Goal: Ask a question: Seek information or help from site administrators or community

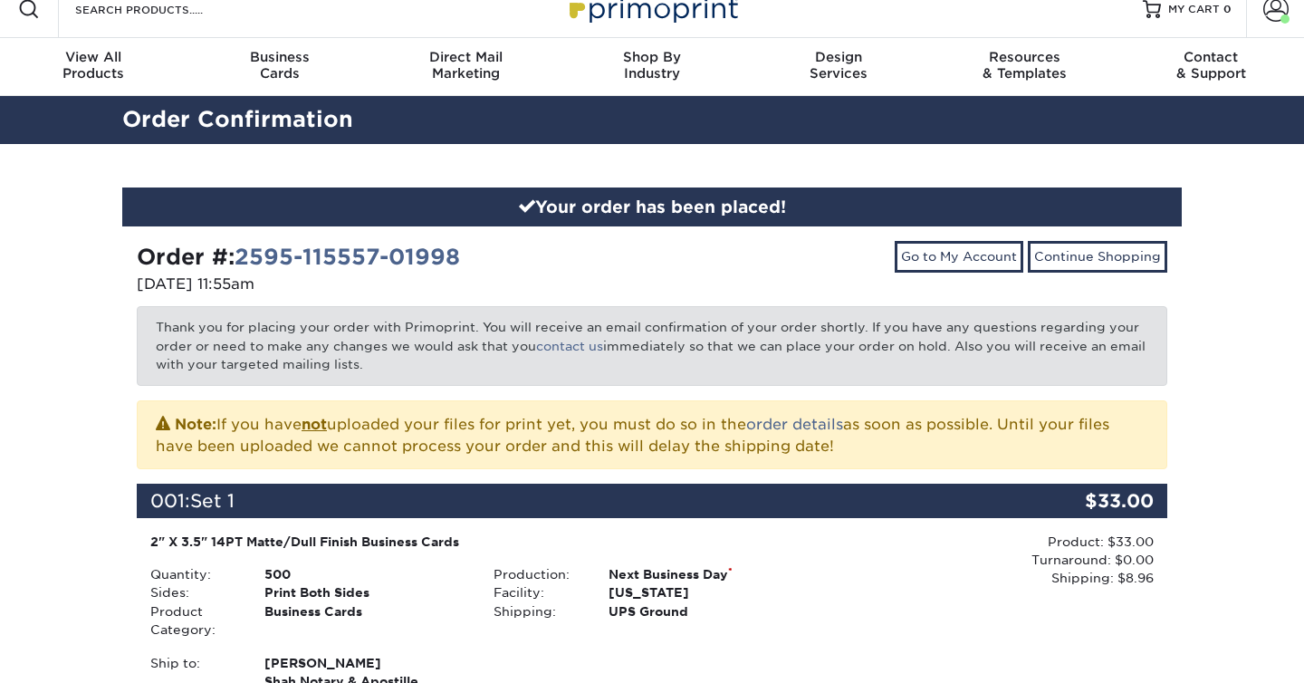
scroll to position [14, 0]
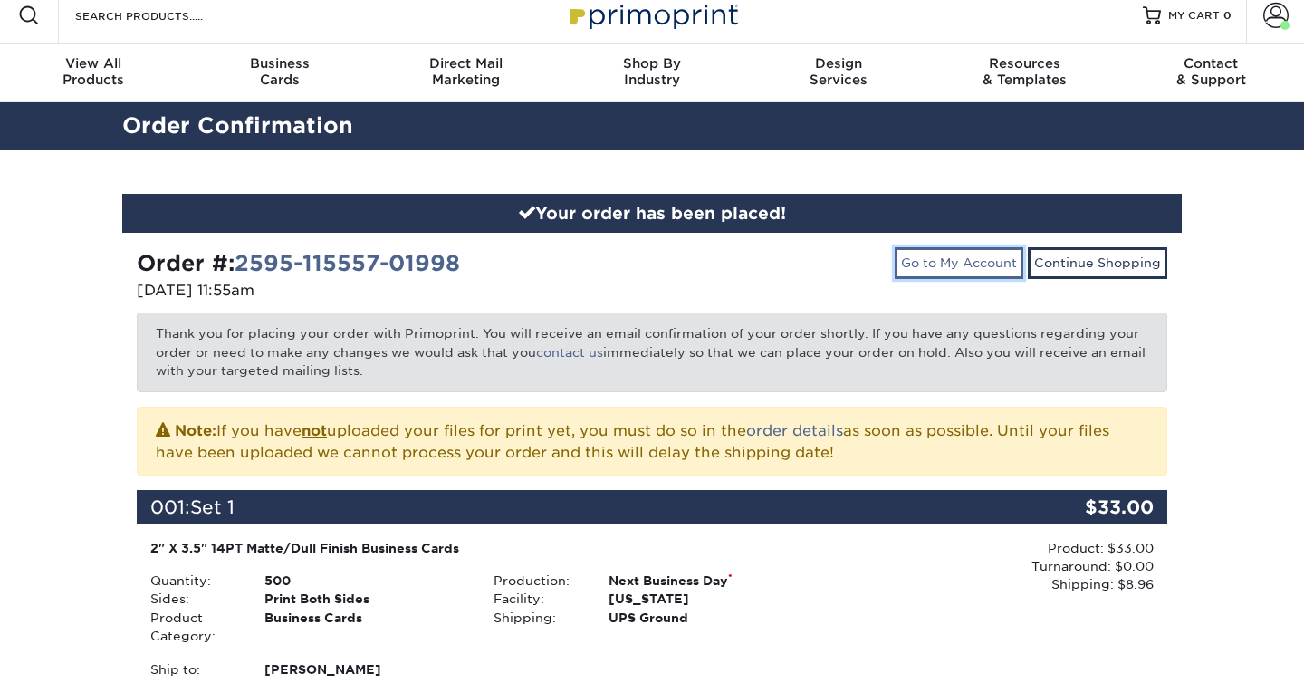
click at [948, 265] on link "Go to My Account" at bounding box center [959, 262] width 129 height 31
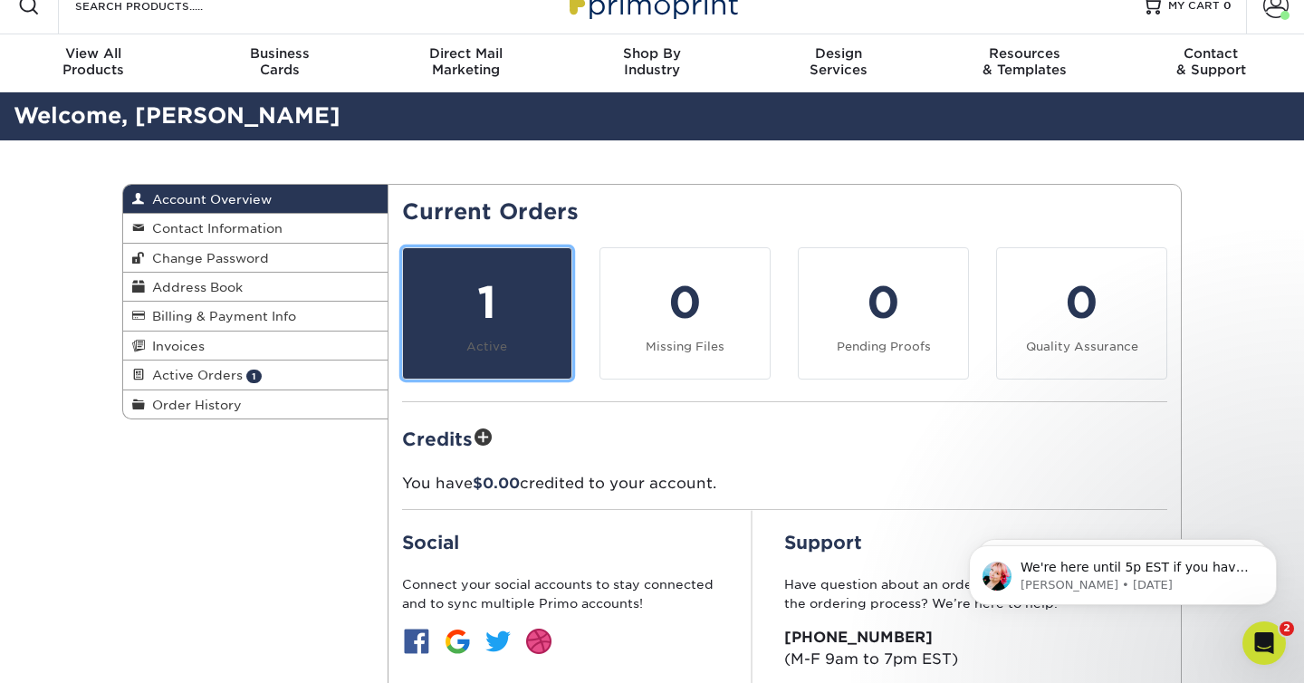
click at [537, 359] on link "1 Active" at bounding box center [487, 313] width 171 height 132
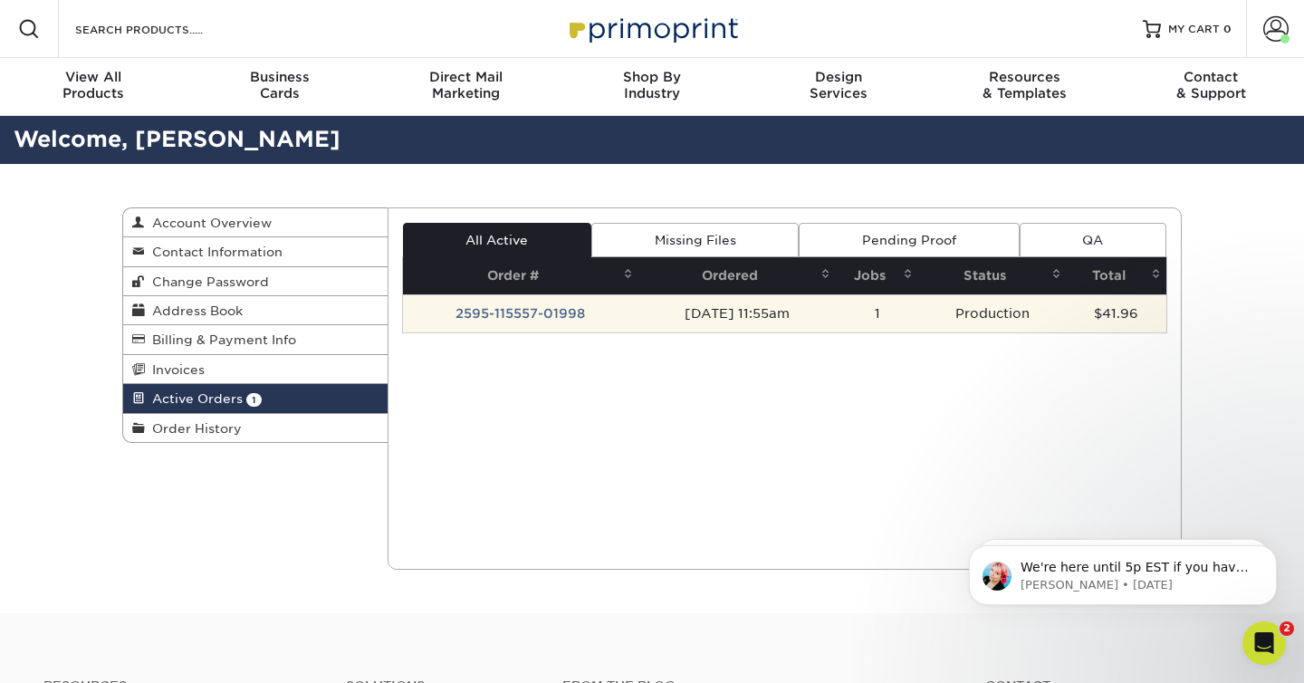
click at [531, 314] on td "2595-115557-01998" at bounding box center [521, 313] width 236 height 38
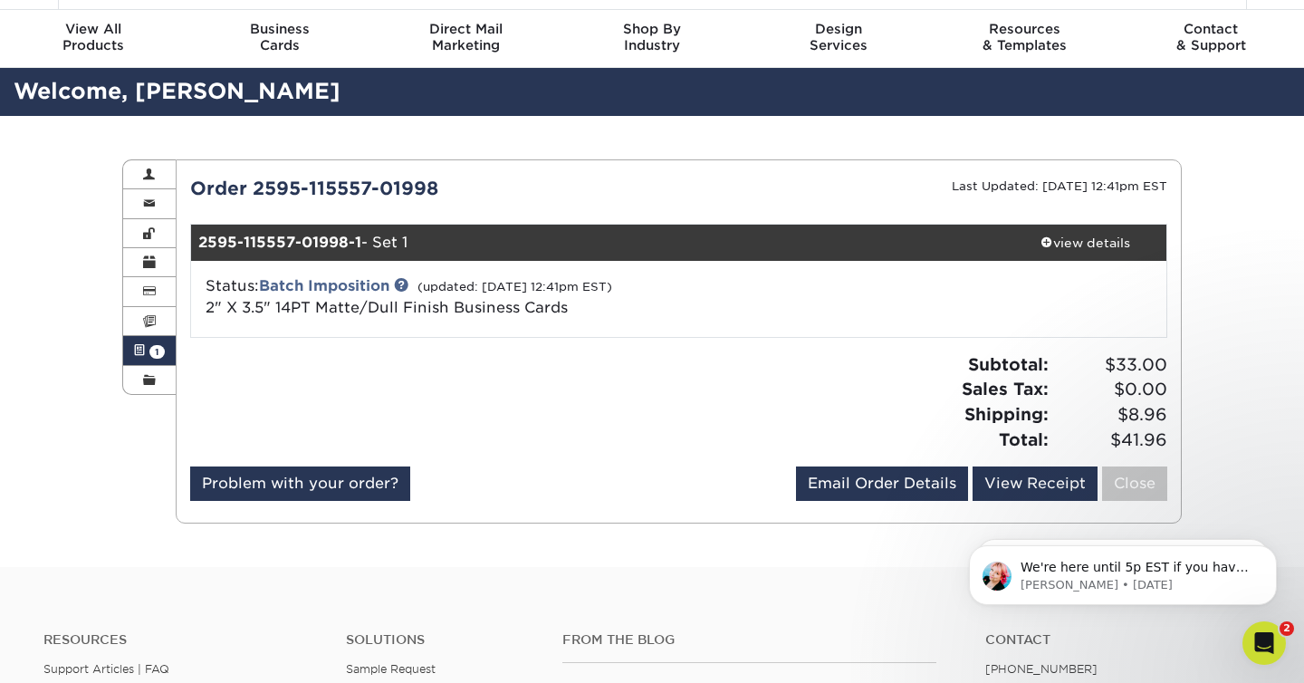
scroll to position [52, 0]
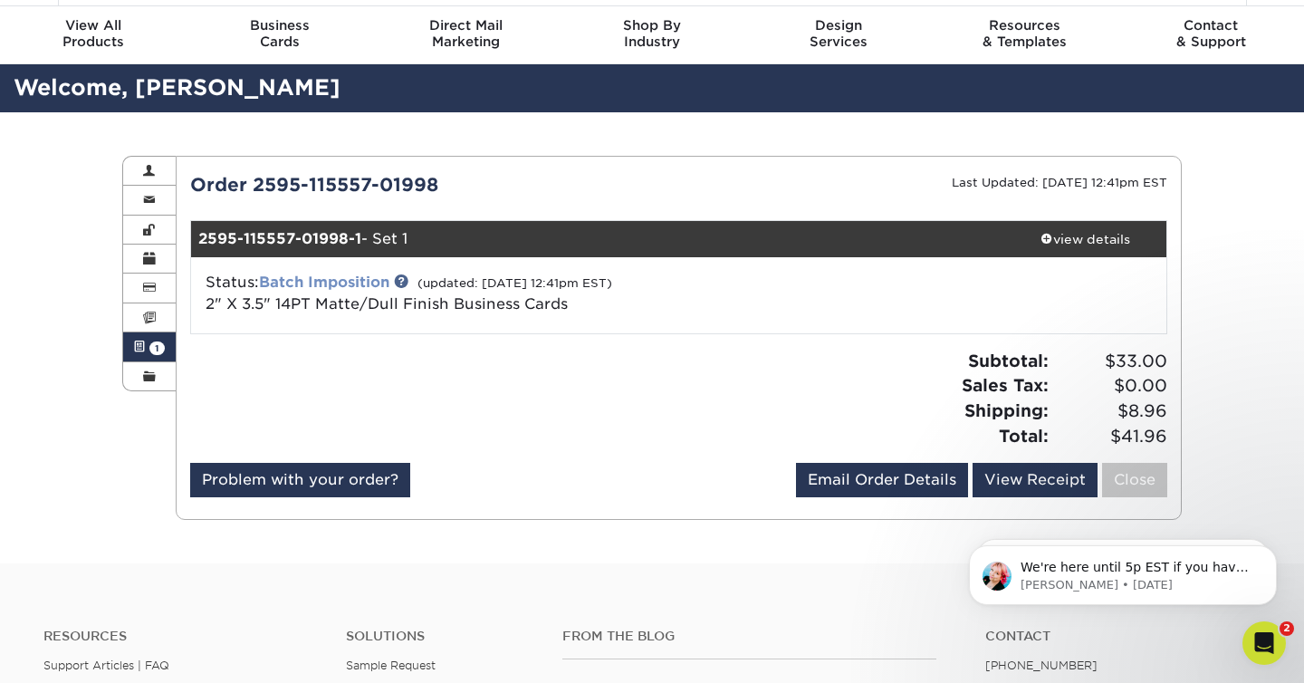
click at [366, 281] on link "Batch Imposition" at bounding box center [324, 281] width 130 height 17
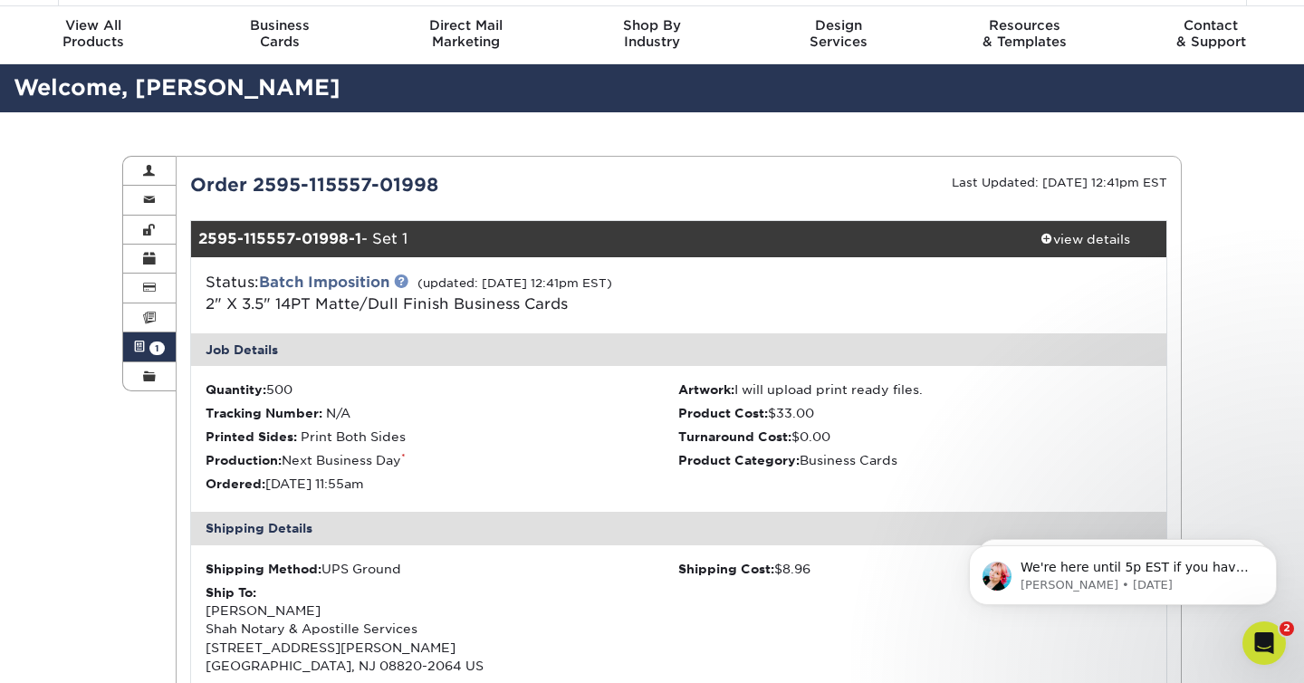
click at [406, 283] on link at bounding box center [401, 280] width 14 height 14
click at [1080, 513] on p "Julie • 2d ago" at bounding box center [1138, 519] width 234 height 16
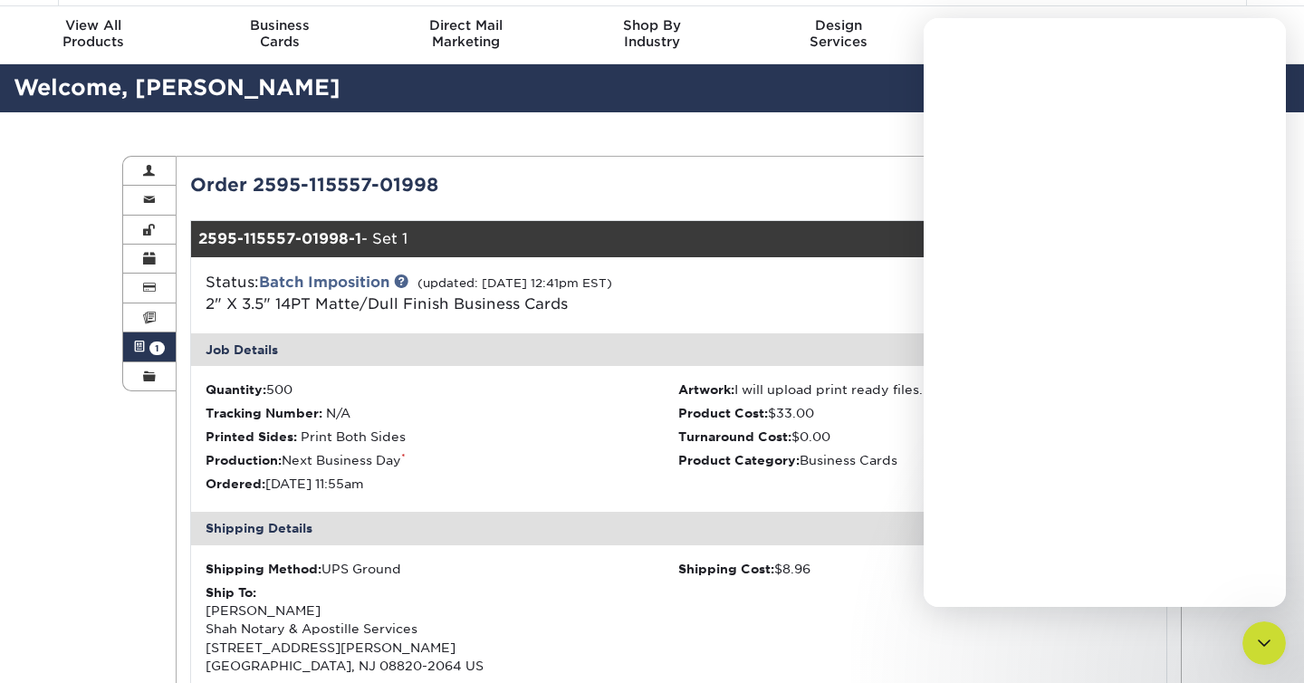
scroll to position [0, 0]
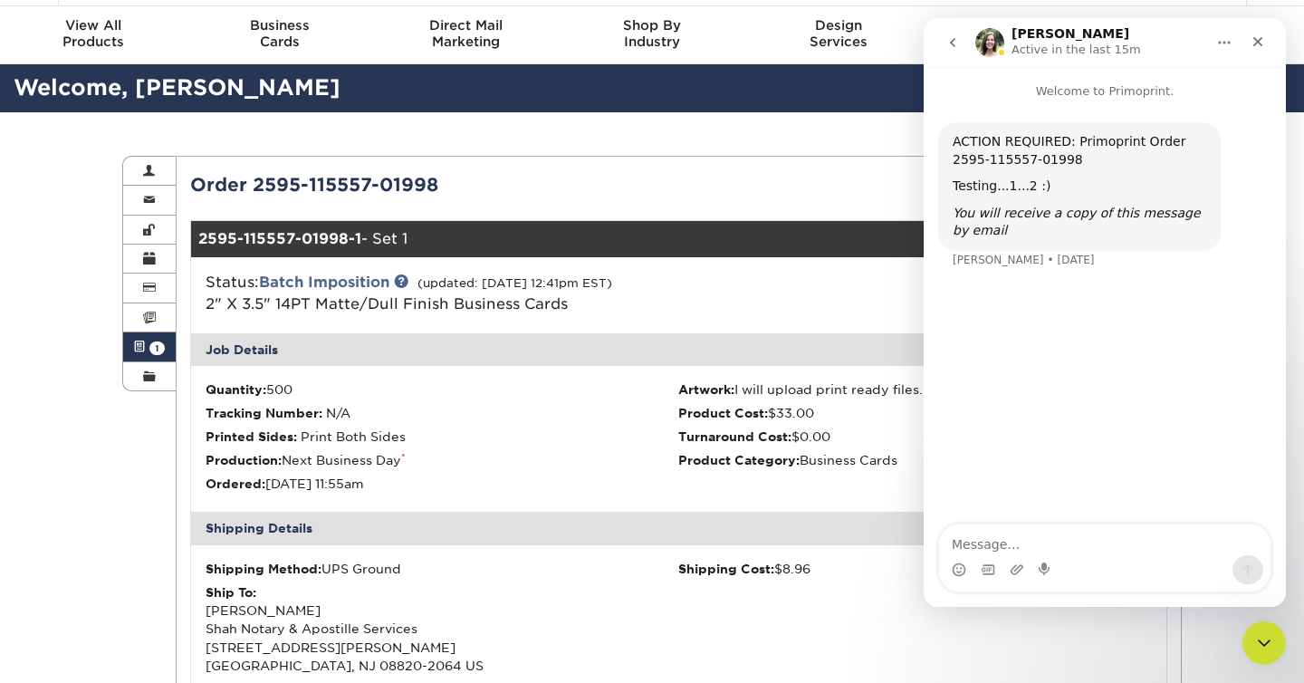
click at [1021, 186] on div "Testing...1...2 :)" at bounding box center [1080, 186] width 254 height 18
click at [1250, 48] on div "Close" at bounding box center [1257, 41] width 33 height 33
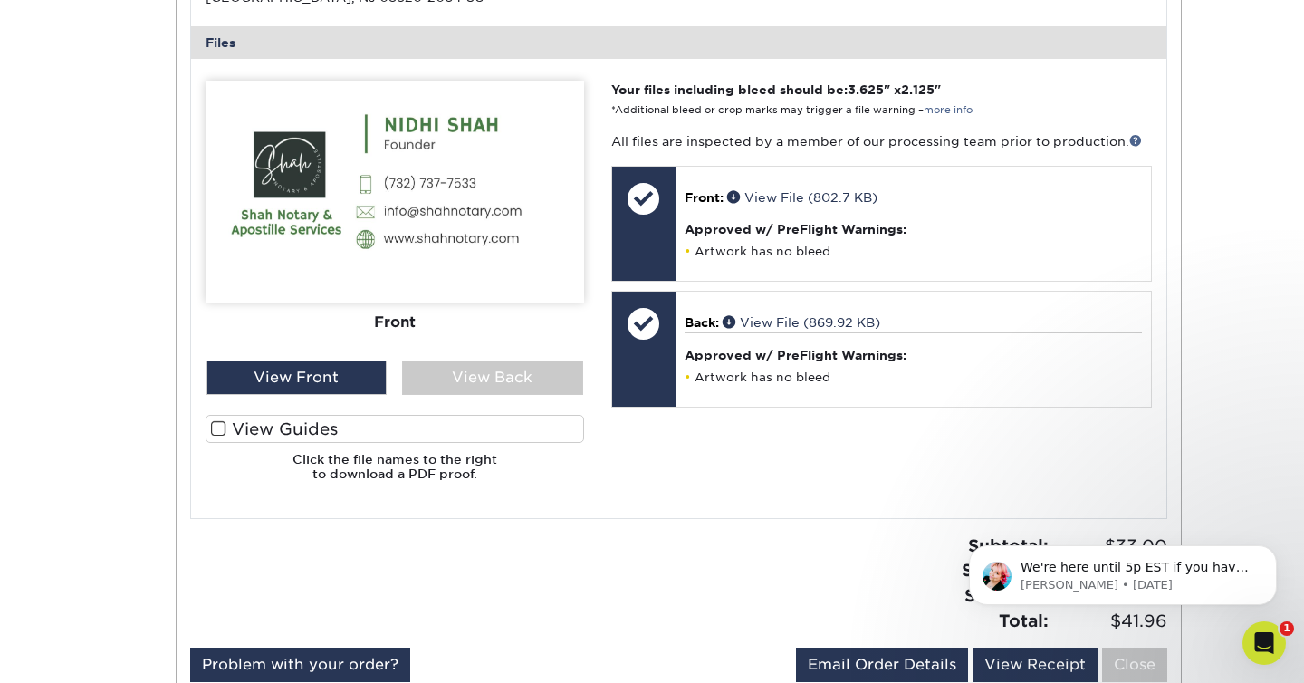
scroll to position [714, 0]
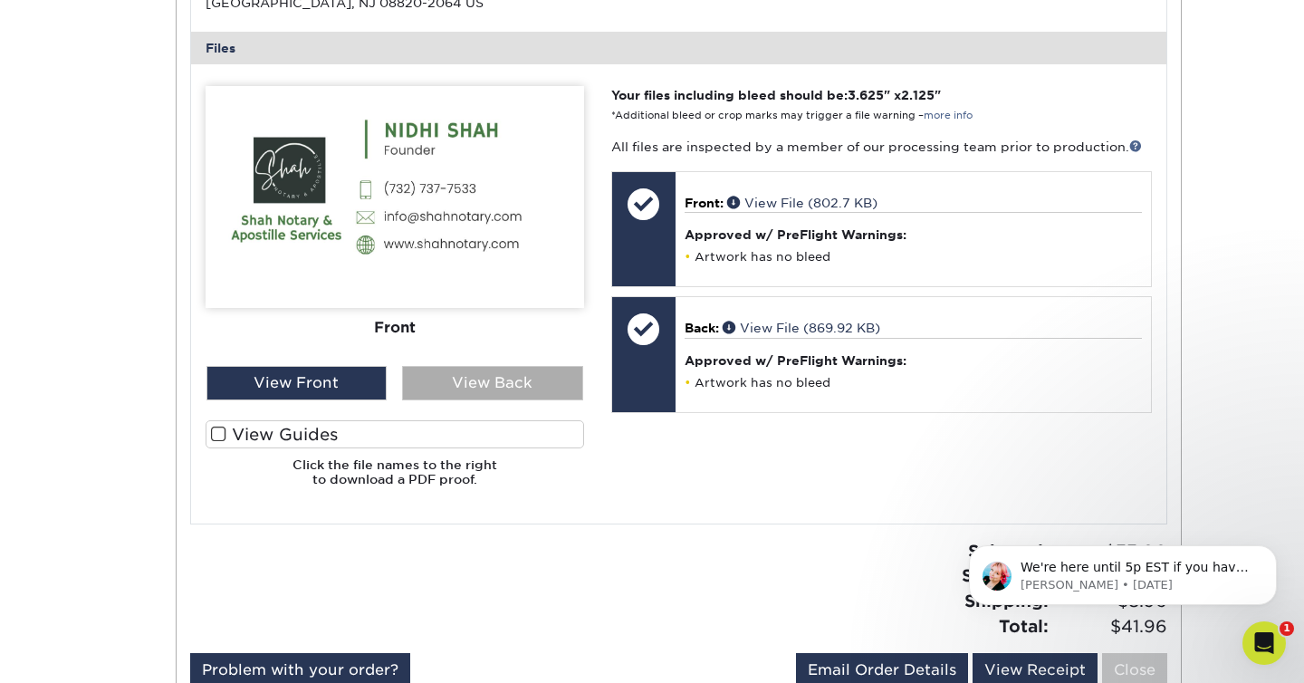
click at [556, 386] on div "View Back" at bounding box center [492, 383] width 181 height 34
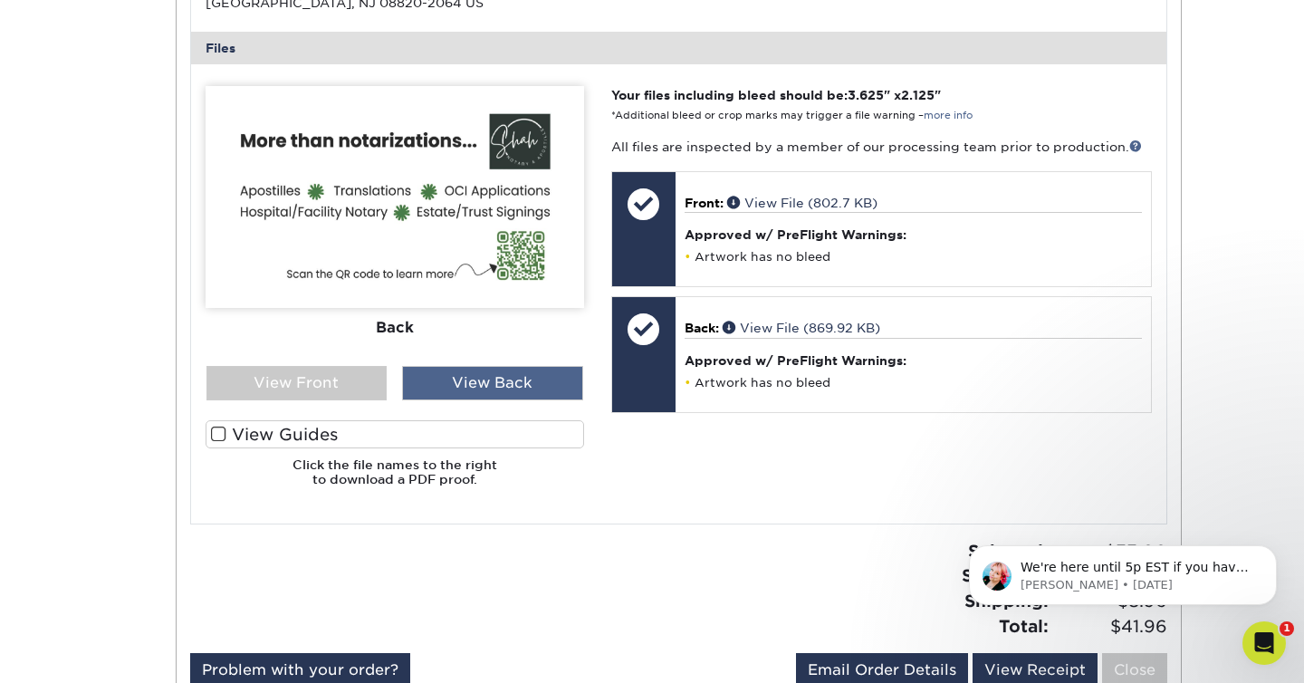
click at [556, 386] on div "View Back" at bounding box center [492, 383] width 181 height 34
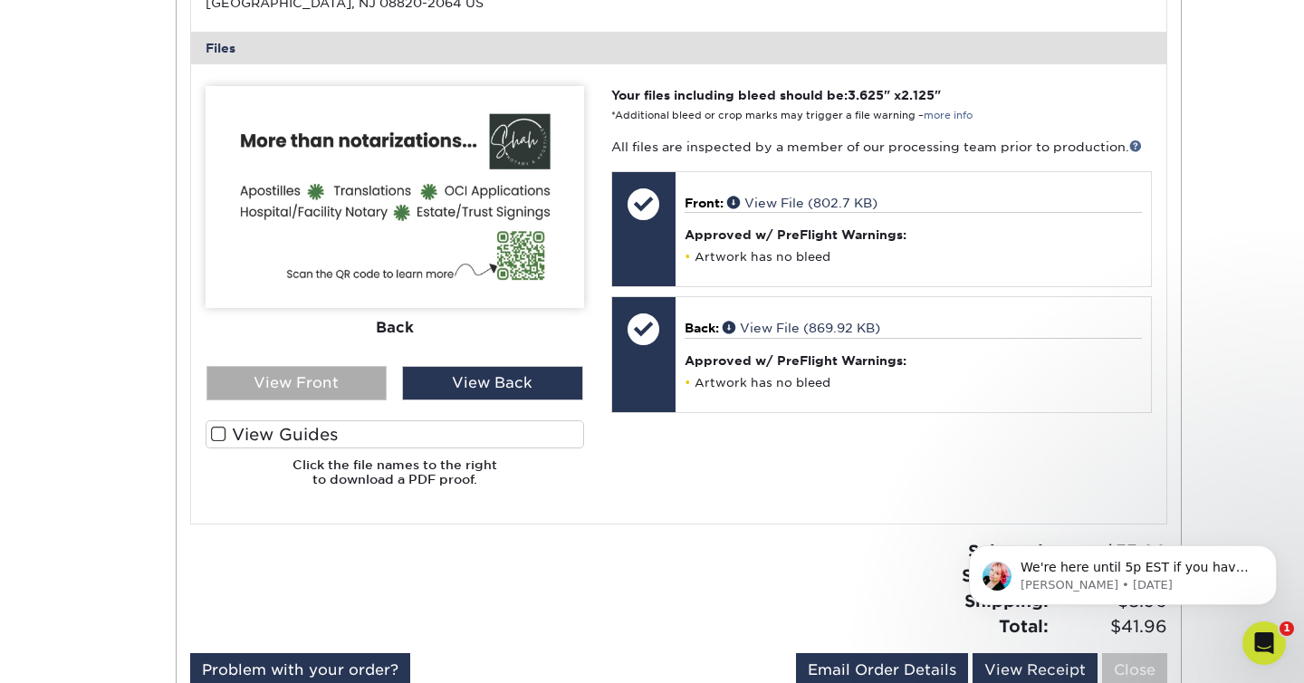
click at [347, 378] on div "View Front" at bounding box center [296, 383] width 181 height 34
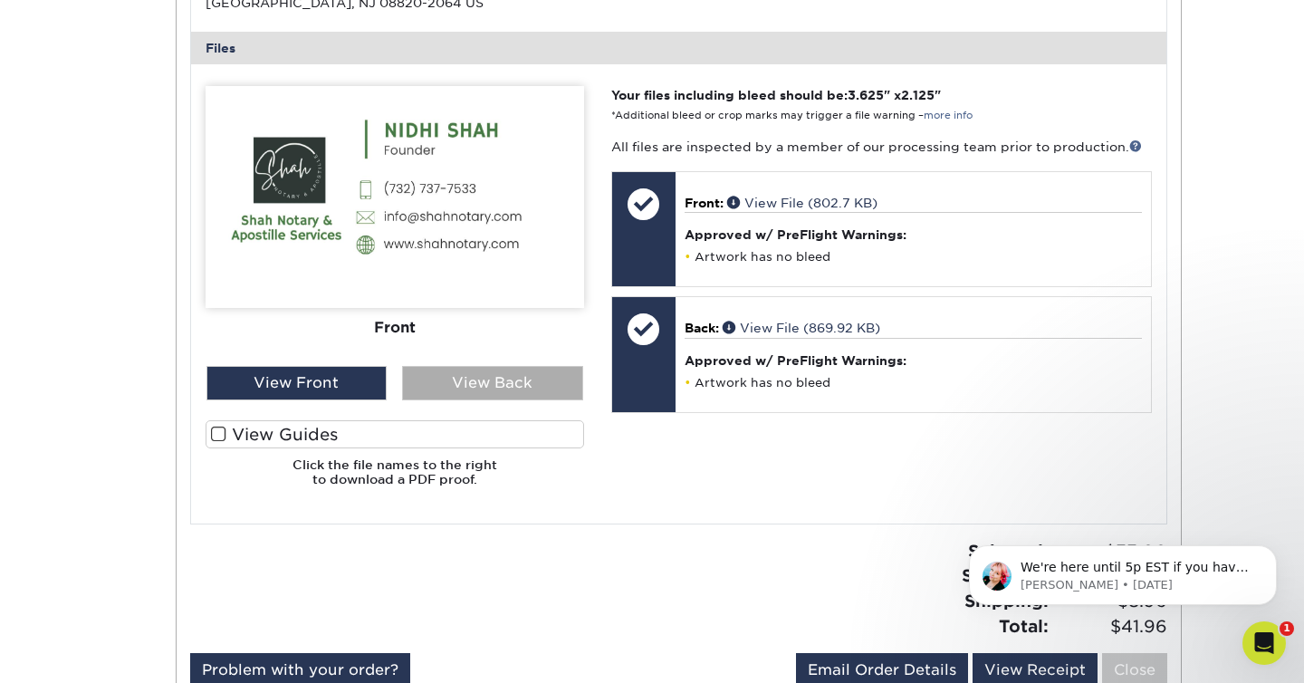
click at [427, 383] on div "View Back" at bounding box center [492, 383] width 181 height 34
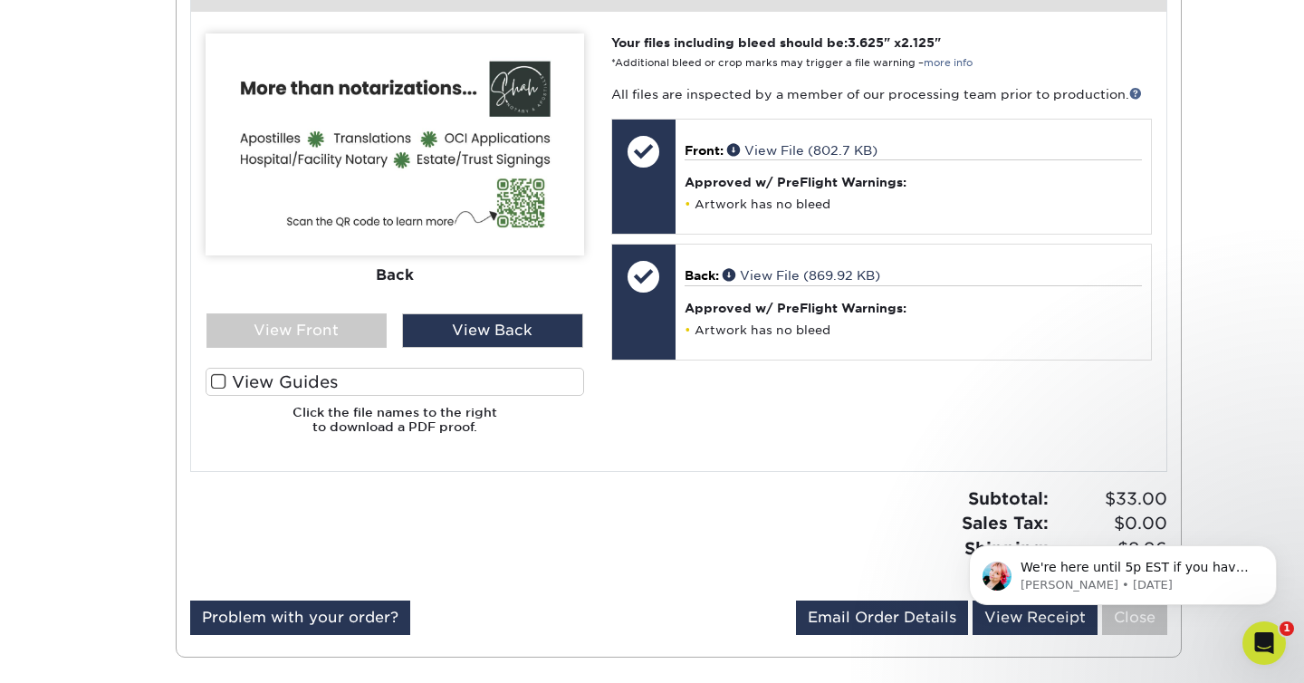
scroll to position [740, 0]
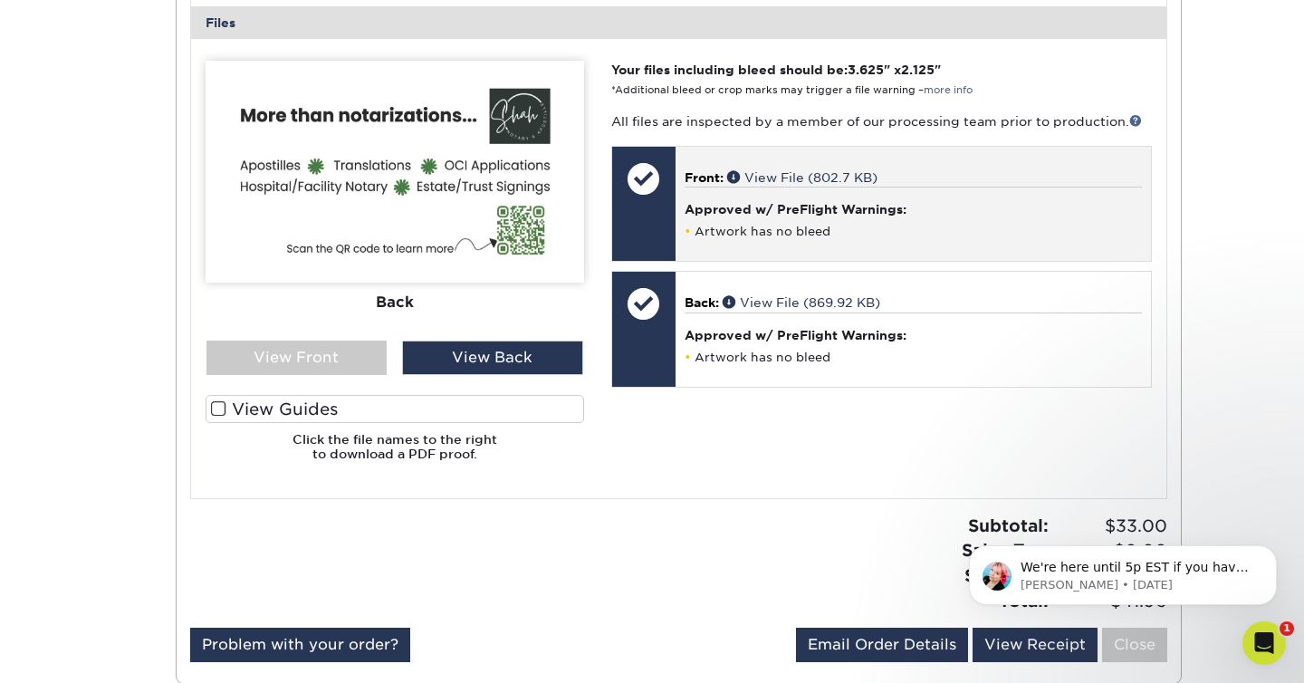
click at [739, 208] on h4 "Approved w/ PreFlight Warnings:" at bounding box center [913, 209] width 457 height 14
click at [767, 177] on link "View File (802.7 KB)" at bounding box center [802, 177] width 150 height 14
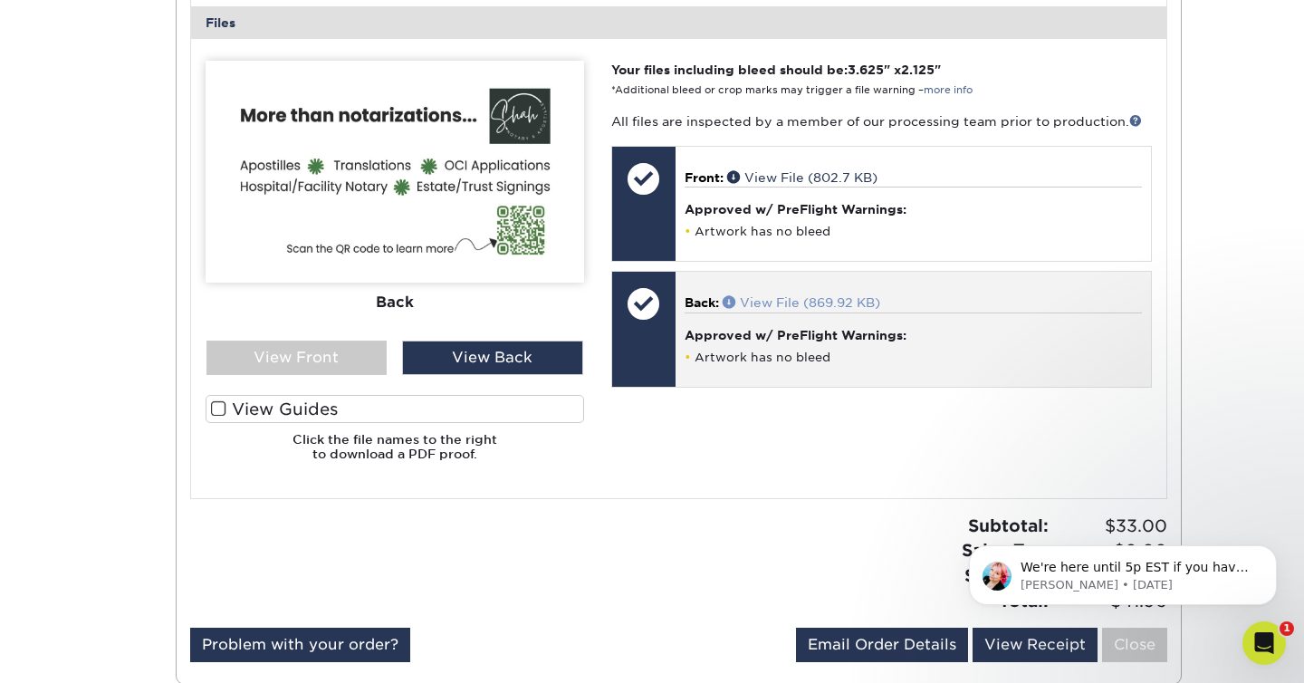
click at [775, 301] on link "View File (869.92 KB)" at bounding box center [802, 302] width 158 height 14
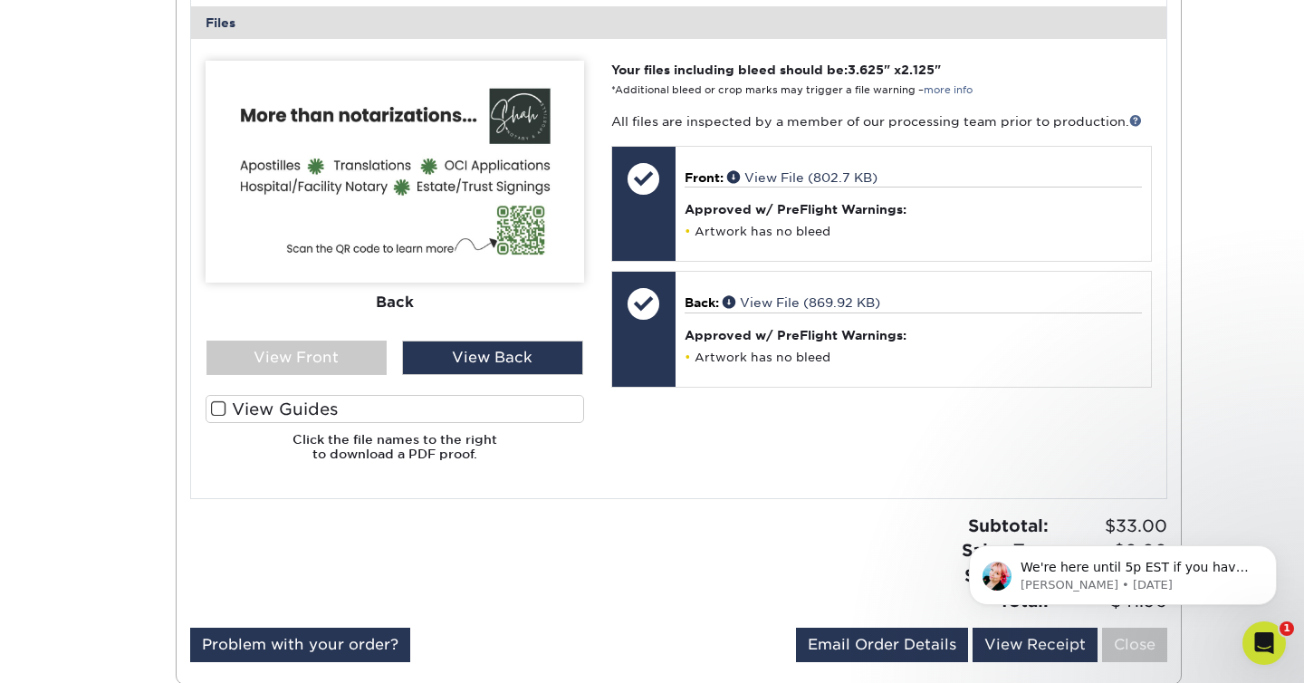
click at [695, 388] on div "Your files including bleed should be: 3.625 " x 2.125 " *Additional bleed or cr…" at bounding box center [882, 268] width 568 height 415
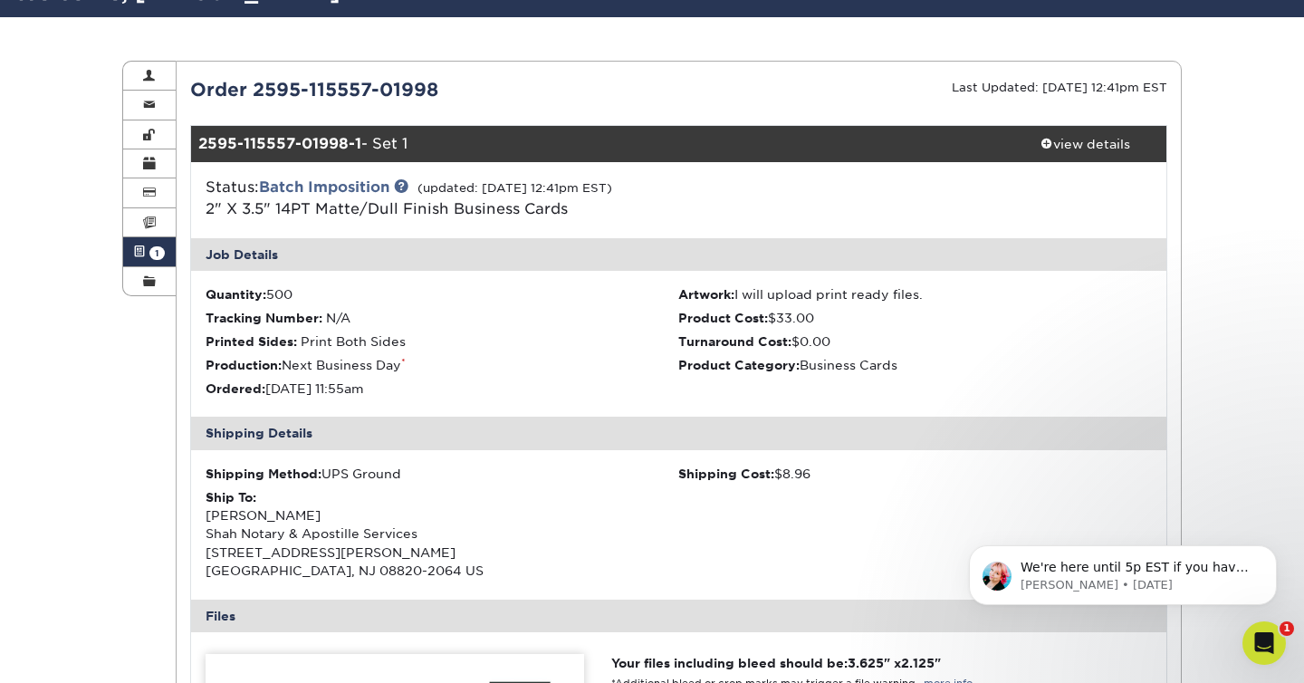
scroll to position [149, 0]
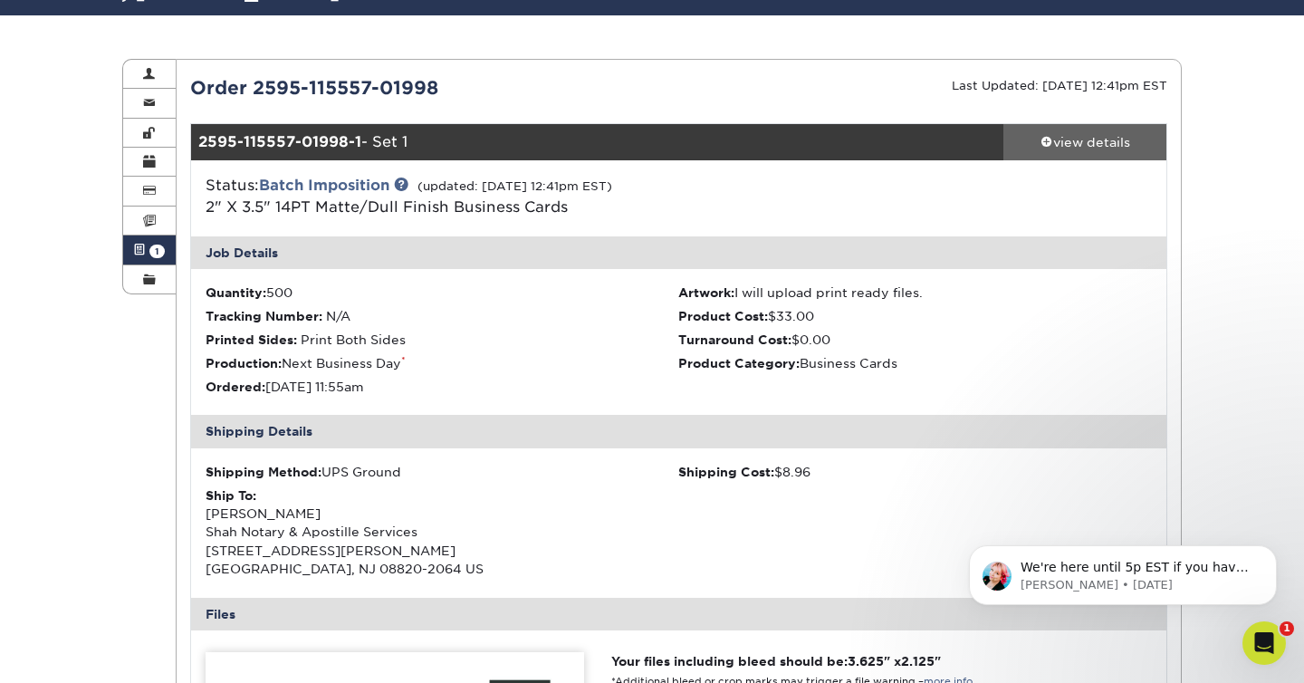
click at [1055, 143] on div "view details" at bounding box center [1084, 142] width 163 height 18
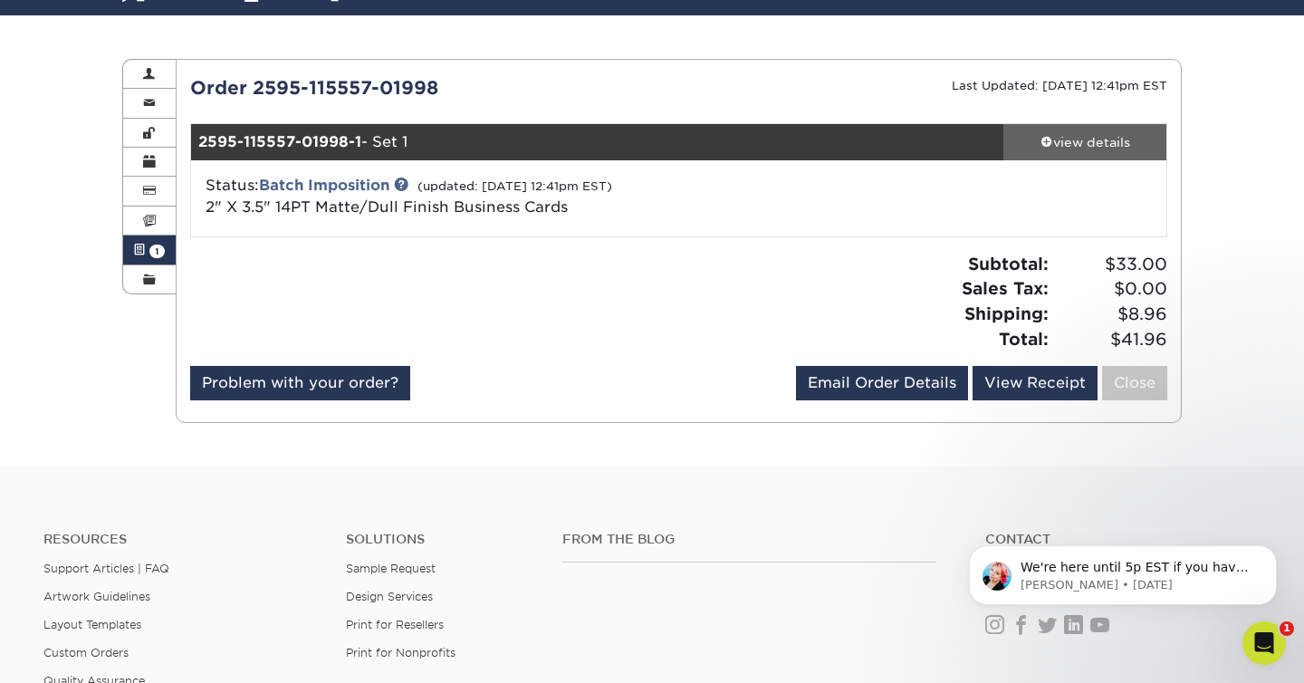
click at [1059, 141] on div "view details" at bounding box center [1084, 142] width 163 height 18
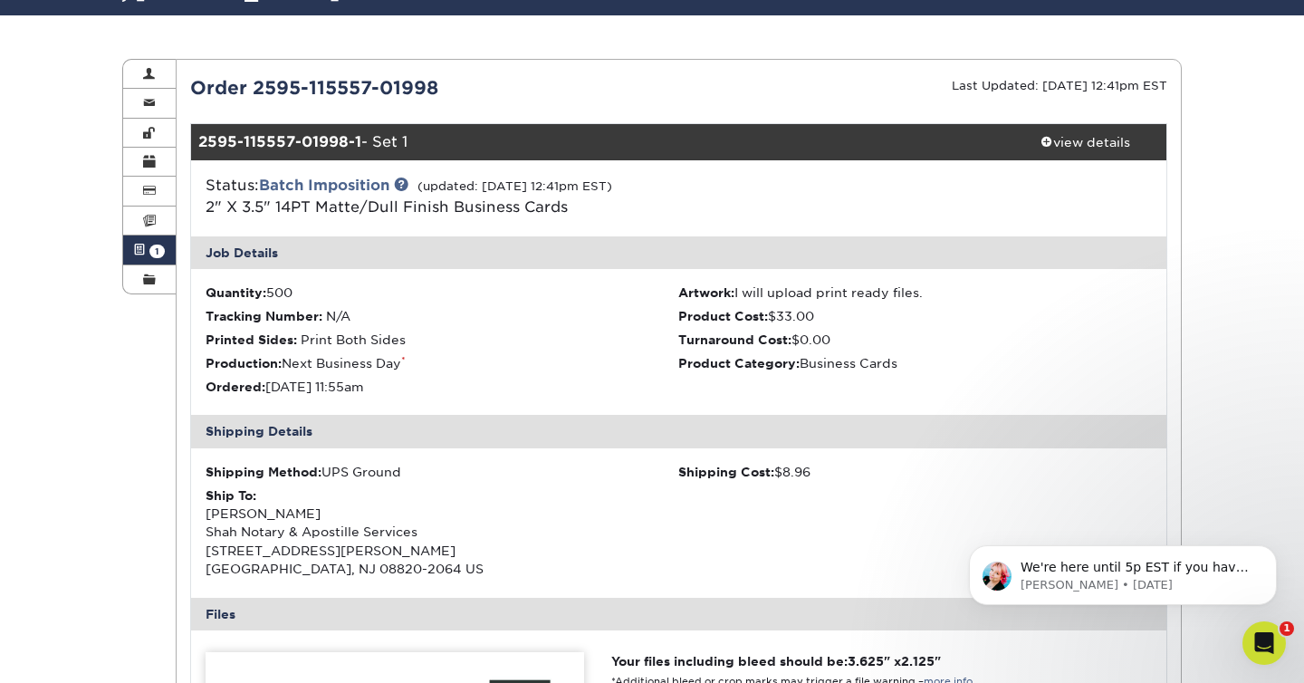
scroll to position [182, 0]
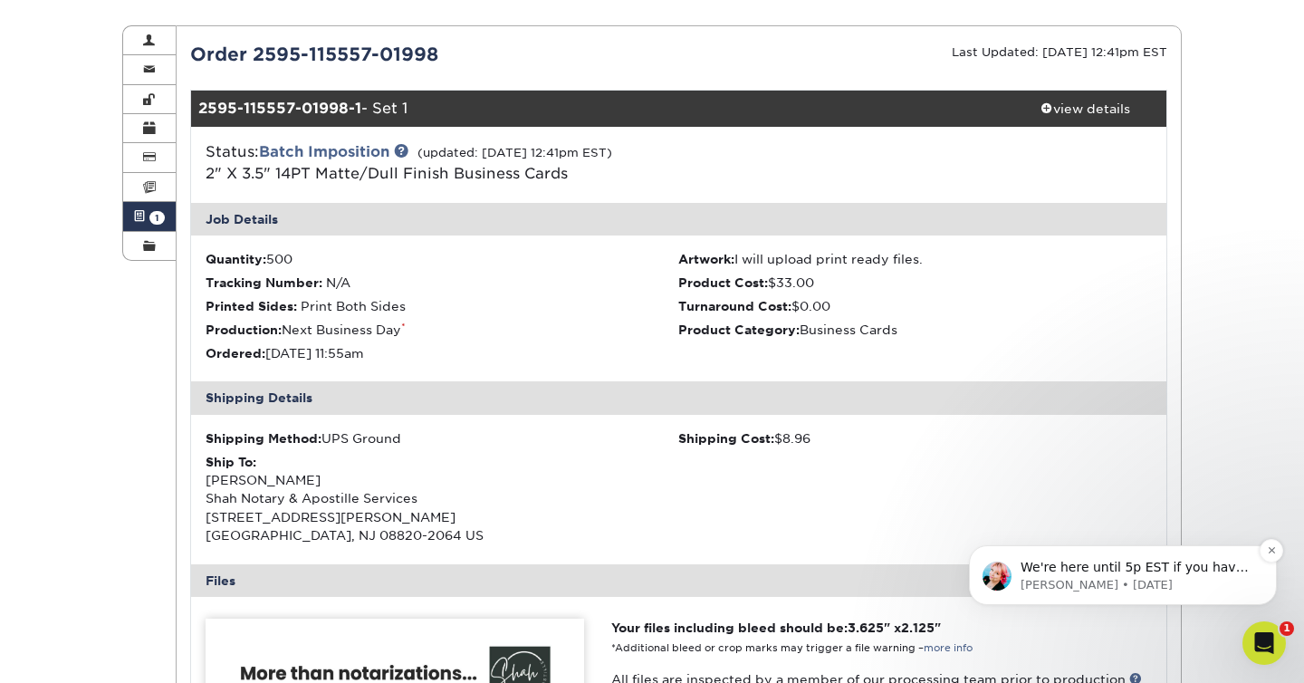
click at [1119, 570] on p "We're here until 5p EST if you have additional questions. Have a wonderful day!" at bounding box center [1138, 568] width 234 height 18
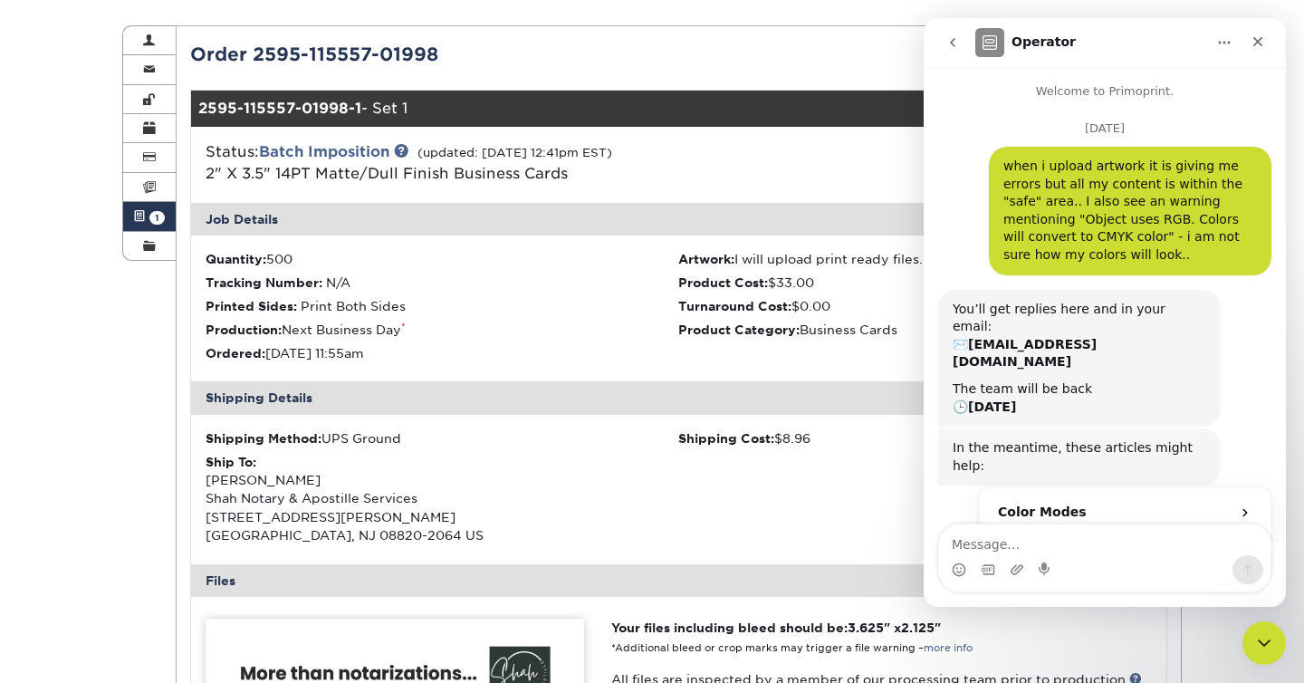
scroll to position [79, 0]
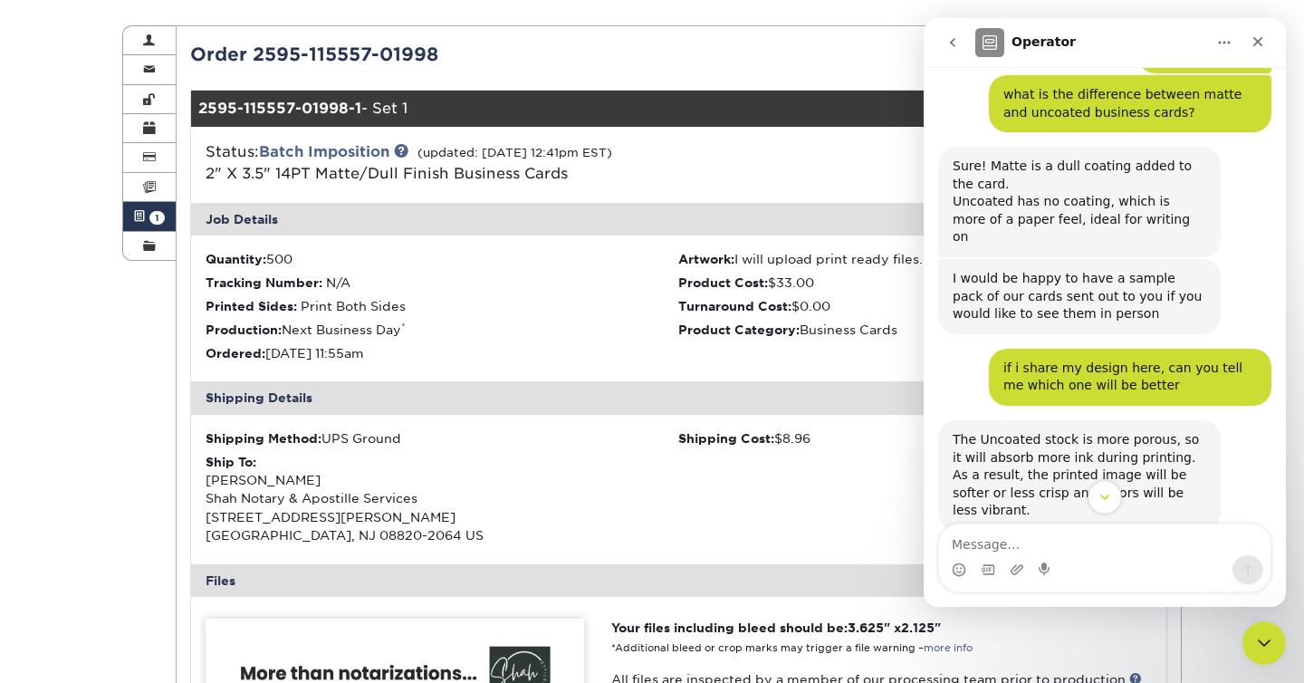
click at [1106, 499] on icon "Scroll to bottom" at bounding box center [1105, 497] width 16 height 16
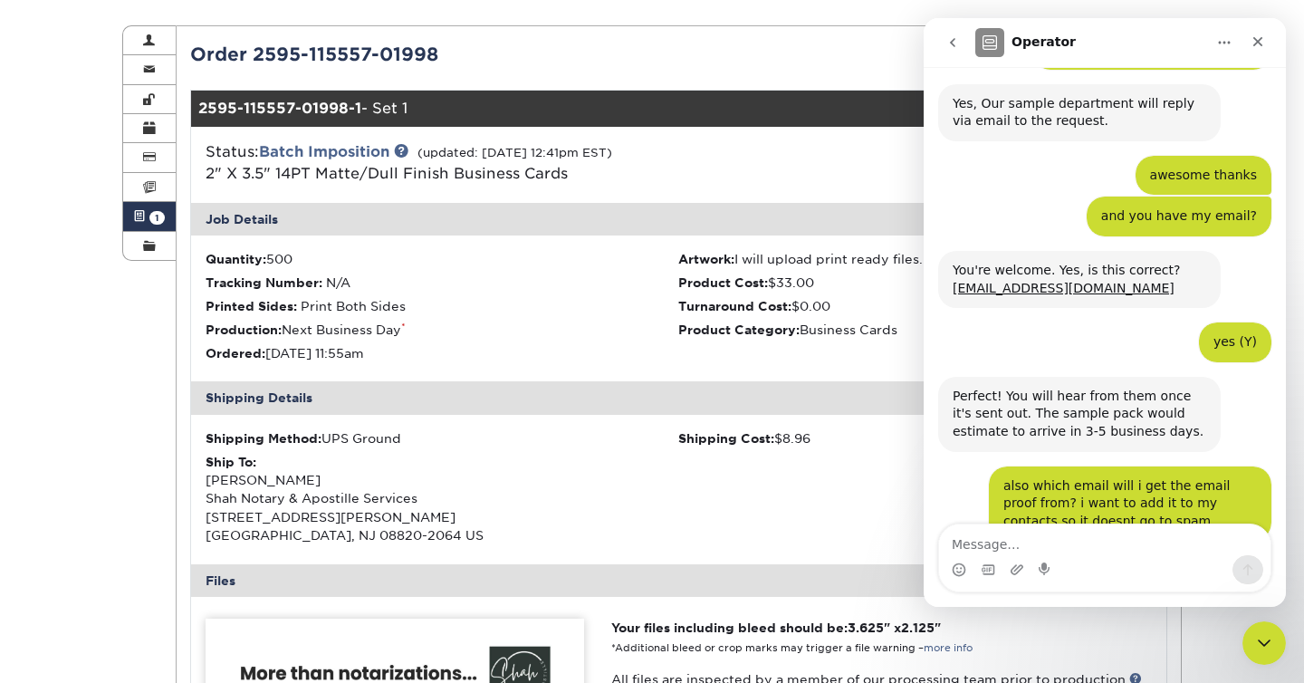
scroll to position [4812, 0]
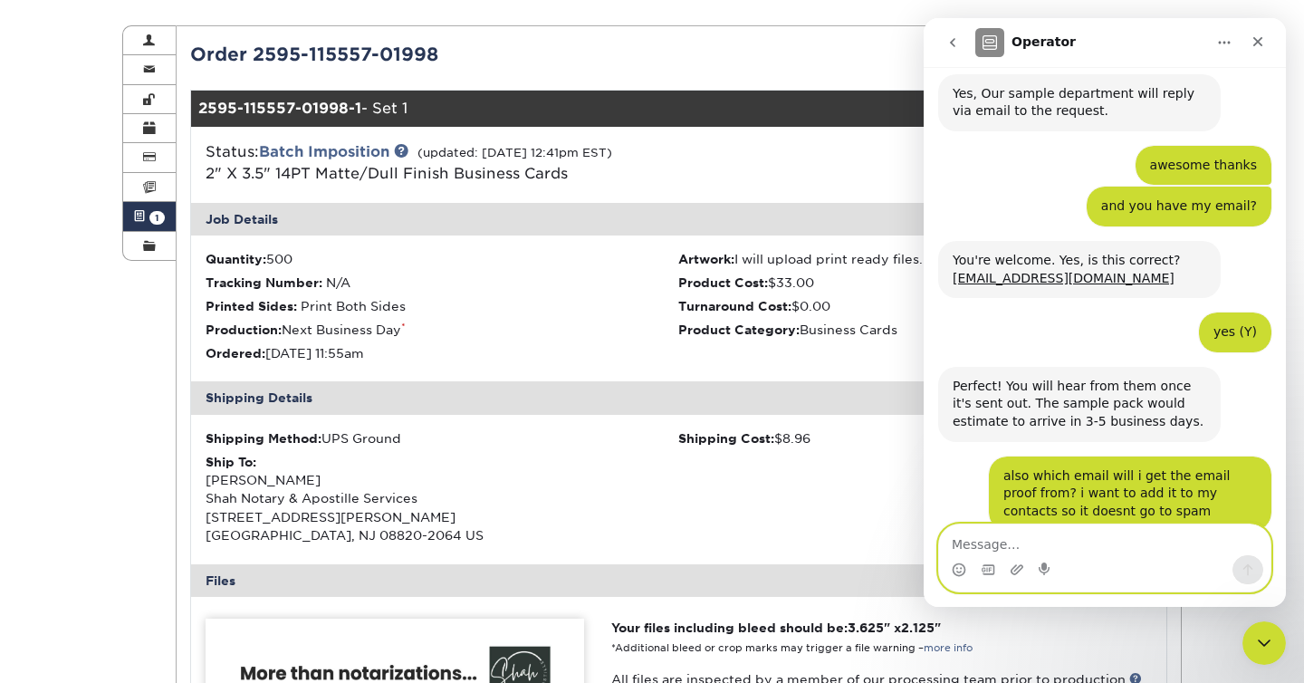
click at [1094, 544] on textarea "Message…" at bounding box center [1104, 539] width 331 height 31
drag, startPoint x: 447, startPoint y: 55, endPoint x: 447, endPoint y: 19, distance: 36.2
click at [447, 19] on div "Active Orders Account Overview Contact Information Change Password Address Book…" at bounding box center [652, 634] width 1087 height 1304
copy div "Contact Information Change Password Address Book Billing & Payment Info Invoice…"
click at [1113, 540] on textarea "hello there.." at bounding box center [1104, 539] width 331 height 31
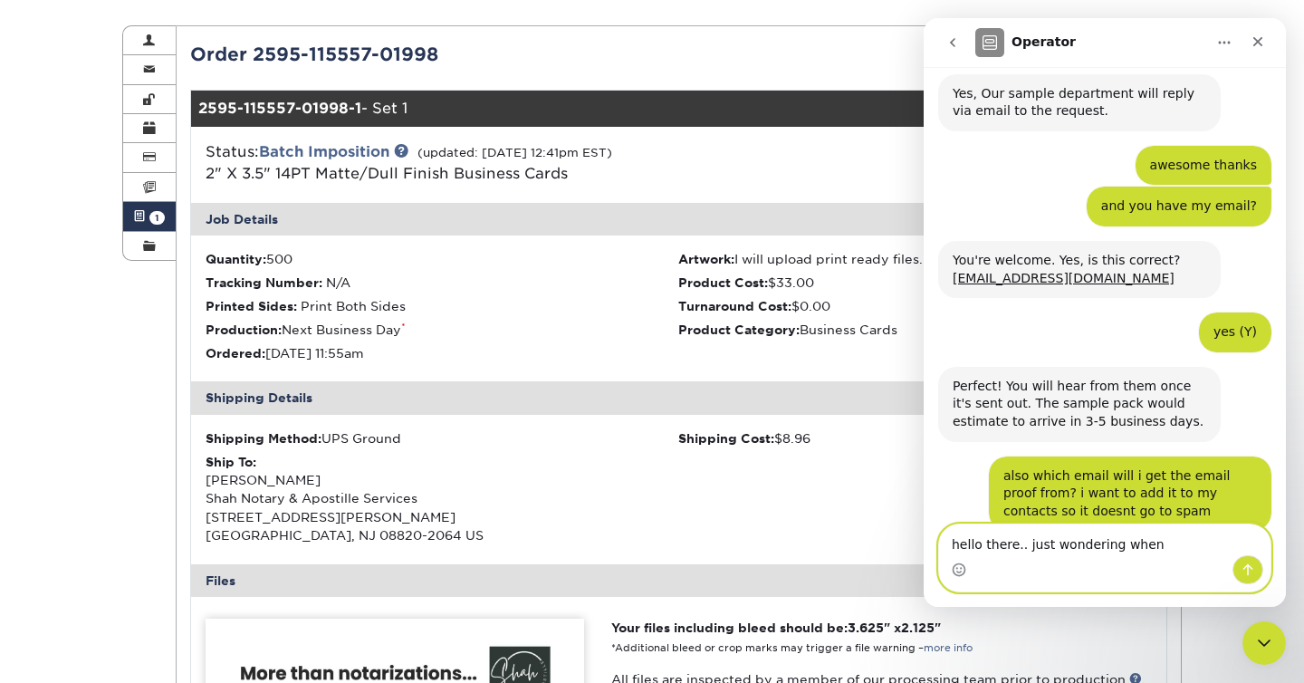
paste textarea "1 All Active Missing Files Pending Proof QA Order # Ordered Jobs Status Total 2…"
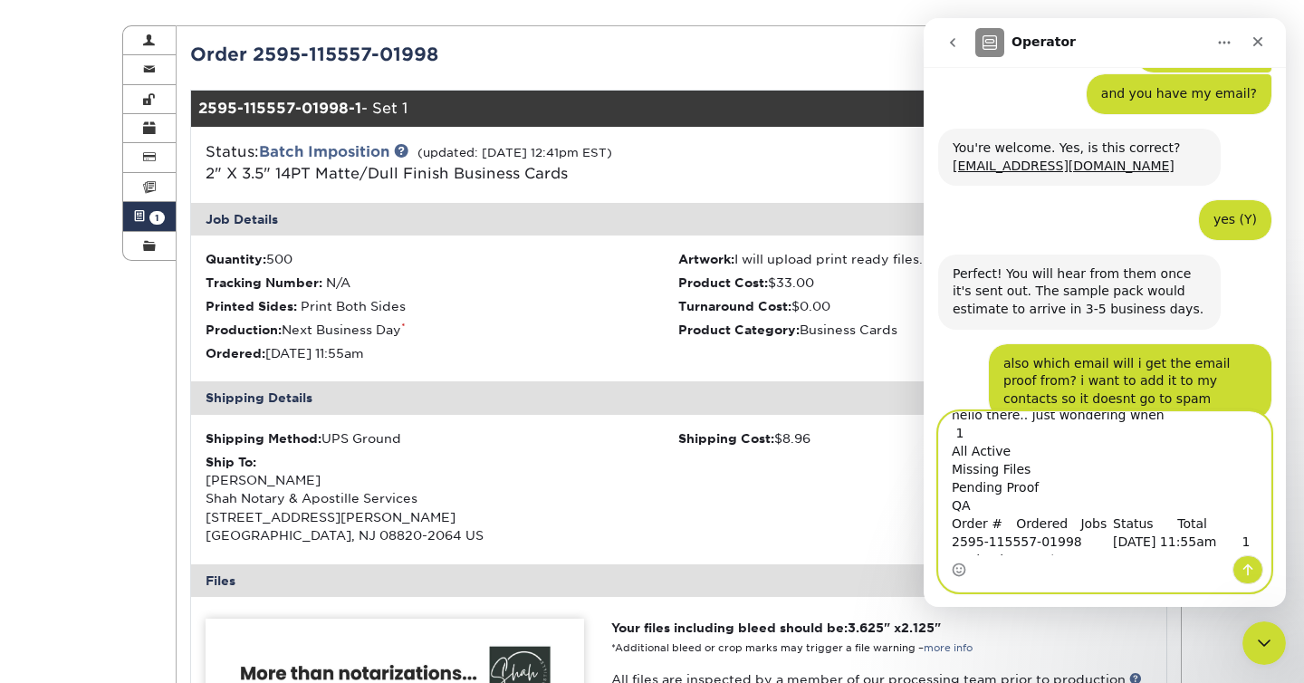
scroll to position [0, 0]
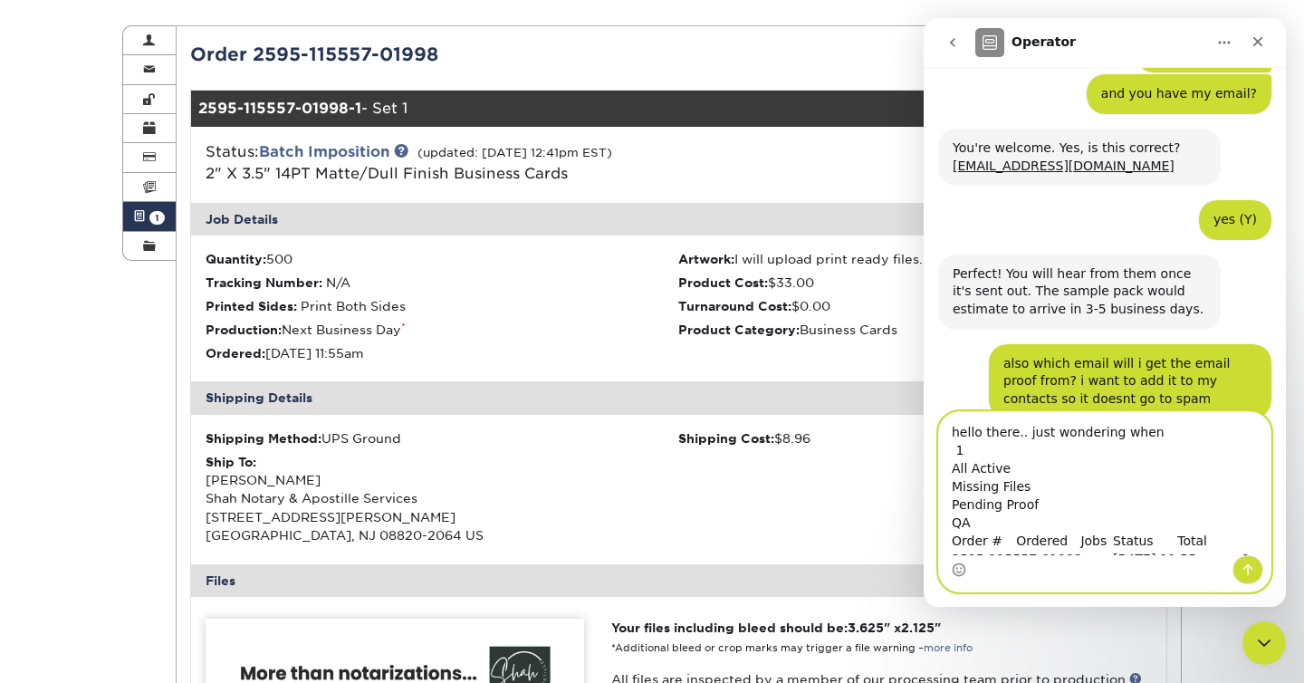
click at [1089, 455] on textarea "hello there.. just wondering when 1 All Active Missing Files Pending Proof QA O…" at bounding box center [1104, 483] width 331 height 143
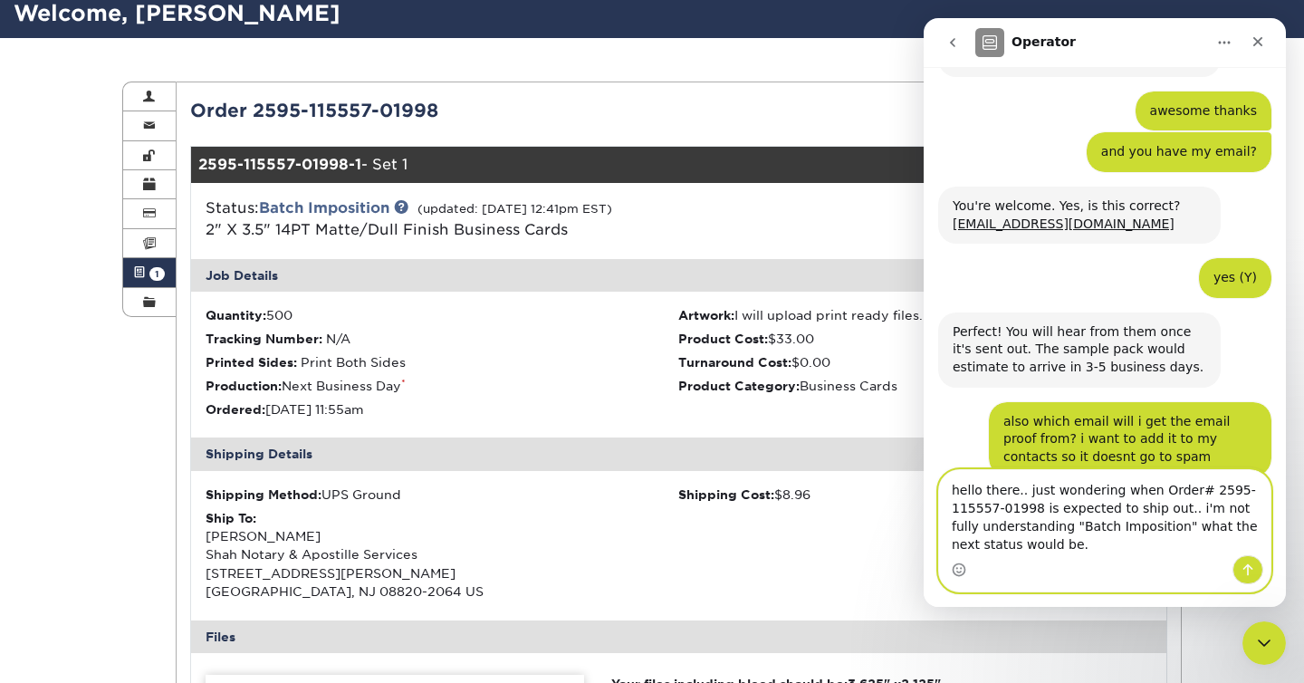
scroll to position [115, 0]
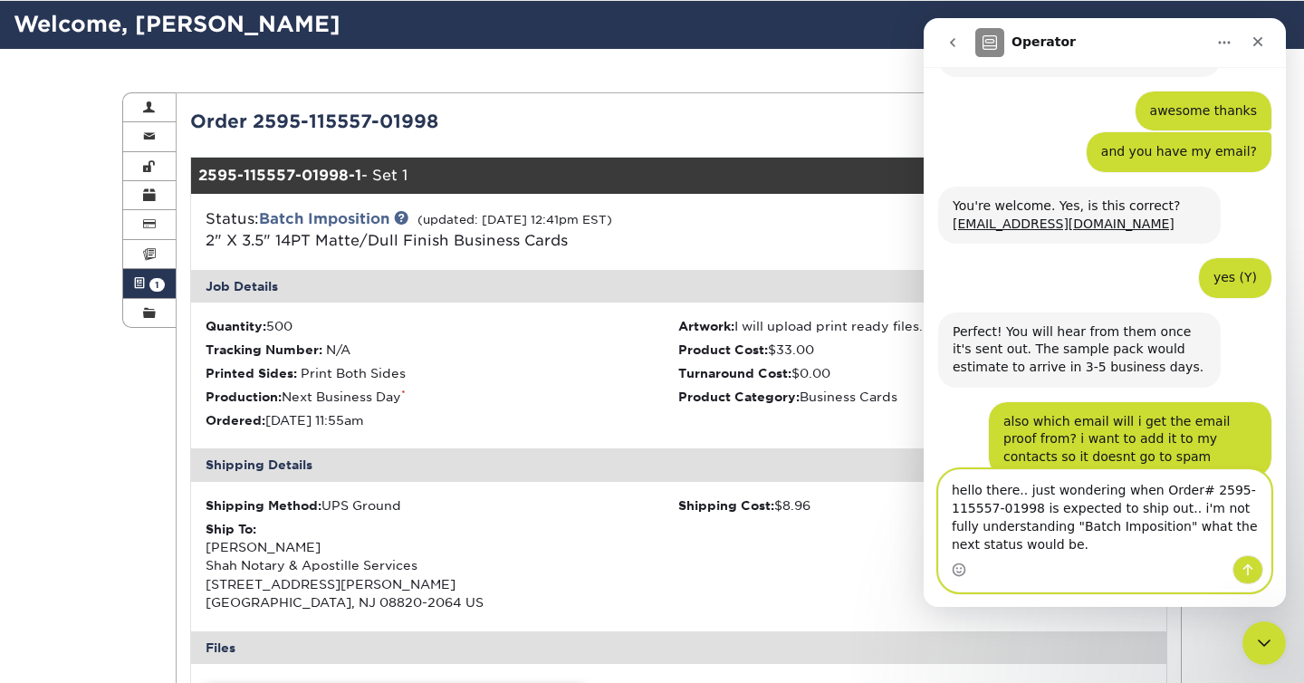
type textarea "hello there.. just wondering when Order# 2595-115557-01998 is expected to ship …"
click at [1257, 562] on button "Send a message…" at bounding box center [1247, 569] width 31 height 29
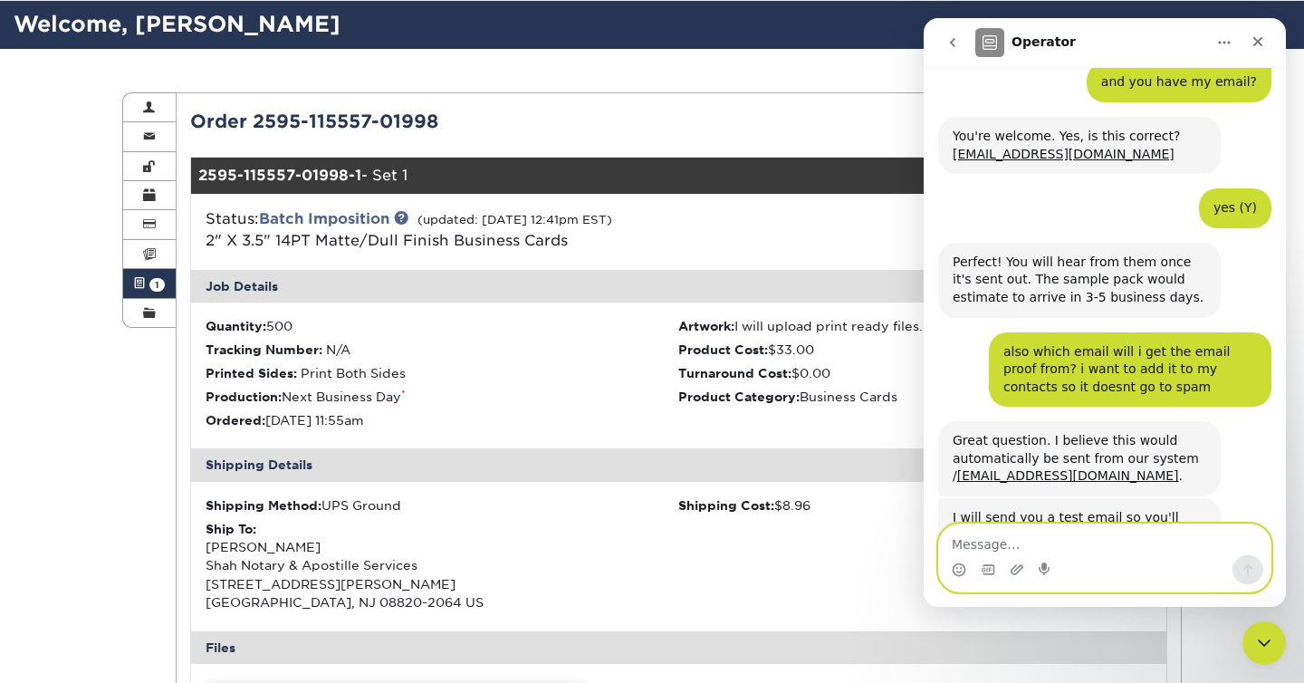
scroll to position [4943, 0]
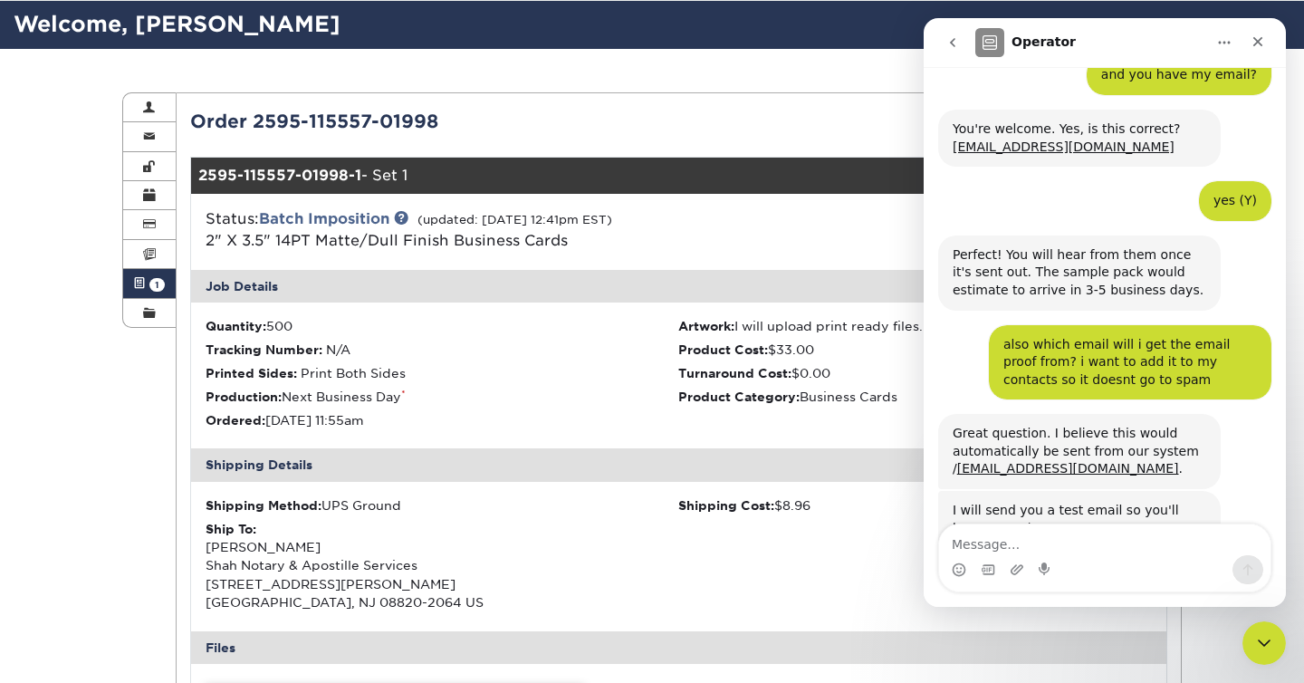
click at [534, 512] on div "Shipping Method: UPS Ground" at bounding box center [443, 505] width 474 height 18
click at [148, 260] on span at bounding box center [149, 254] width 13 height 14
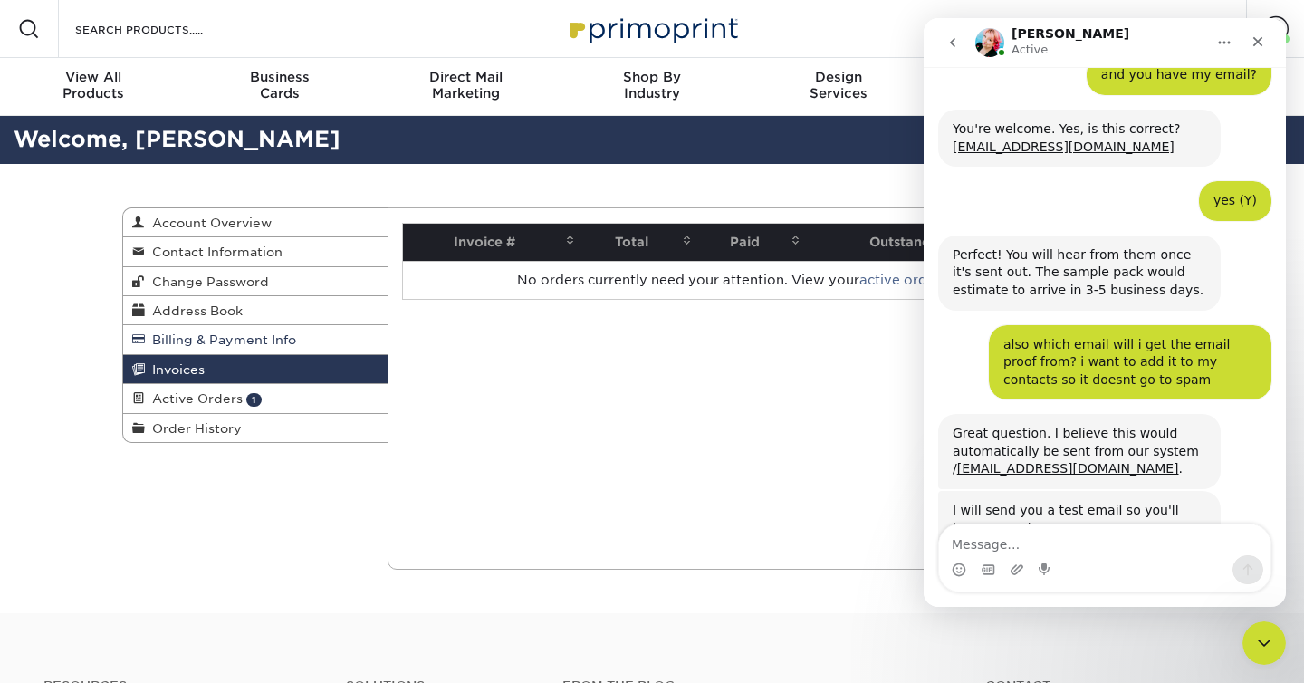
click at [174, 336] on span "Billing & Payment Info" at bounding box center [220, 339] width 151 height 14
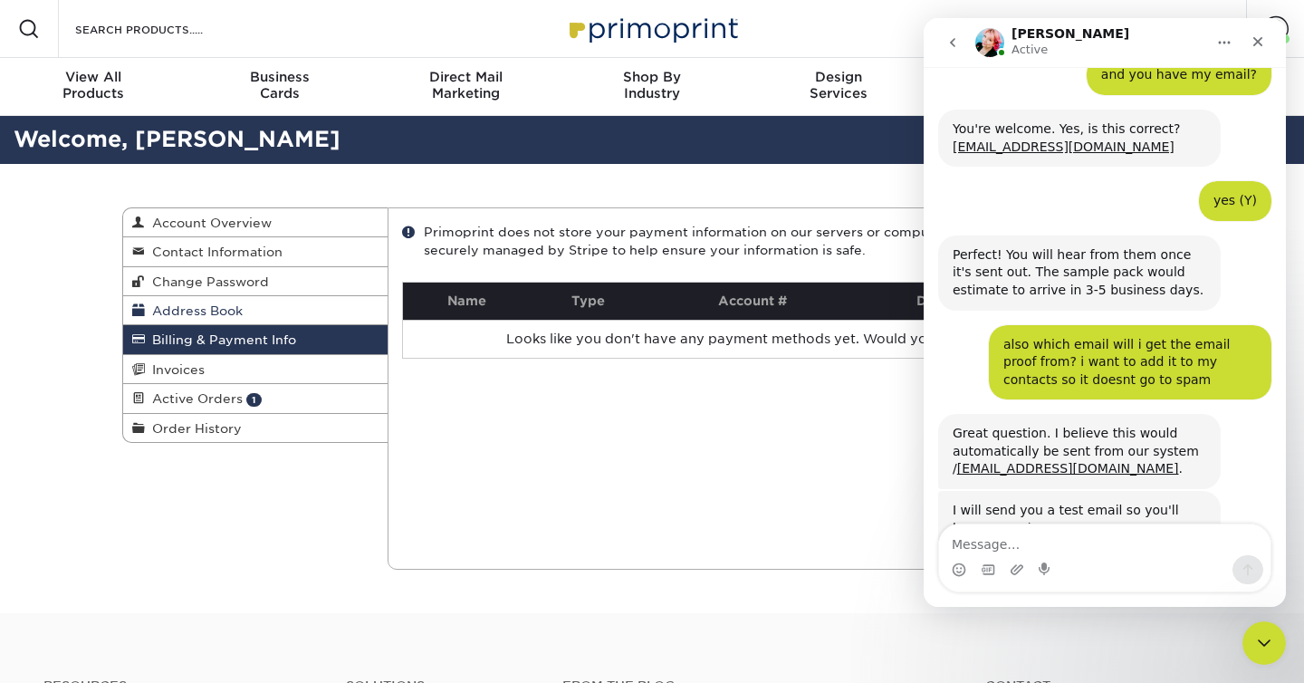
click at [181, 324] on link "Address Book" at bounding box center [255, 310] width 264 height 29
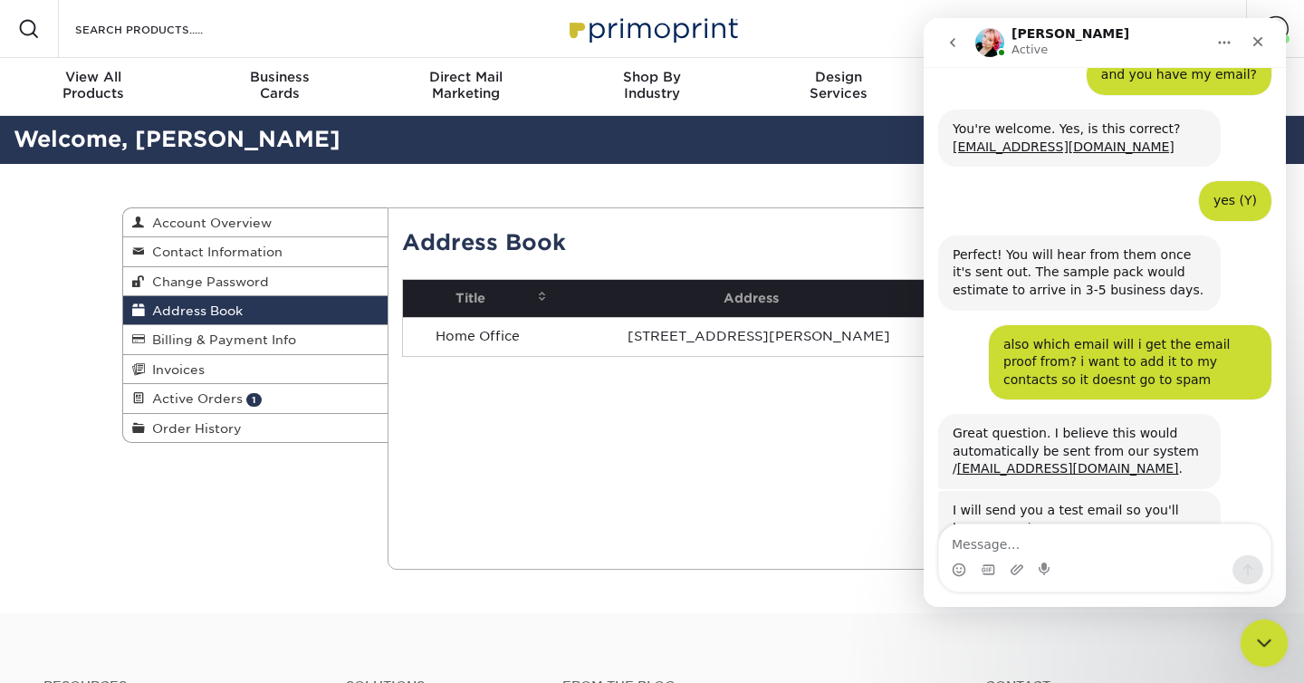
click at [1259, 645] on icon "Close Intercom Messenger" at bounding box center [1262, 640] width 22 height 22
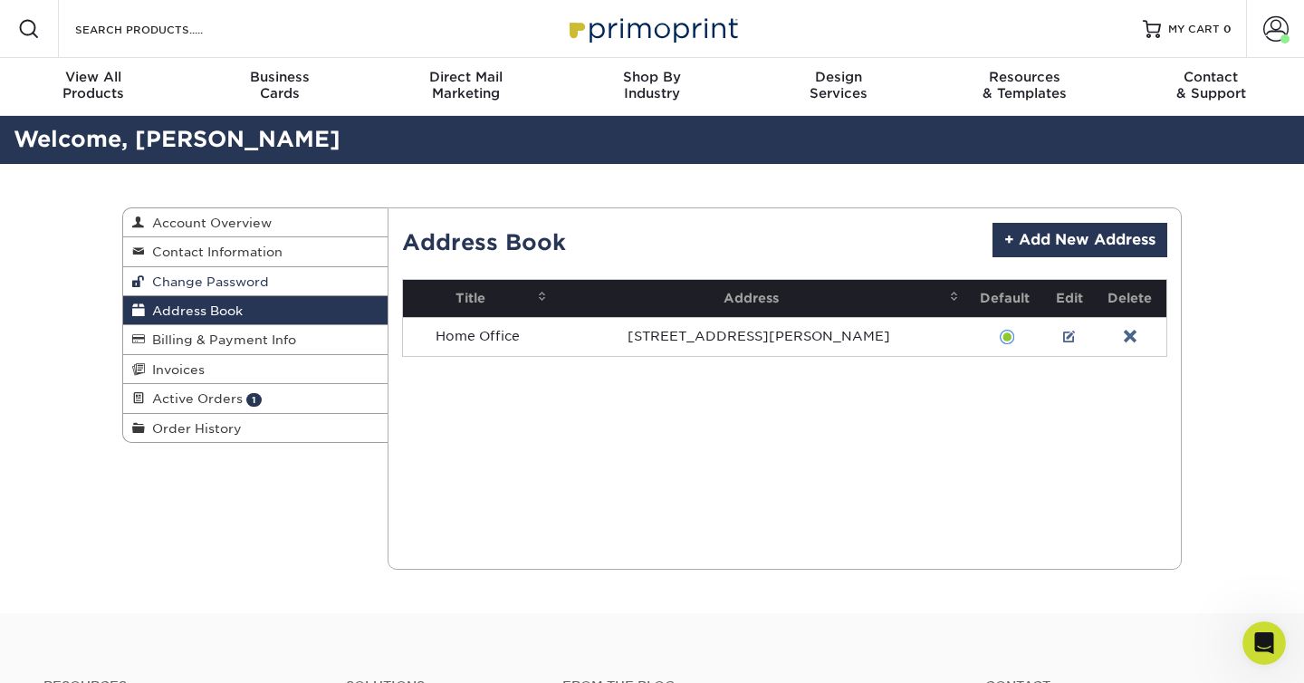
click at [279, 273] on link "Change Password" at bounding box center [255, 281] width 264 height 29
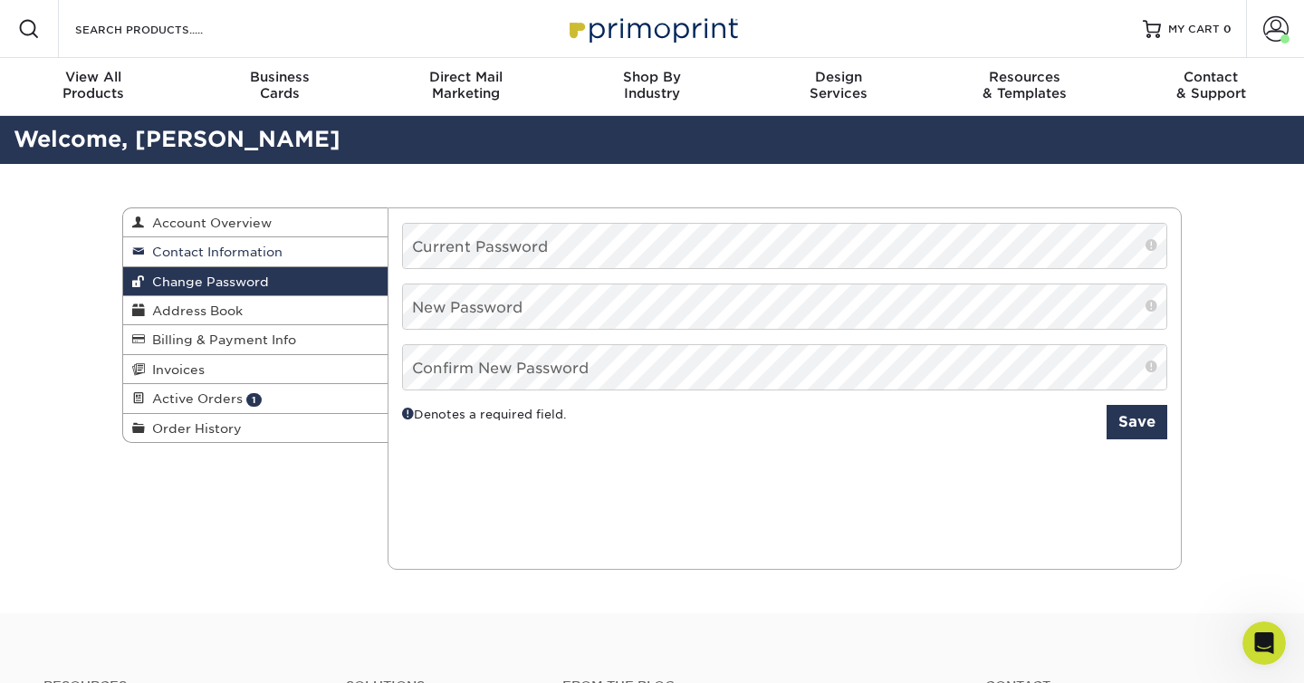
click at [276, 259] on span "Contact Information" at bounding box center [214, 251] width 138 height 14
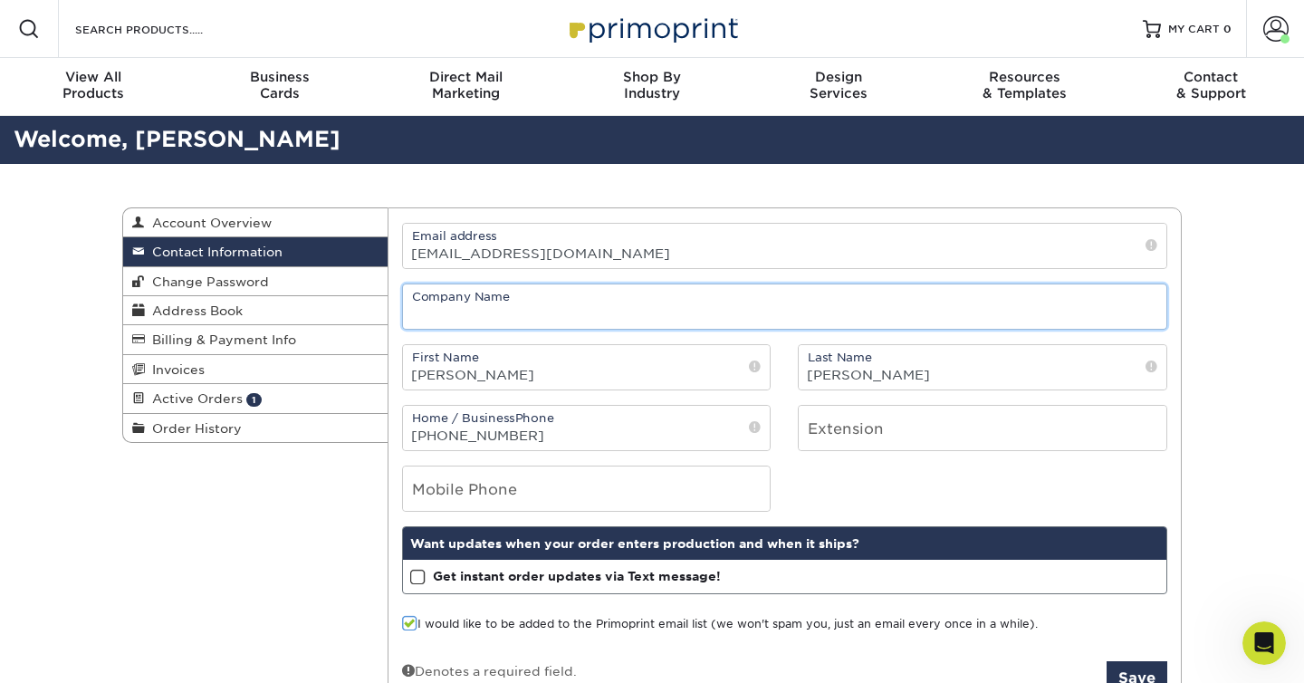
click at [593, 302] on input "text" at bounding box center [785, 306] width 764 height 44
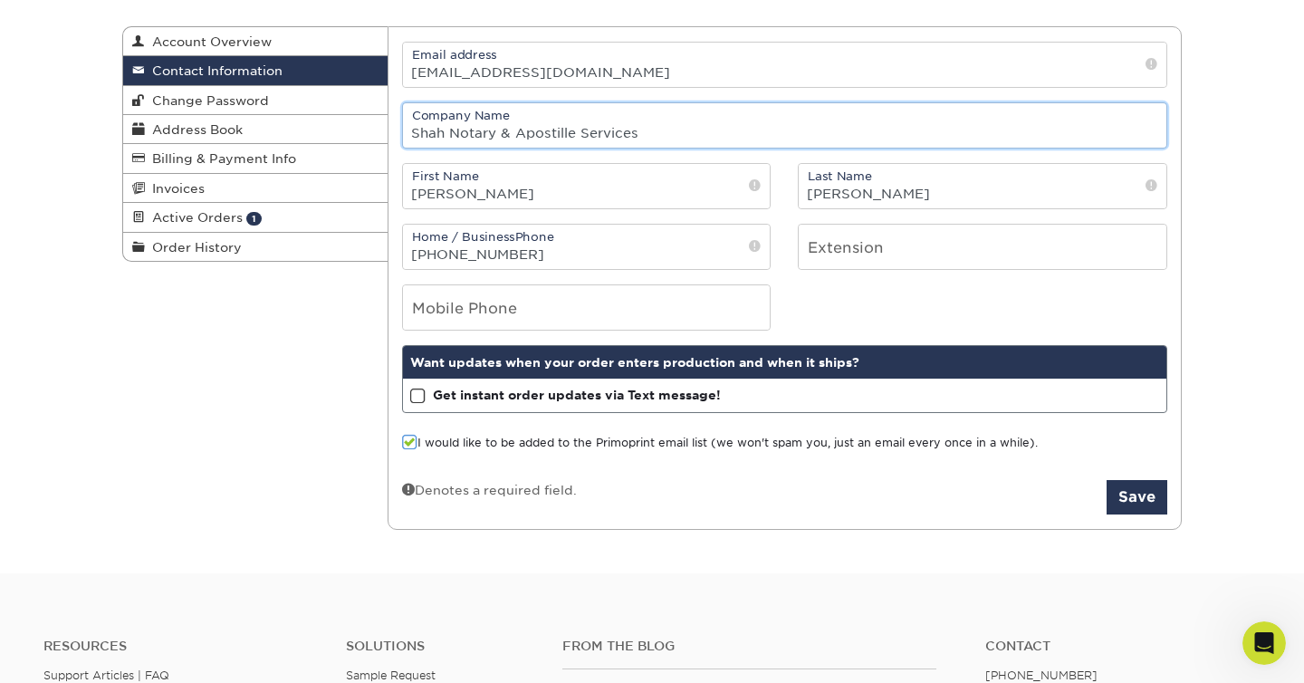
scroll to position [183, 0]
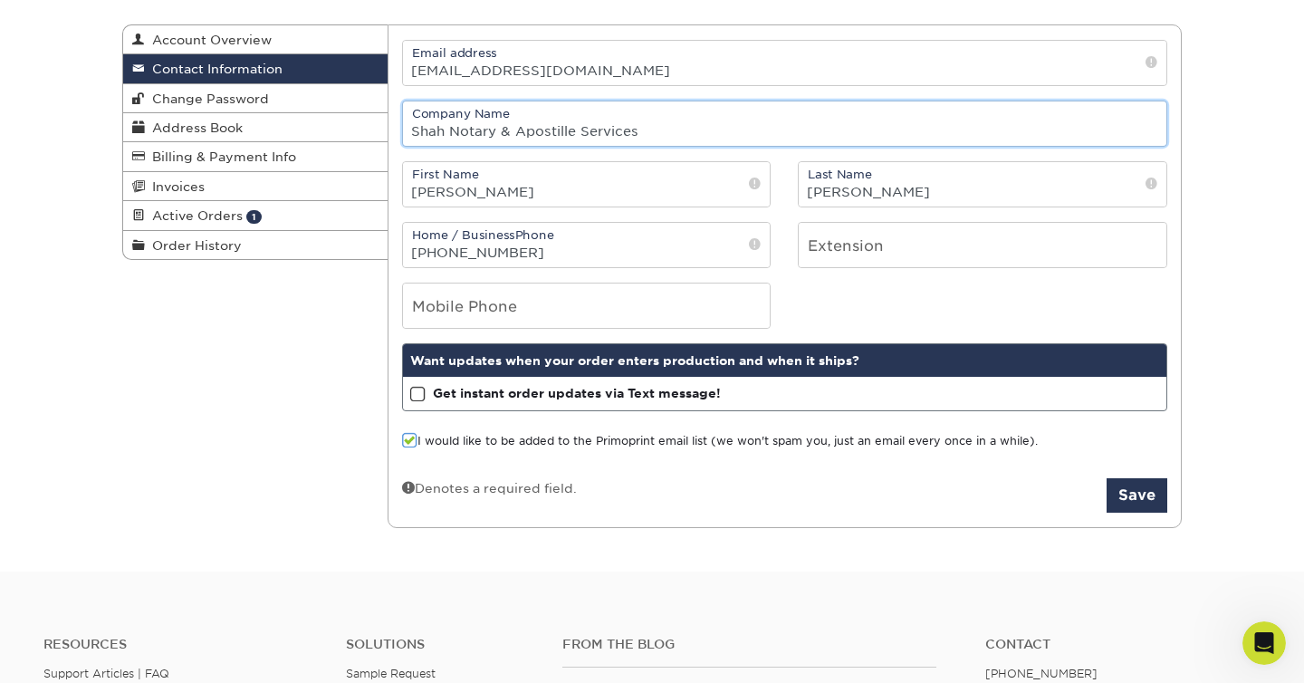
type input "Shah Notary & Apostille Services"
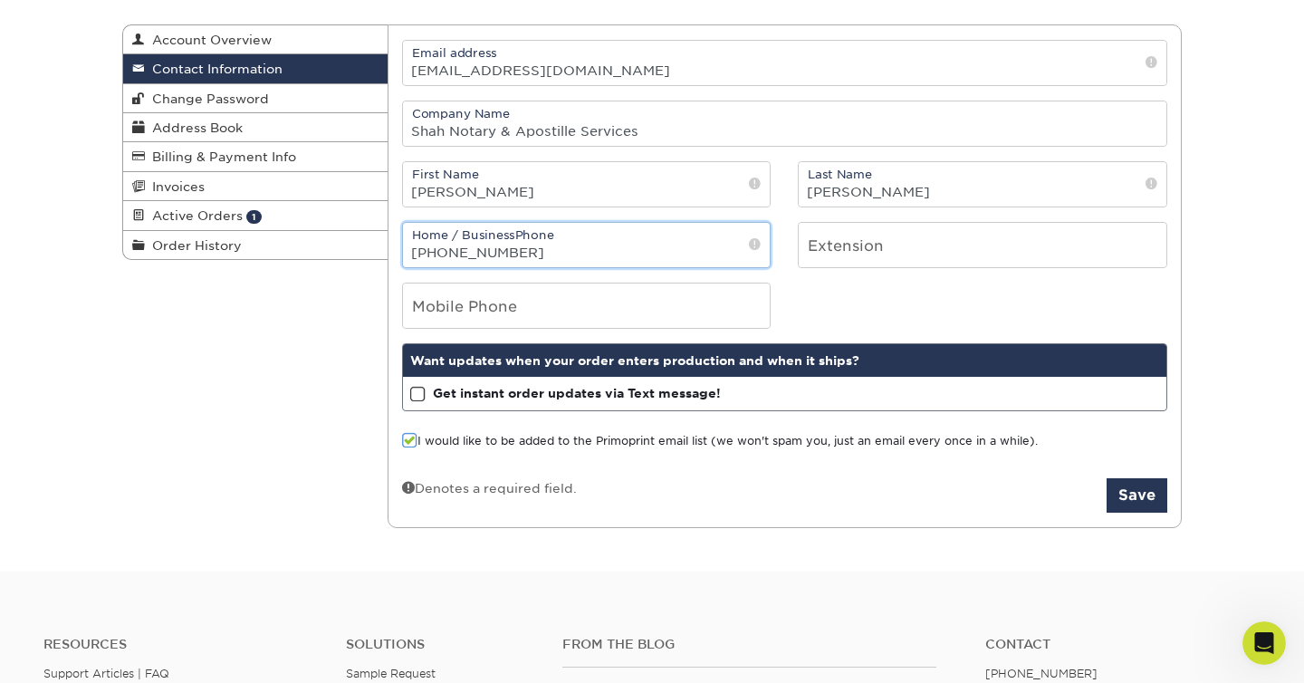
click at [448, 245] on input "[PHONE_NUMBER]" at bounding box center [587, 245] width 368 height 44
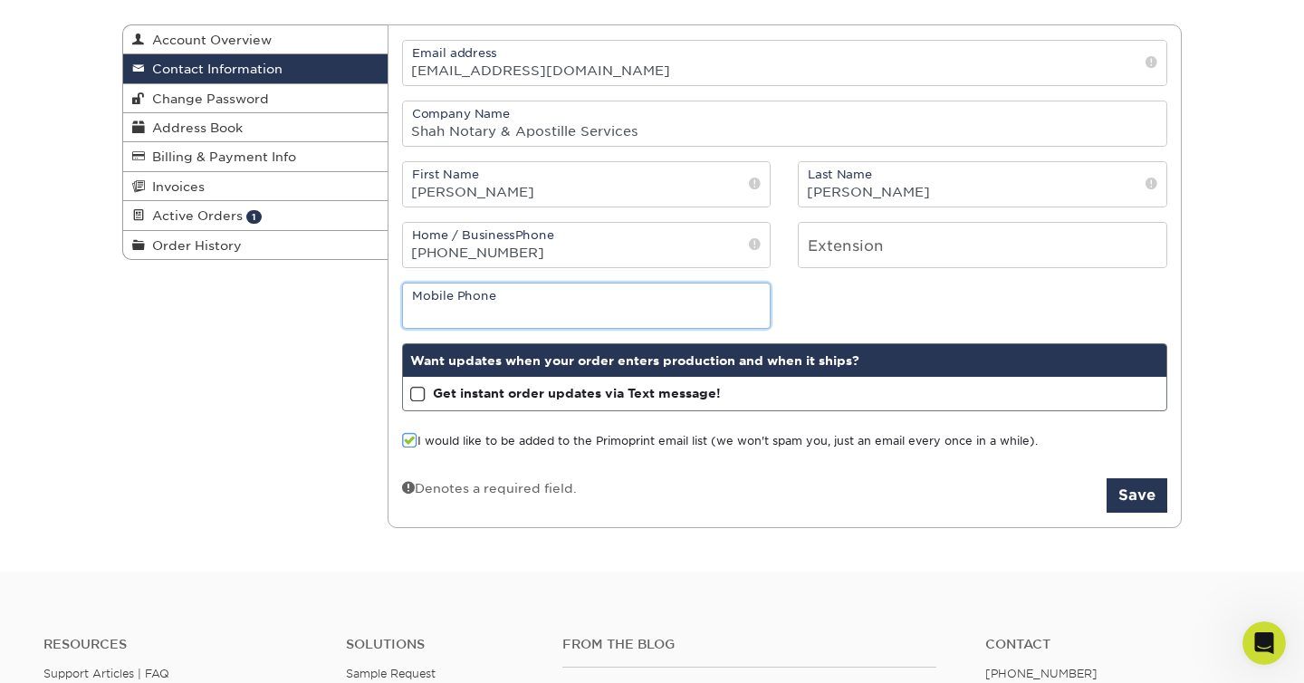
click at [453, 309] on input "tel" at bounding box center [587, 305] width 368 height 44
paste input "[PHONE_NUMBER]"
type input "[PHONE_NUMBER]"
click at [462, 388] on strong "Get instant order updates via Text message!" at bounding box center [577, 393] width 288 height 14
click at [0, 0] on input "Get instant order updates via Text message!" at bounding box center [0, 0] width 0 height 0
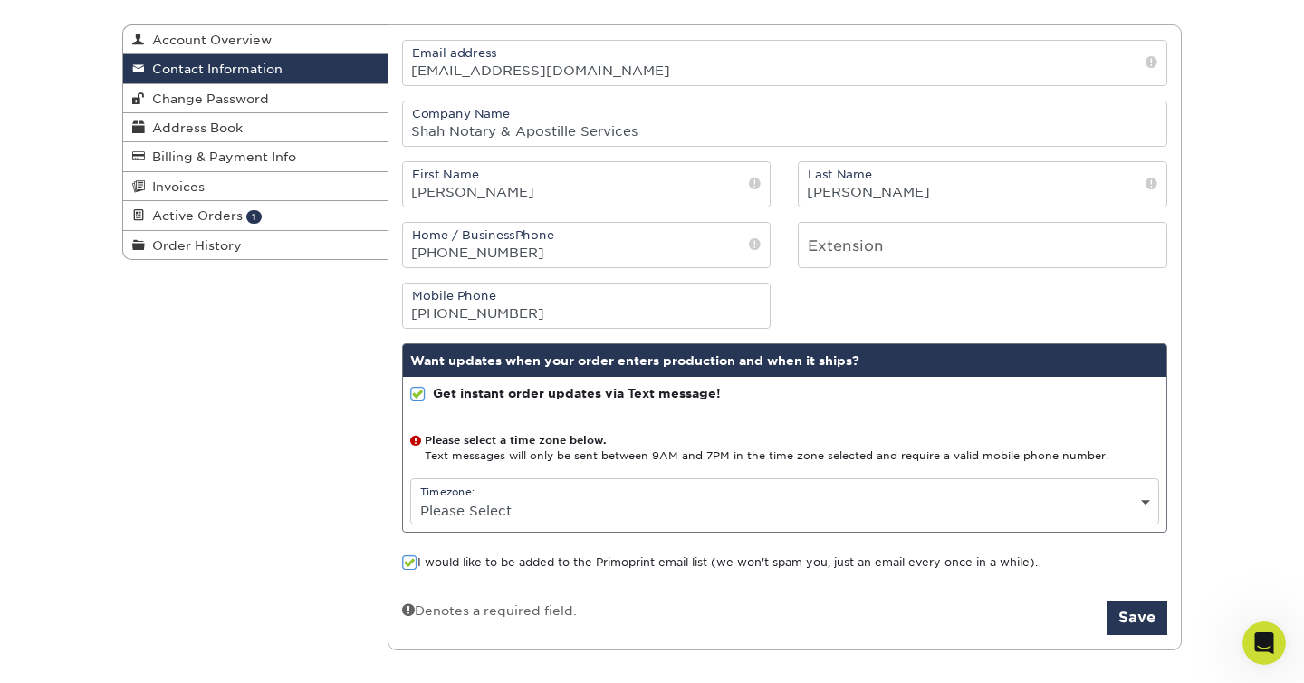
click at [522, 504] on select "Please Select (GMT -12:00) Eniwetok, Kwajalein (GMT -11:00) Midway Island, Samo…" at bounding box center [785, 510] width 748 height 26
select select "-5.0"
click at [411, 497] on select "Please Select (GMT -12:00) Eniwetok, Kwajalein (GMT -11:00) Midway Island, Samo…" at bounding box center [785, 510] width 748 height 26
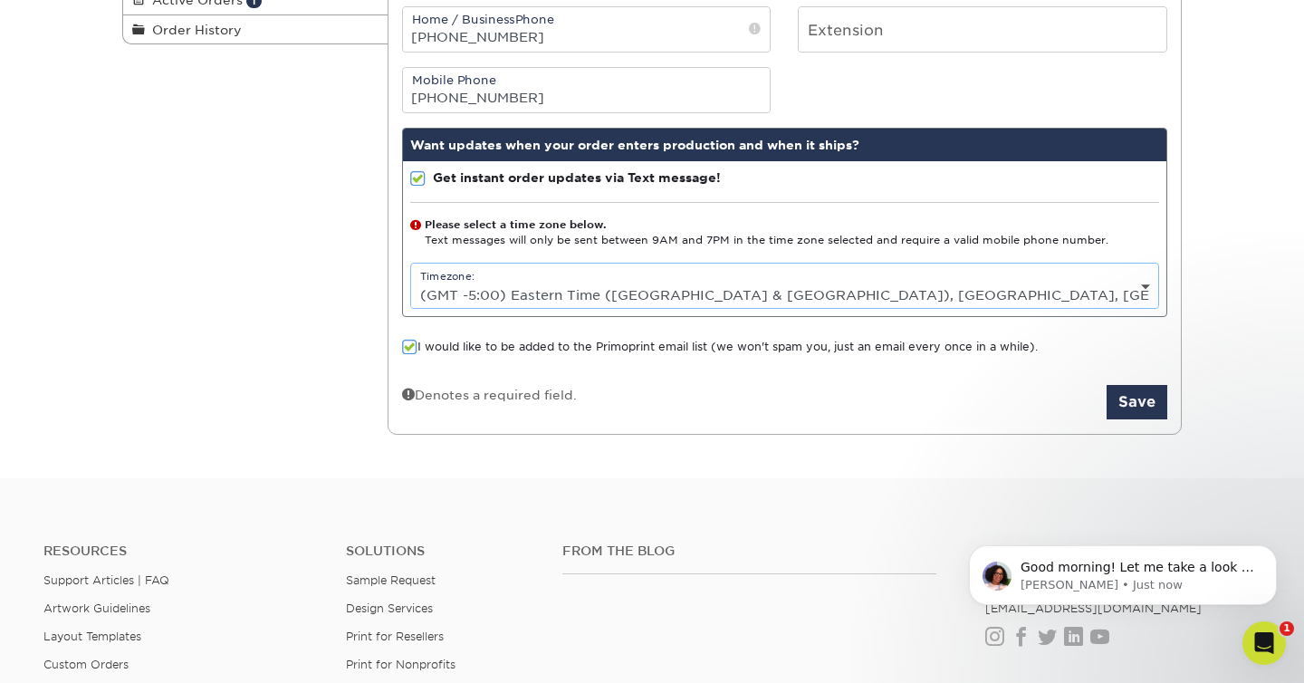
scroll to position [399, 0]
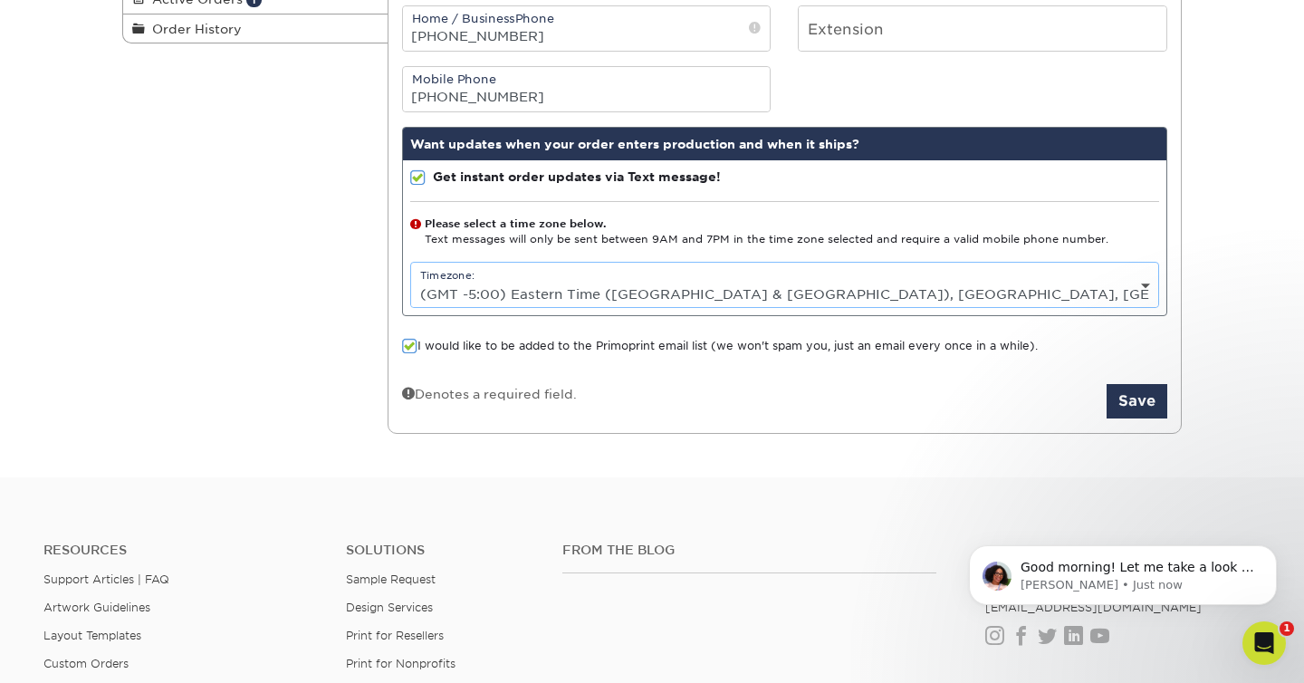
click at [407, 350] on span at bounding box center [409, 346] width 15 height 17
click at [0, 0] on input "I would like to be added to the Primoprint email list (we won't spam you, just …" at bounding box center [0, 0] width 0 height 0
click at [407, 350] on span at bounding box center [409, 346] width 15 height 17
click at [0, 0] on input "I would like to be added to the Primoprint email list (we won't spam you, just …" at bounding box center [0, 0] width 0 height 0
click at [1147, 394] on button "Save" at bounding box center [1137, 401] width 61 height 34
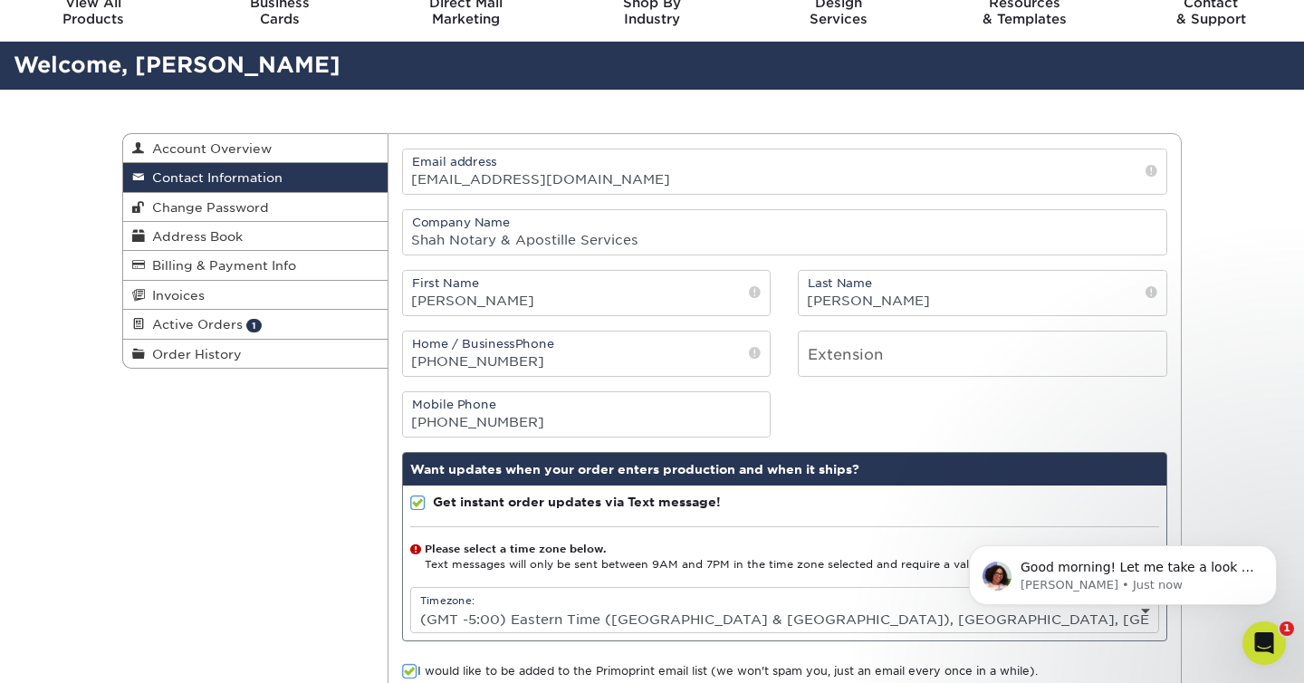
scroll to position [71, 0]
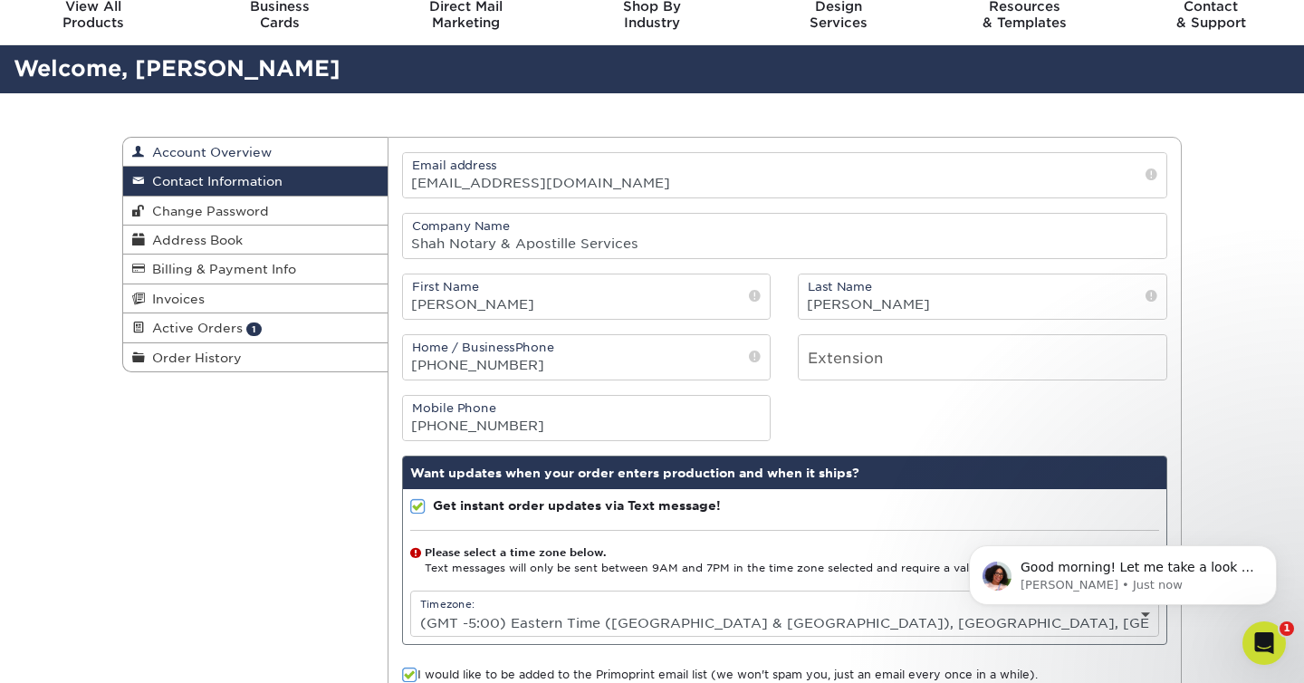
click at [261, 153] on span "Account Overview" at bounding box center [208, 152] width 127 height 14
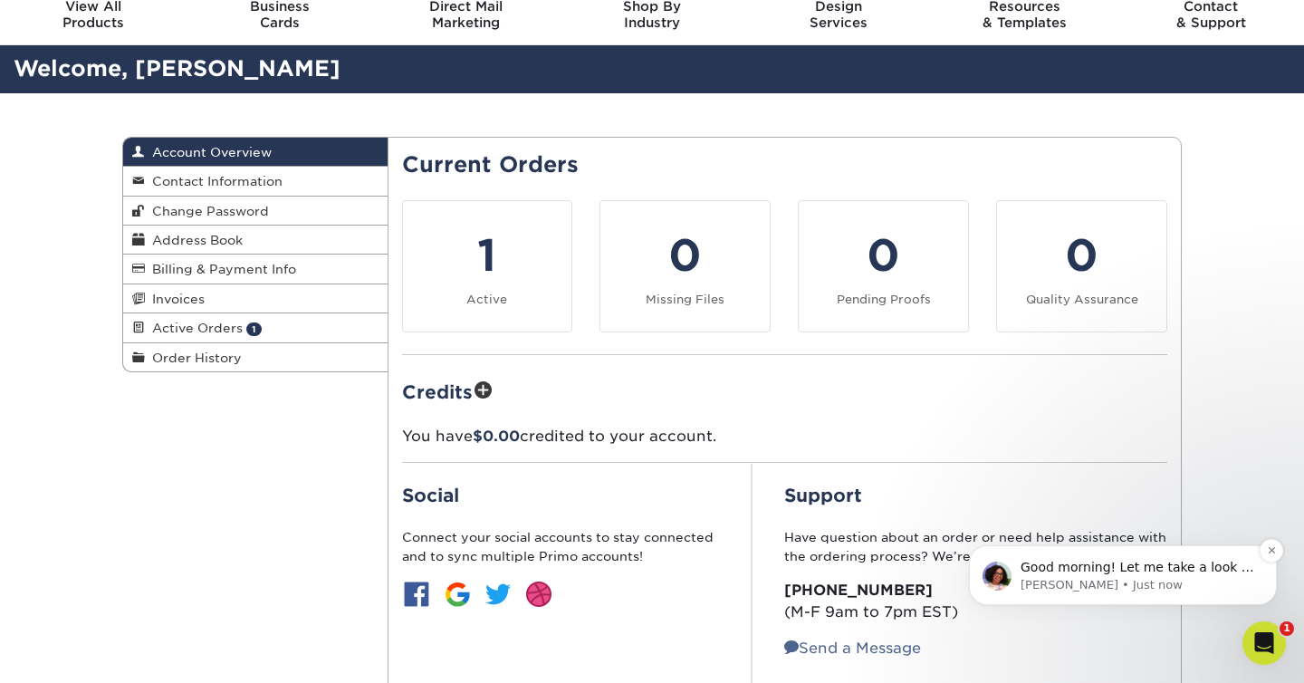
click at [1099, 580] on p "Avery • Just now" at bounding box center [1138, 585] width 234 height 16
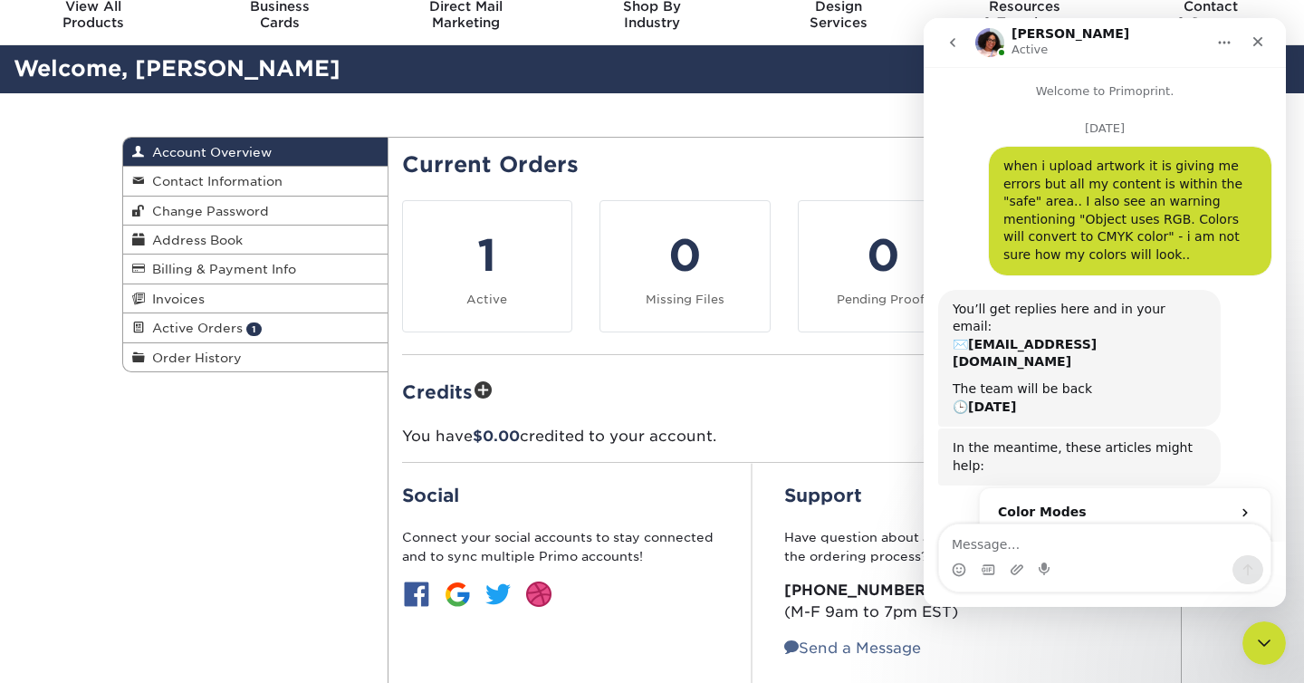
scroll to position [79, 0]
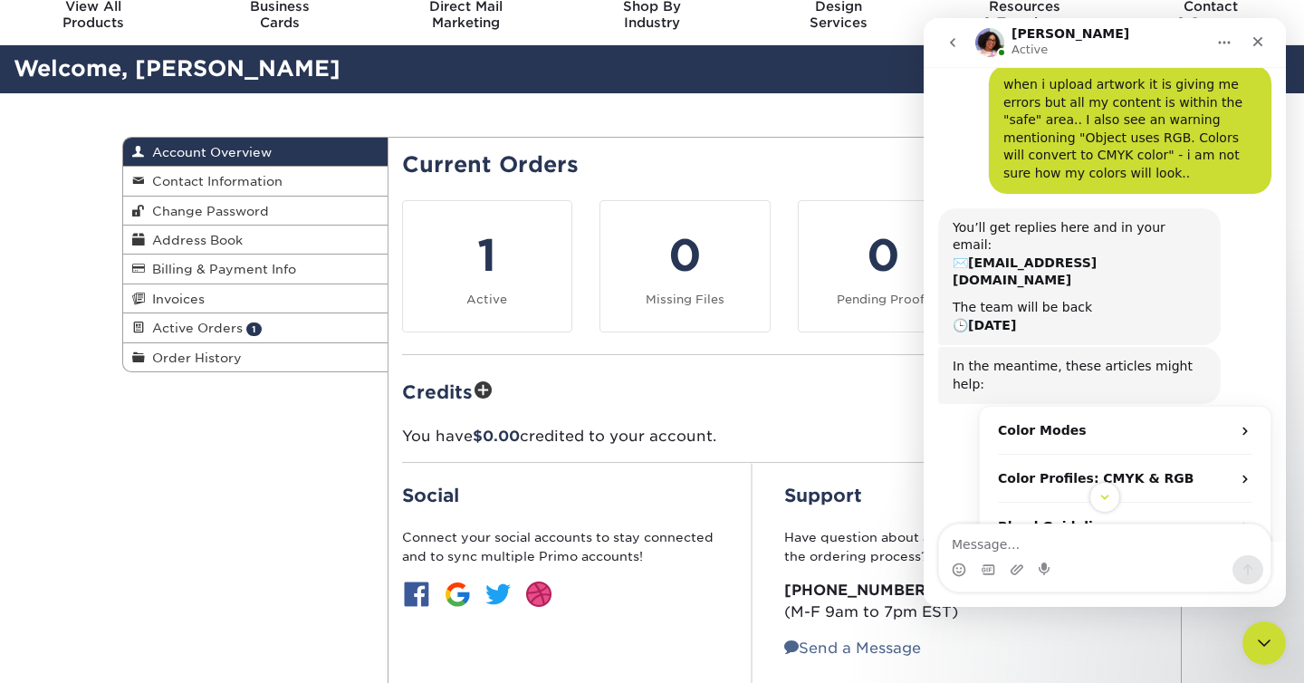
click at [1089, 549] on textarea "Message…" at bounding box center [1104, 539] width 331 height 31
type textarea "thank you [PERSON_NAME]!"
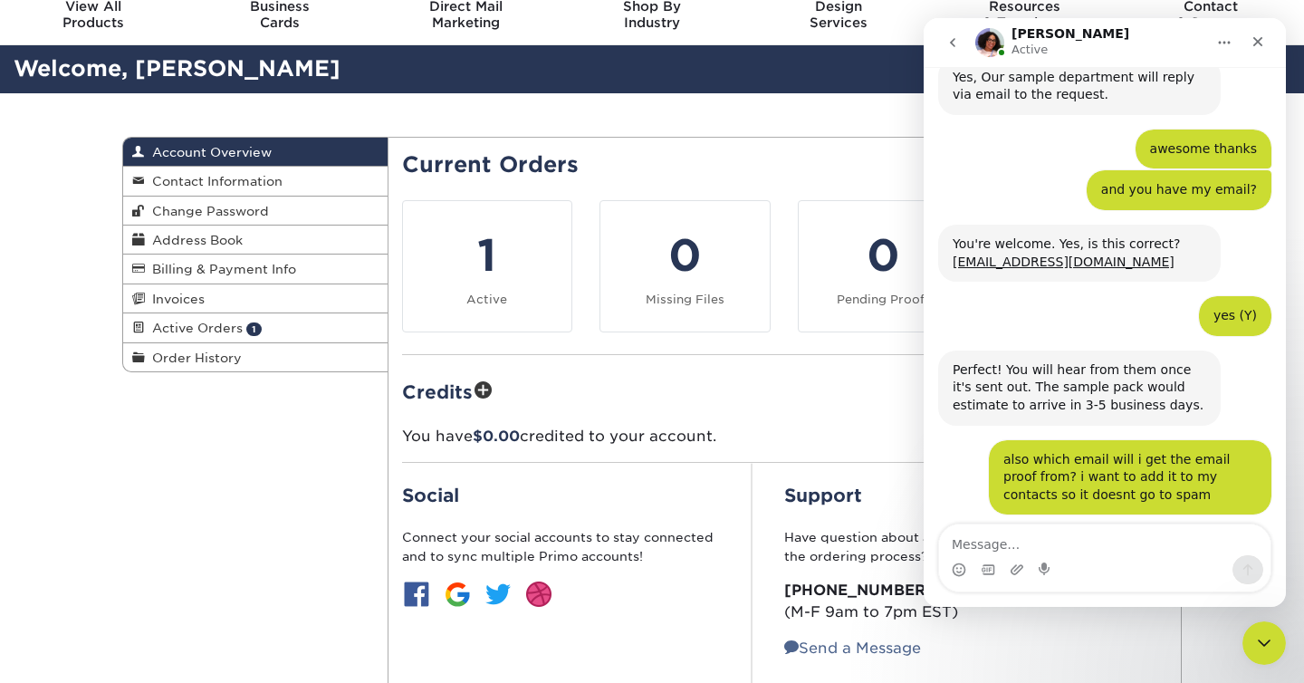
scroll to position [5111, 0]
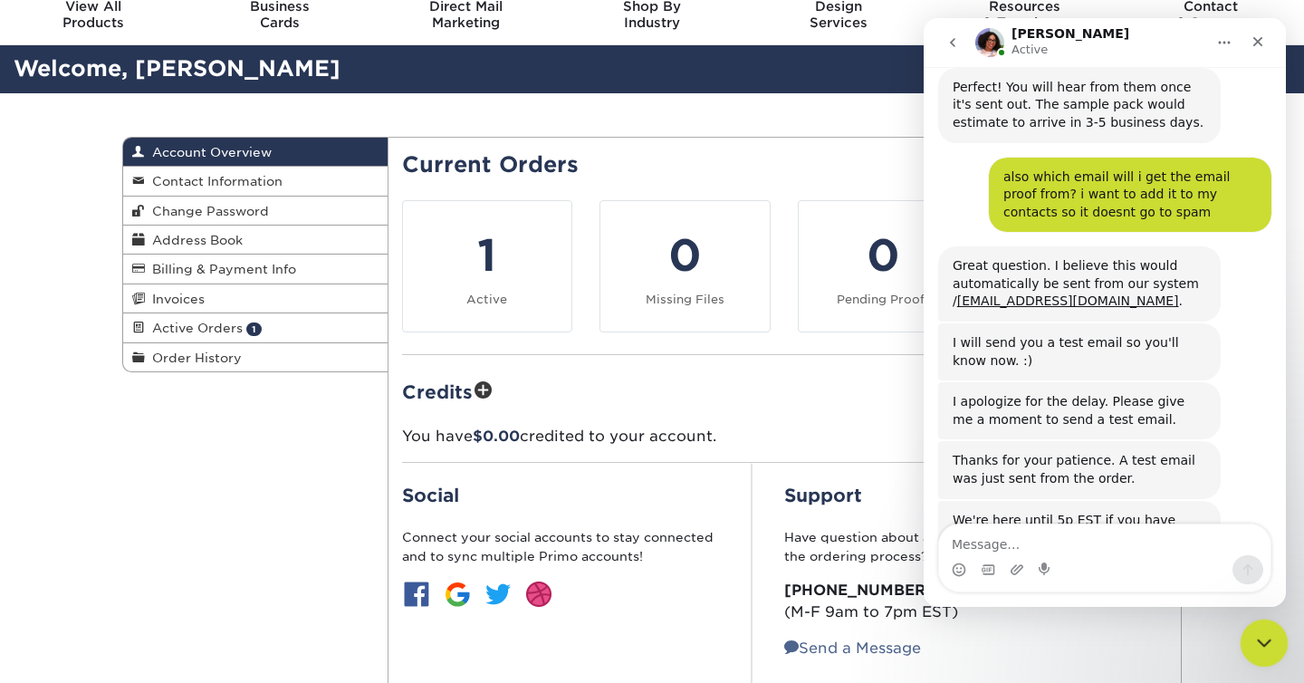
click at [1260, 639] on icon "Close Intercom Messenger" at bounding box center [1262, 640] width 22 height 22
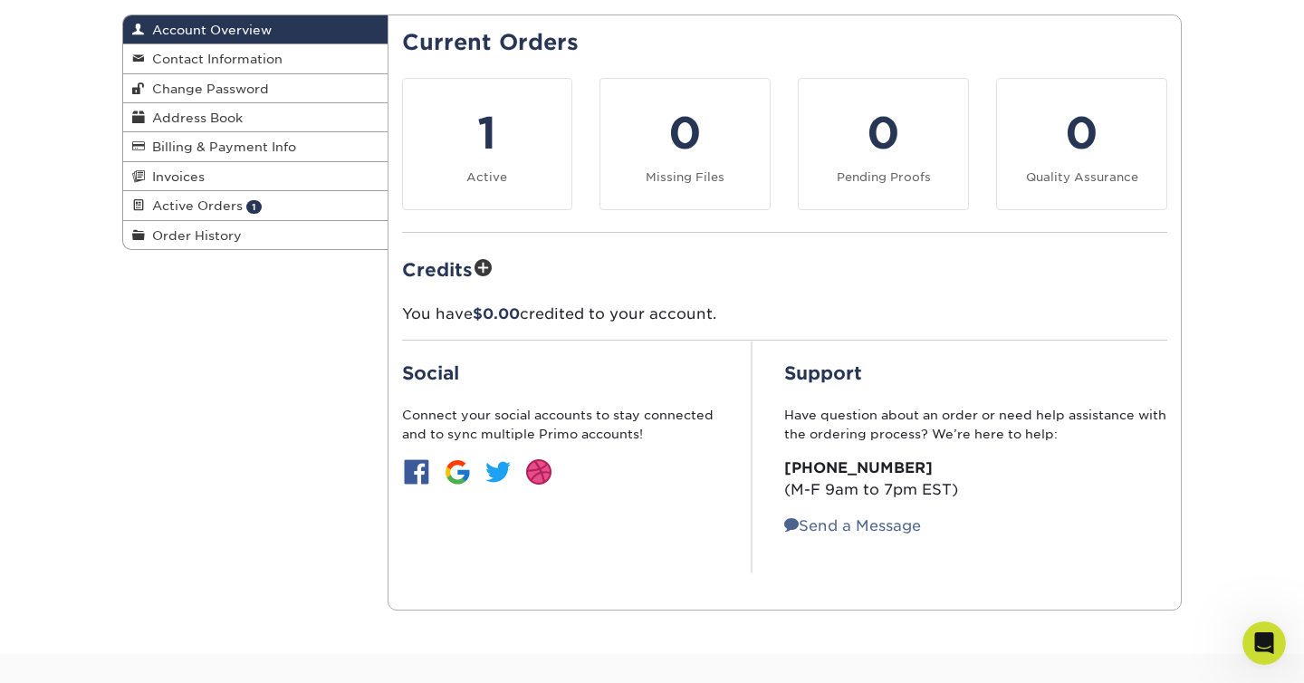
scroll to position [173, 0]
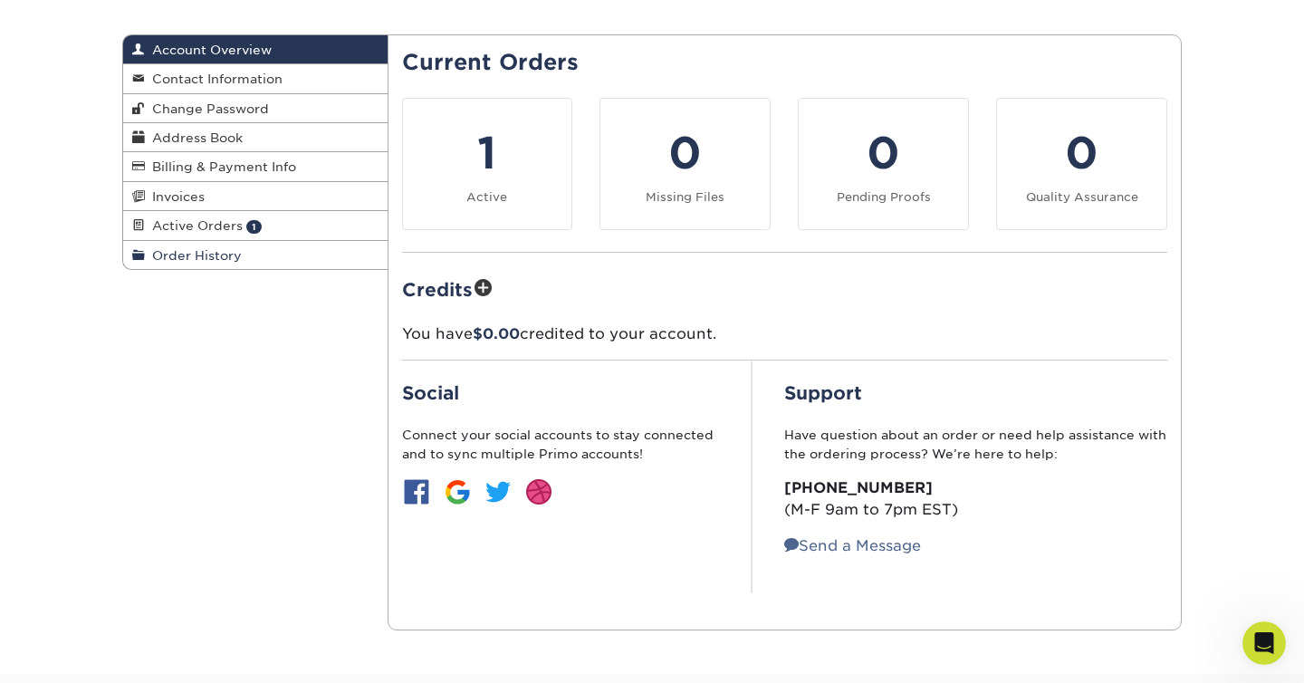
click at [212, 259] on span "Order History" at bounding box center [193, 255] width 97 height 14
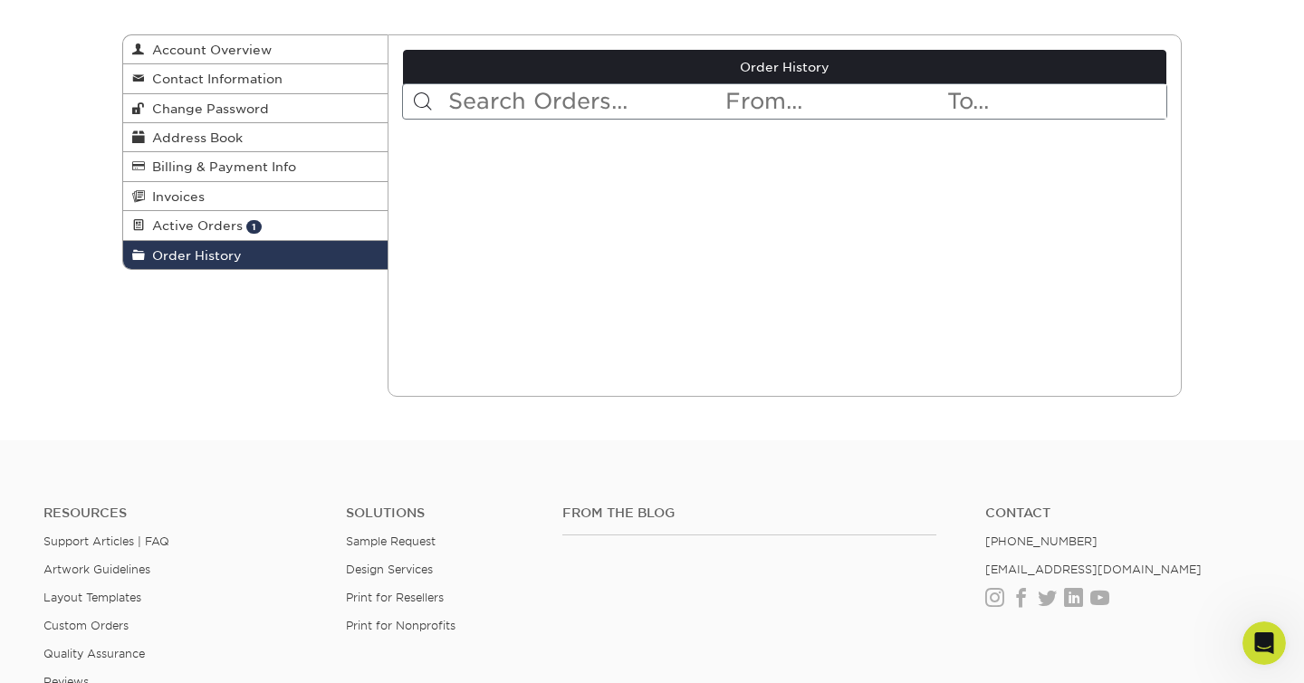
click at [588, 225] on div "Current Orders 1 Active 0 Missing Files" at bounding box center [785, 215] width 795 height 362
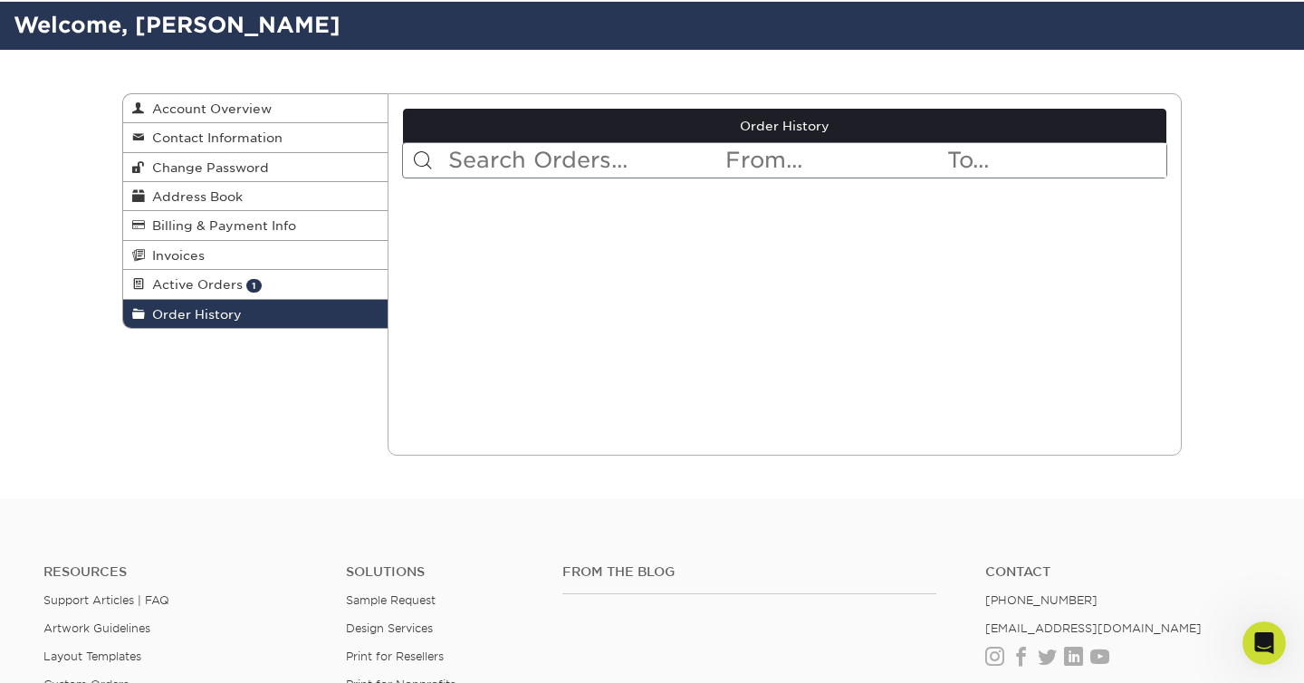
scroll to position [113, 0]
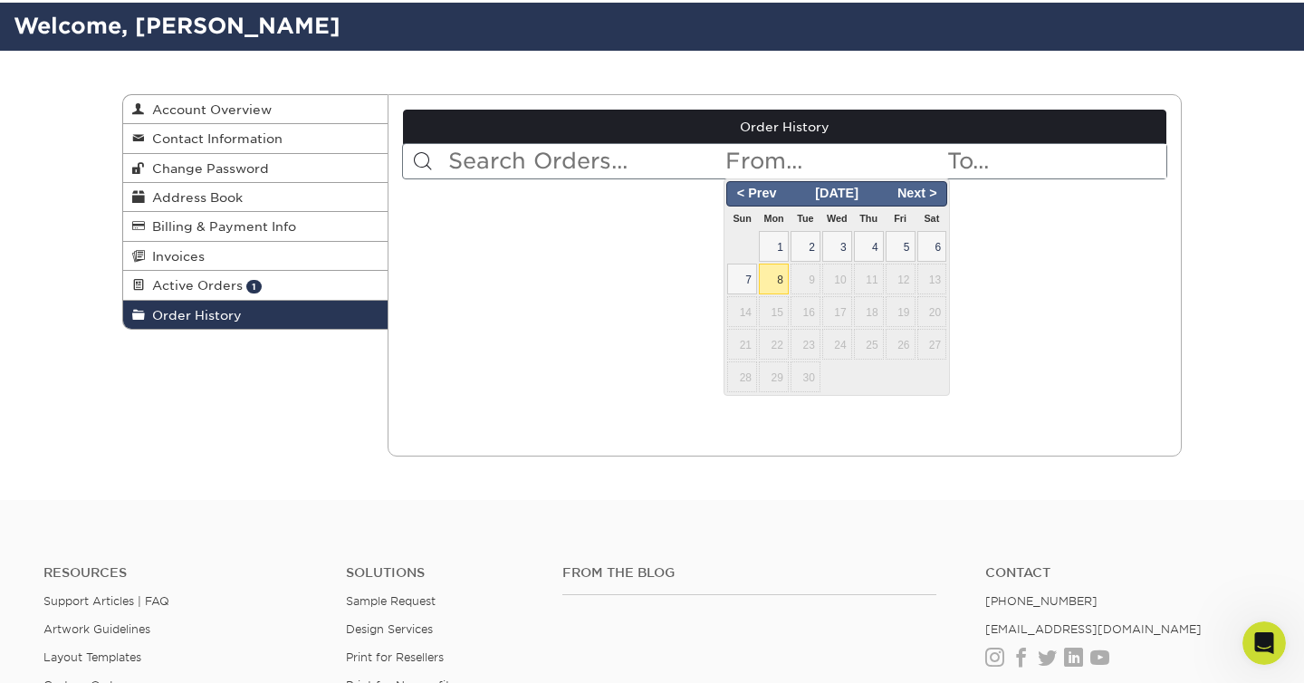
click at [751, 166] on input "text" at bounding box center [834, 161] width 221 height 34
click at [789, 248] on span "1" at bounding box center [774, 246] width 30 height 31
type input "2025-09-01"
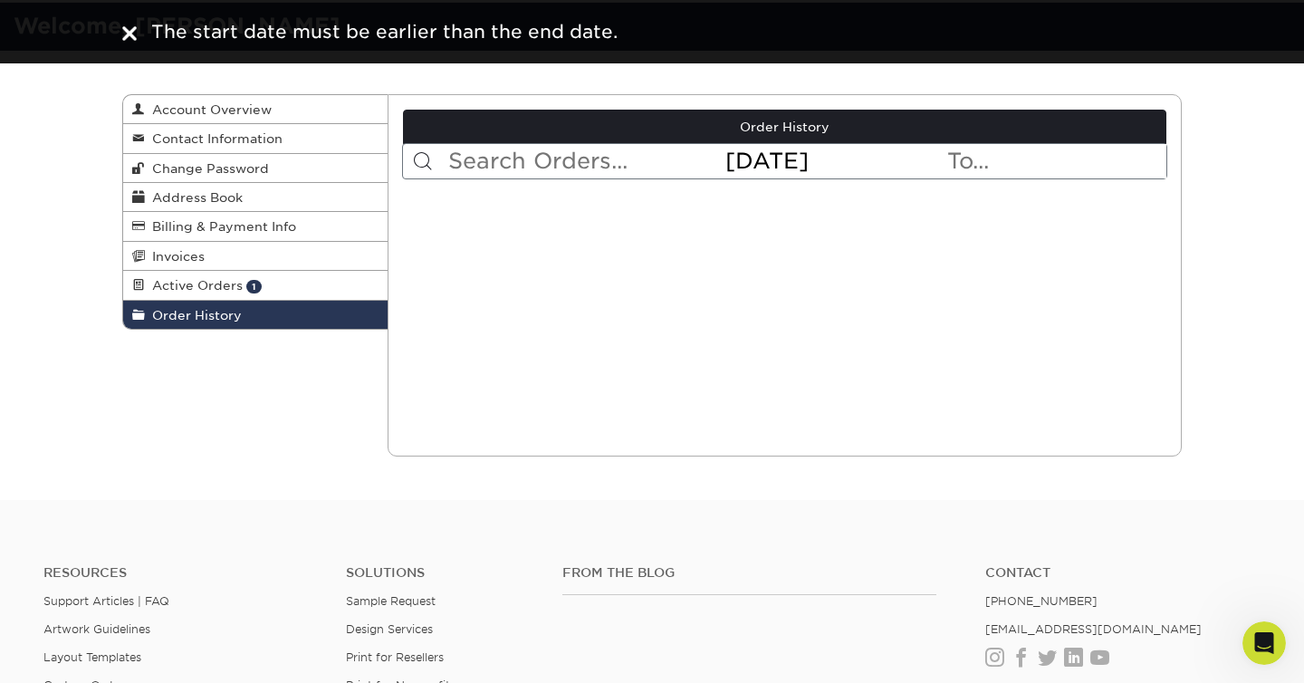
click at [1011, 165] on input "text" at bounding box center [1055, 161] width 221 height 34
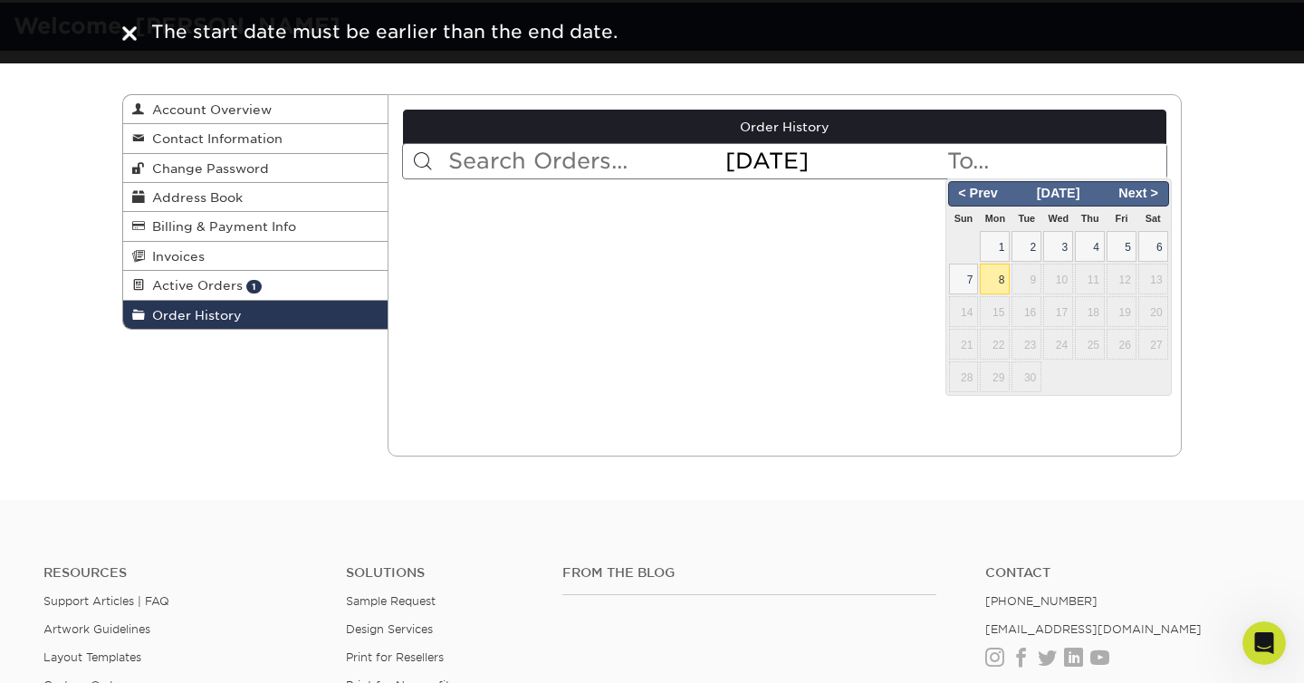
click at [1001, 276] on span "8" at bounding box center [995, 279] width 30 height 31
type input "2025-09-08"
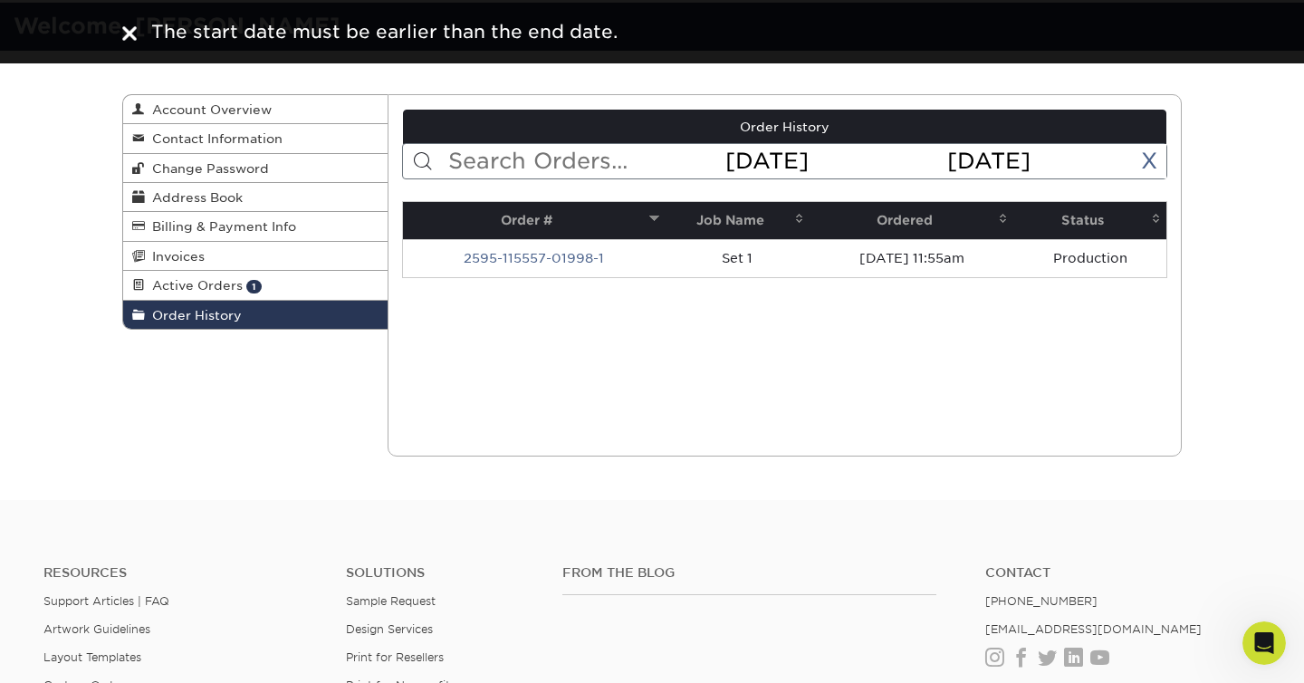
click at [1037, 340] on div "Current Orders 1 Active 0 Missing Files" at bounding box center [785, 275] width 795 height 362
click at [287, 282] on link "Active Orders 1" at bounding box center [255, 285] width 264 height 29
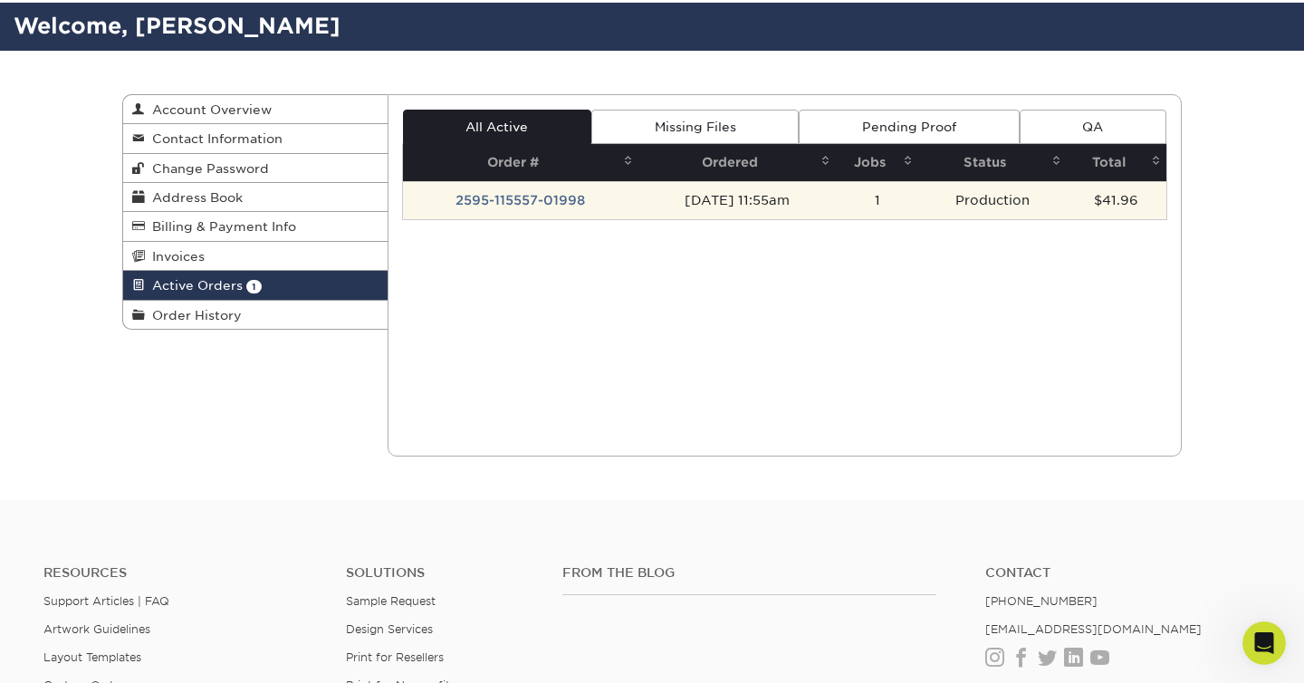
click at [528, 197] on td "2595-115557-01998" at bounding box center [521, 200] width 236 height 38
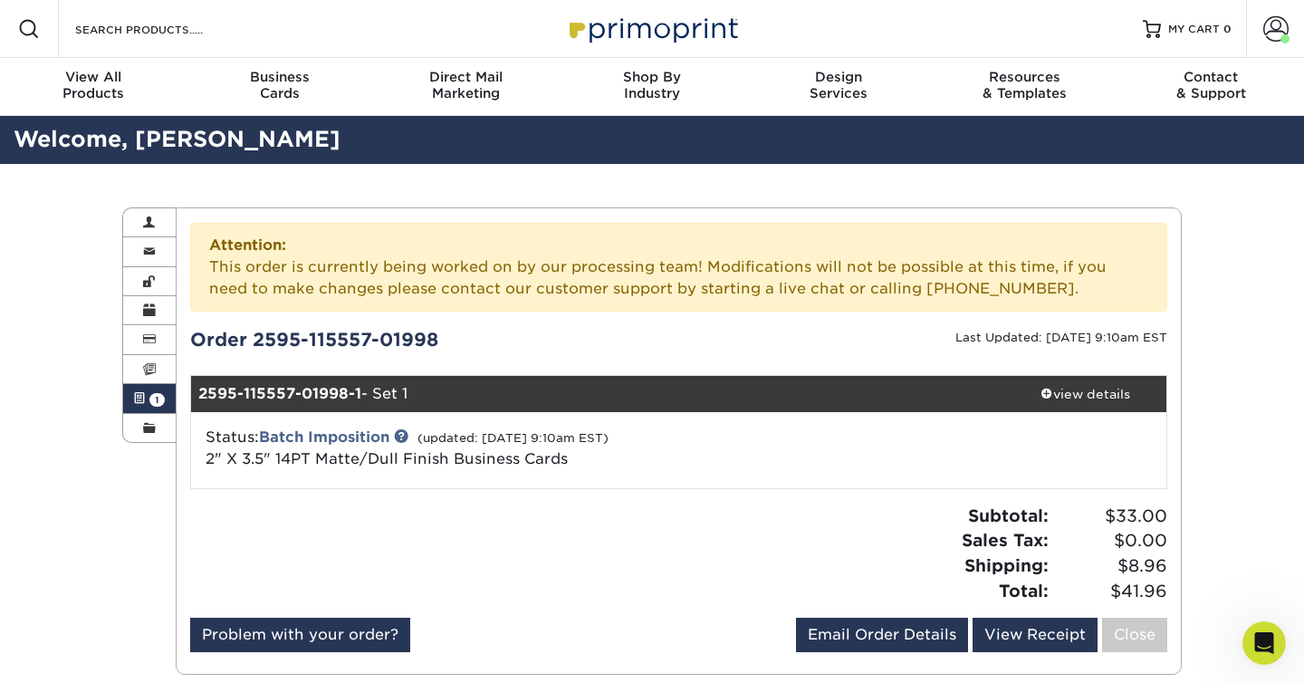
scroll to position [5180, 0]
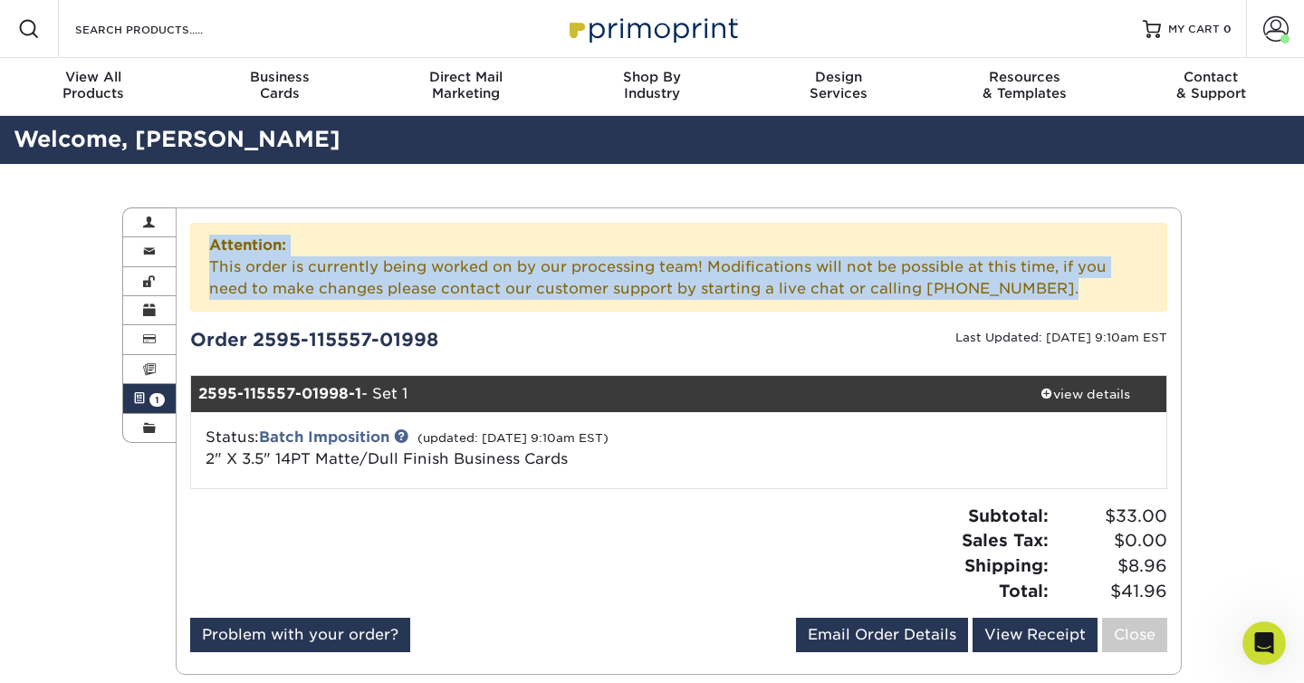
drag, startPoint x: 510, startPoint y: 231, endPoint x: 600, endPoint y: 310, distance: 120.0
click at [600, 310] on div "Attention: This order is currently being worked on by our processing team! Modi…" at bounding box center [679, 267] width 978 height 89
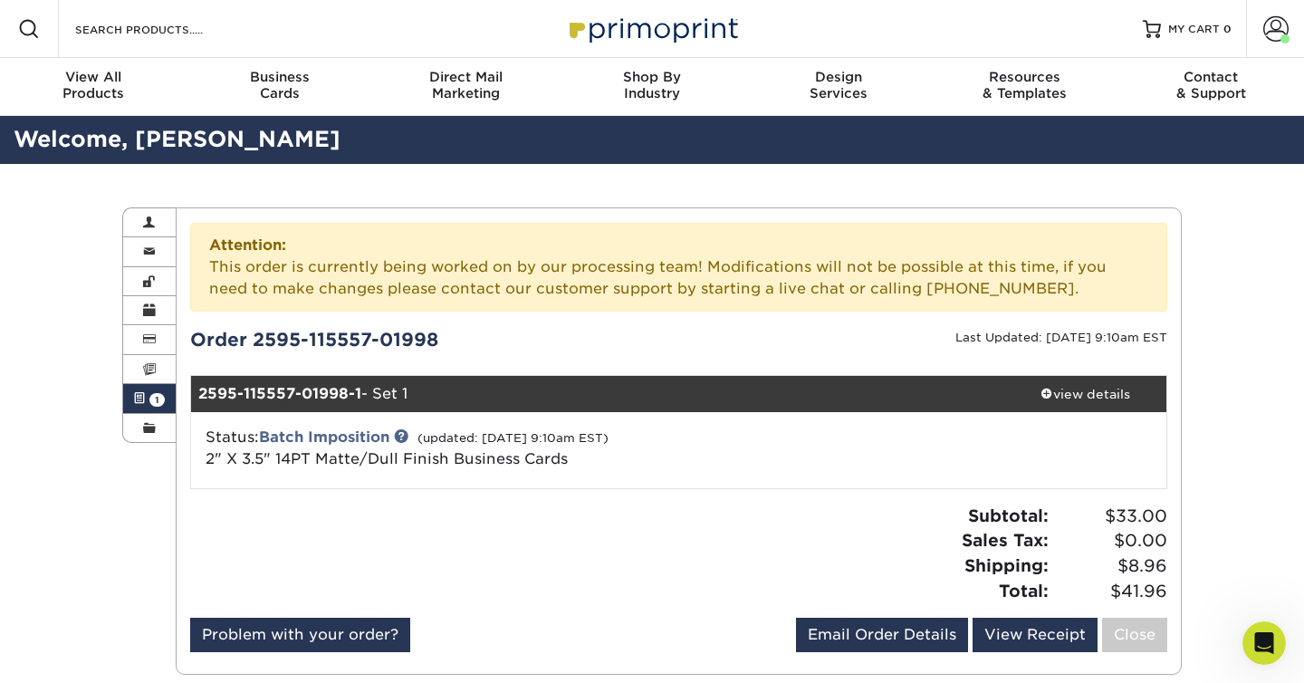
click at [616, 330] on div "Order 2595-115557-01998" at bounding box center [428, 339] width 503 height 27
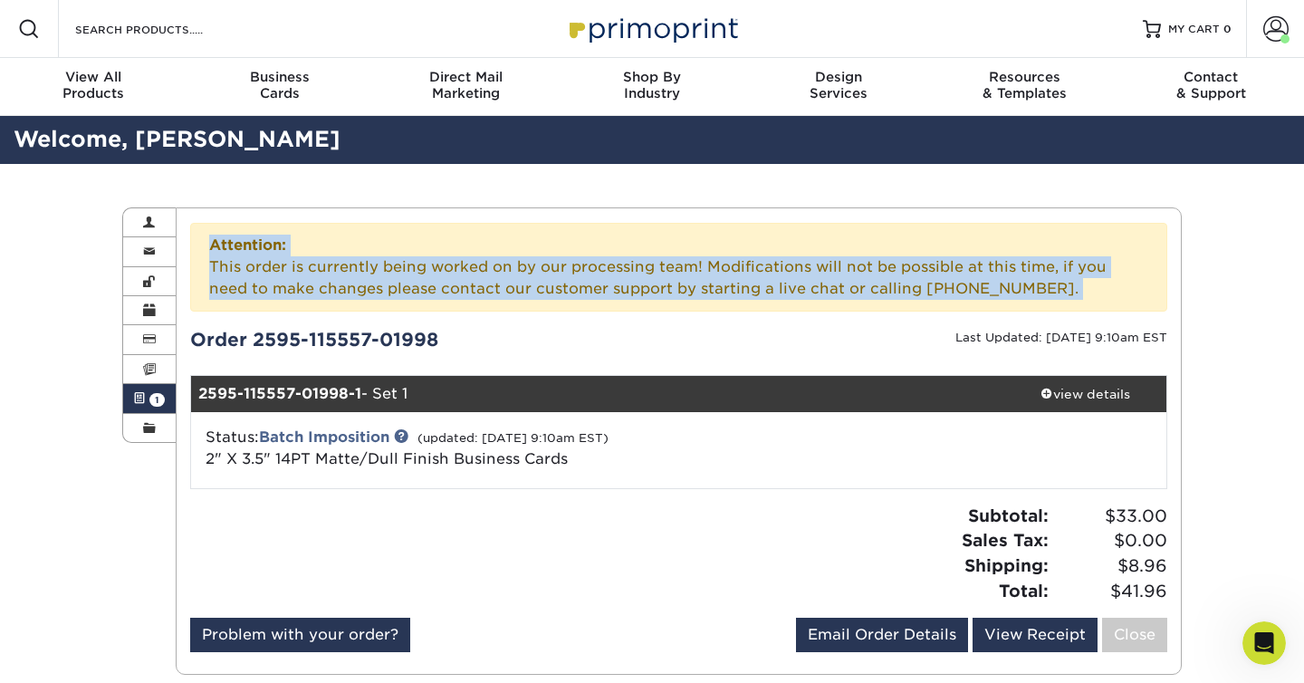
drag, startPoint x: 602, startPoint y: 319, endPoint x: 603, endPoint y: 220, distance: 98.7
click at [603, 220] on div "Current Orders 1 Active 0 Missing Files" at bounding box center [679, 440] width 1007 height 467
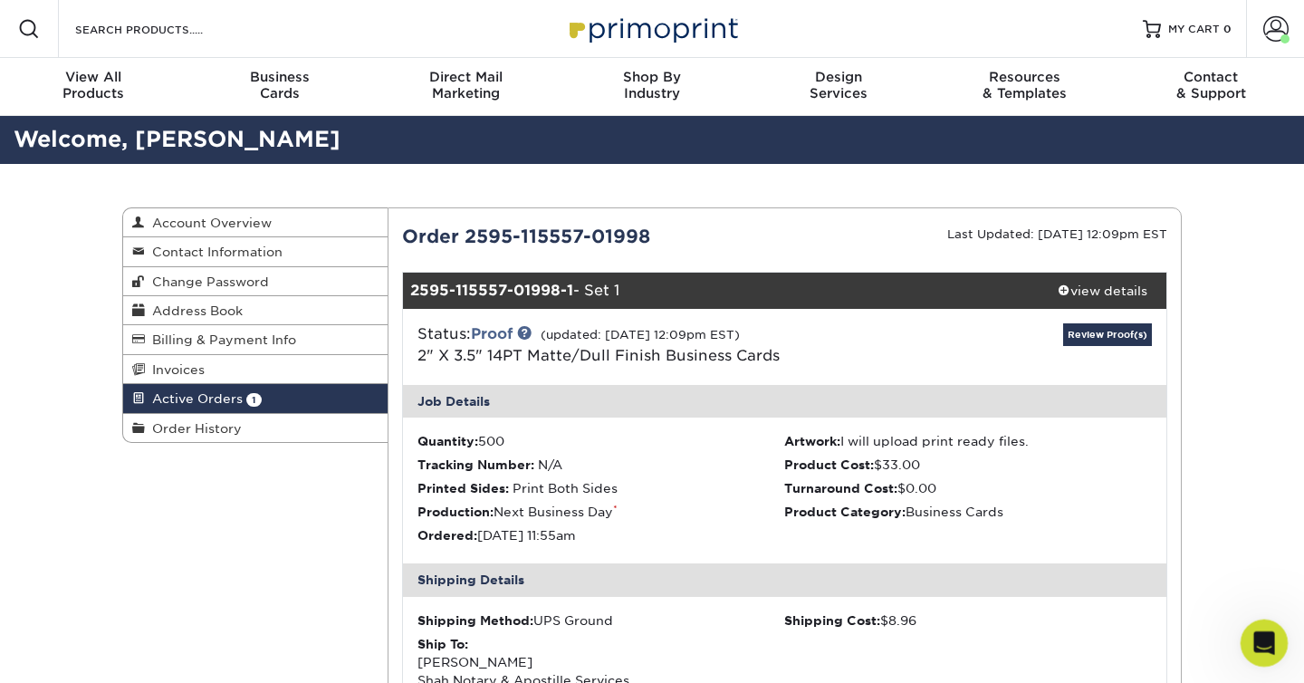
click at [1268, 636] on icon "Open Intercom Messenger" at bounding box center [1262, 641] width 30 height 30
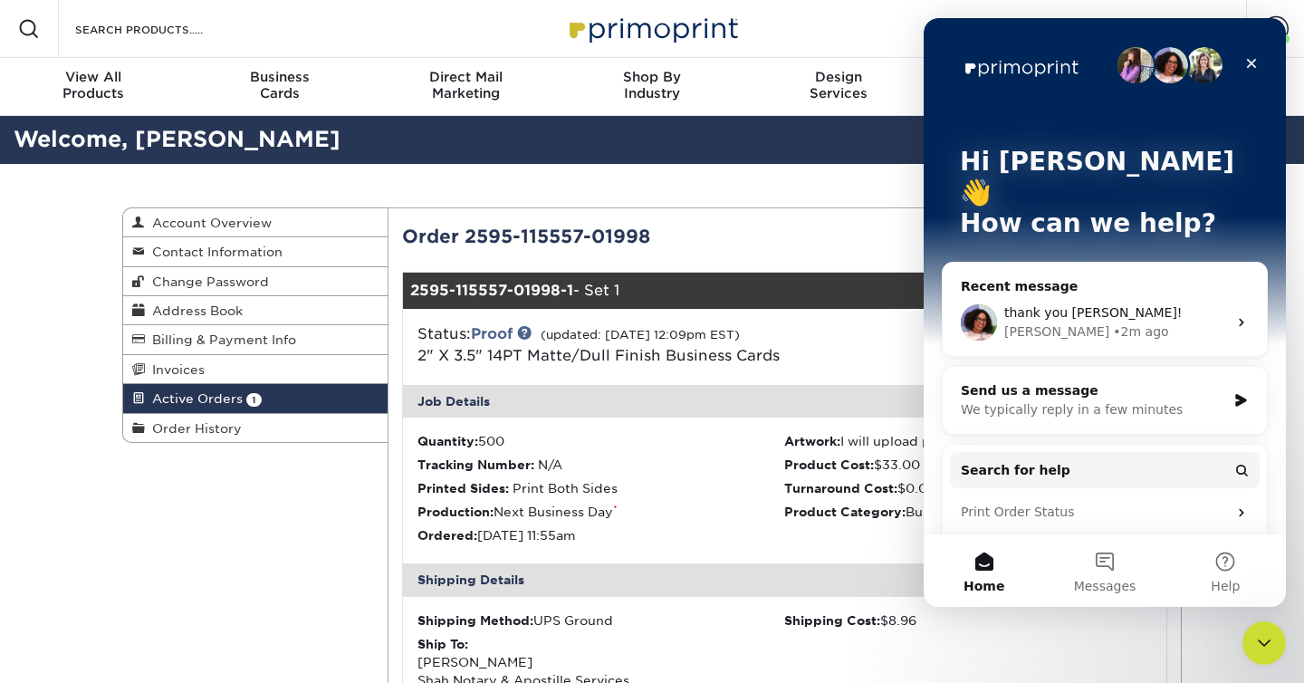
click at [1222, 322] on div "[PERSON_NAME] • 2m ago" at bounding box center [1115, 331] width 223 height 19
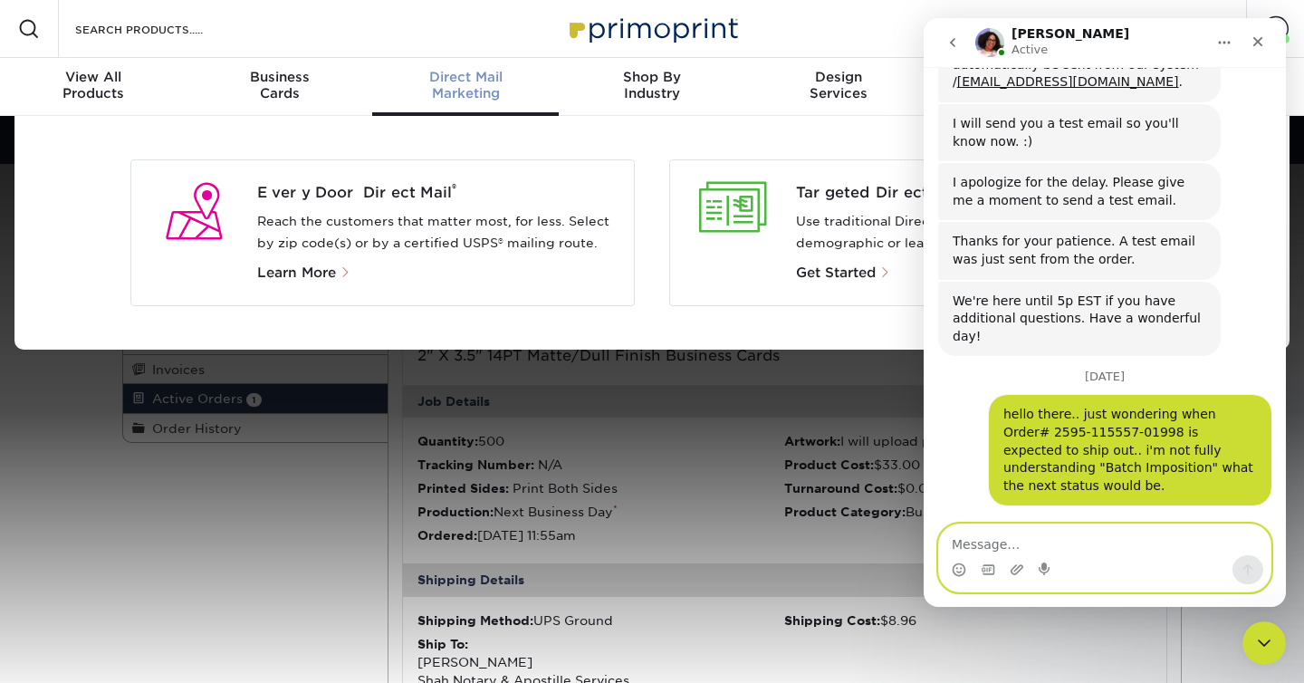
scroll to position [5378, 0]
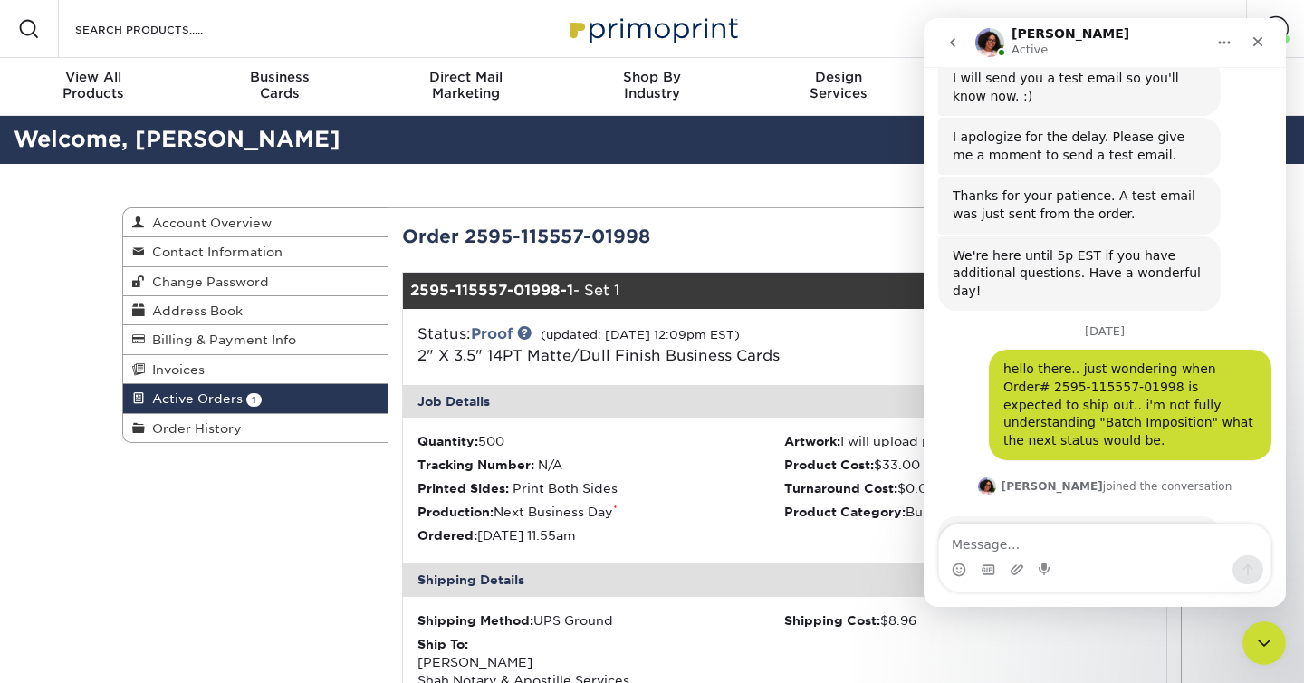
drag, startPoint x: 1178, startPoint y: 278, endPoint x: 1195, endPoint y: 381, distance: 104.7
drag, startPoint x: 1132, startPoint y: 393, endPoint x: 1203, endPoint y: 264, distance: 146.7
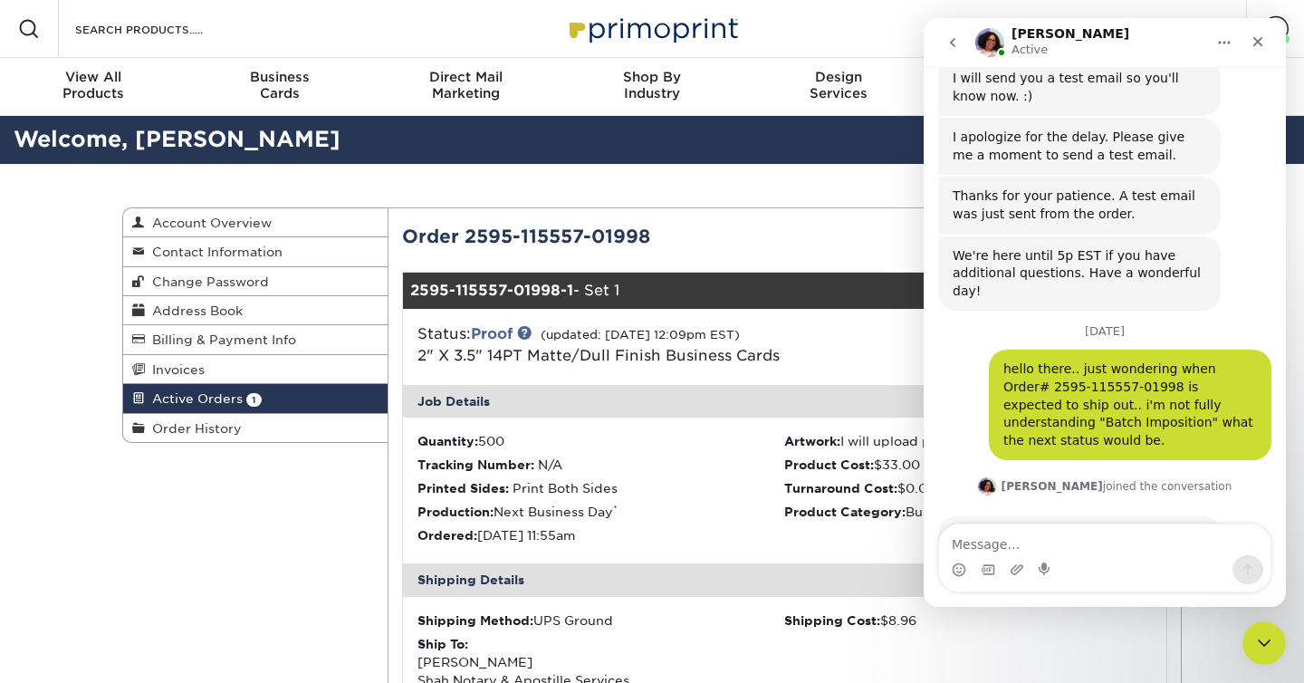
drag, startPoint x: 1152, startPoint y: 467, endPoint x: 1158, endPoint y: 393, distance: 74.5
click at [1137, 543] on textarea "Message…" at bounding box center [1104, 539] width 331 height 31
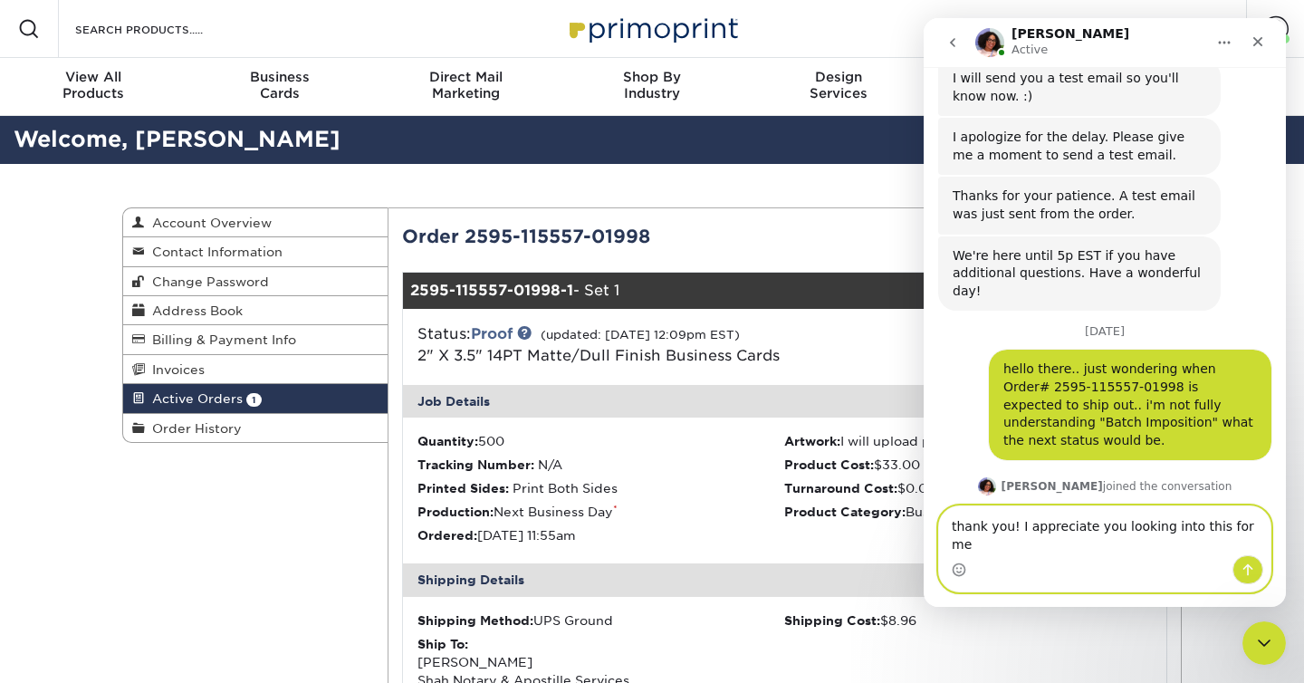
type textarea "thank you! I appreciate you looking into this for me."
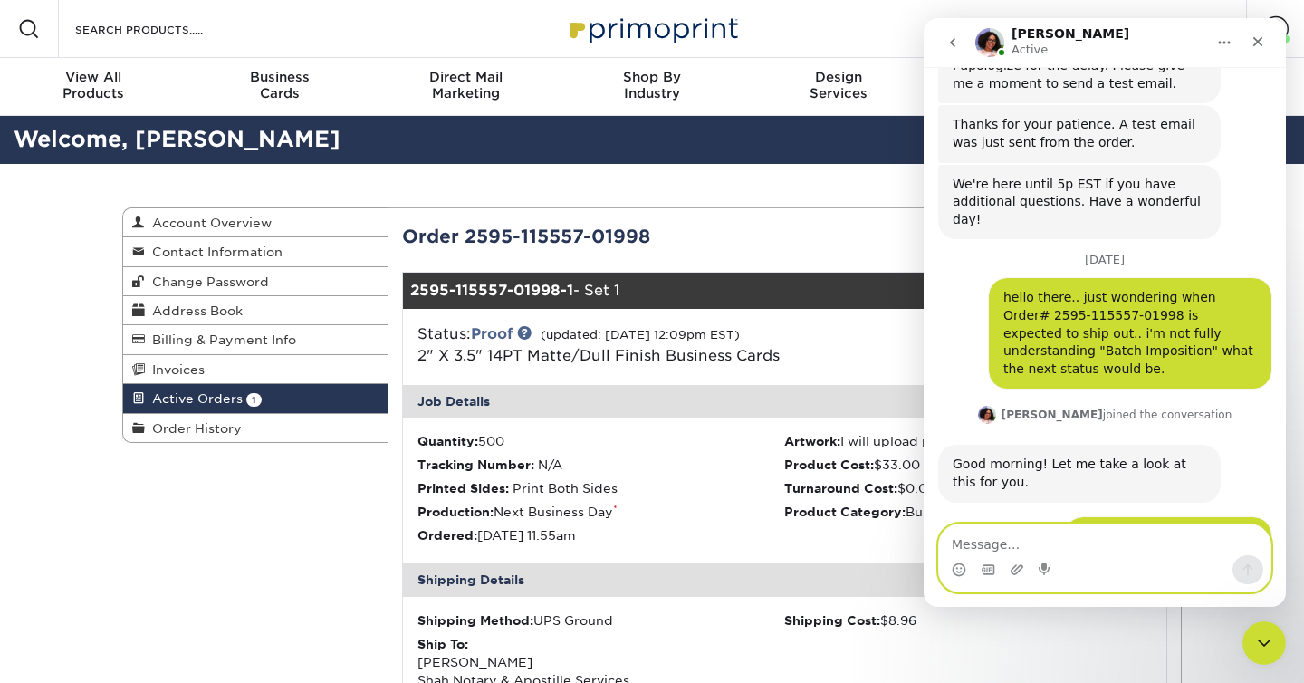
scroll to position [5450, 0]
type textarea "take care!"
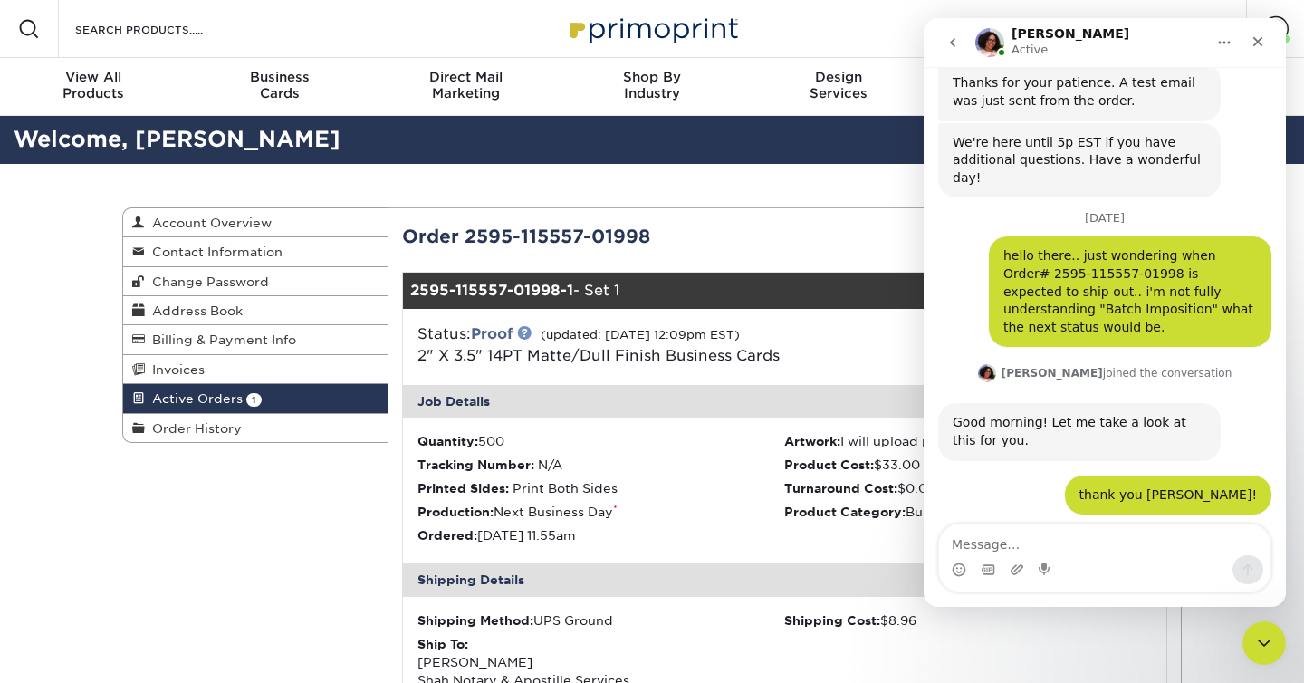
click at [529, 336] on link at bounding box center [524, 332] width 14 height 14
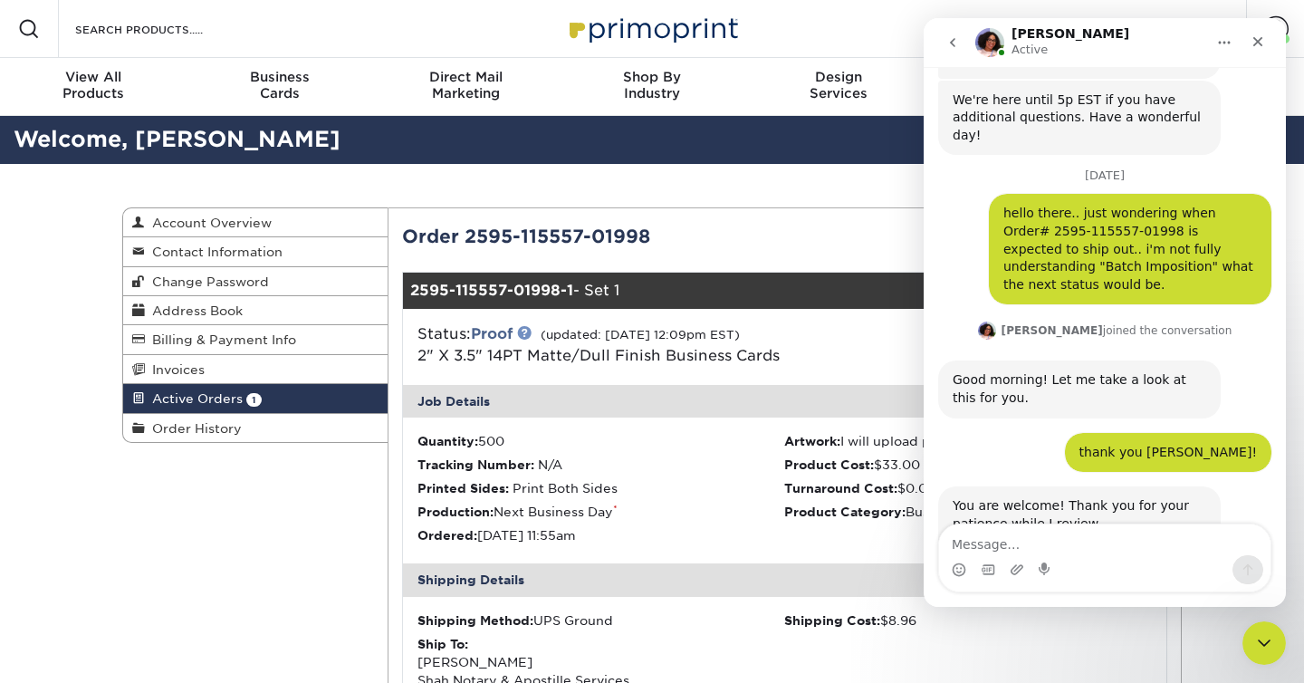
scroll to position [5561, 0]
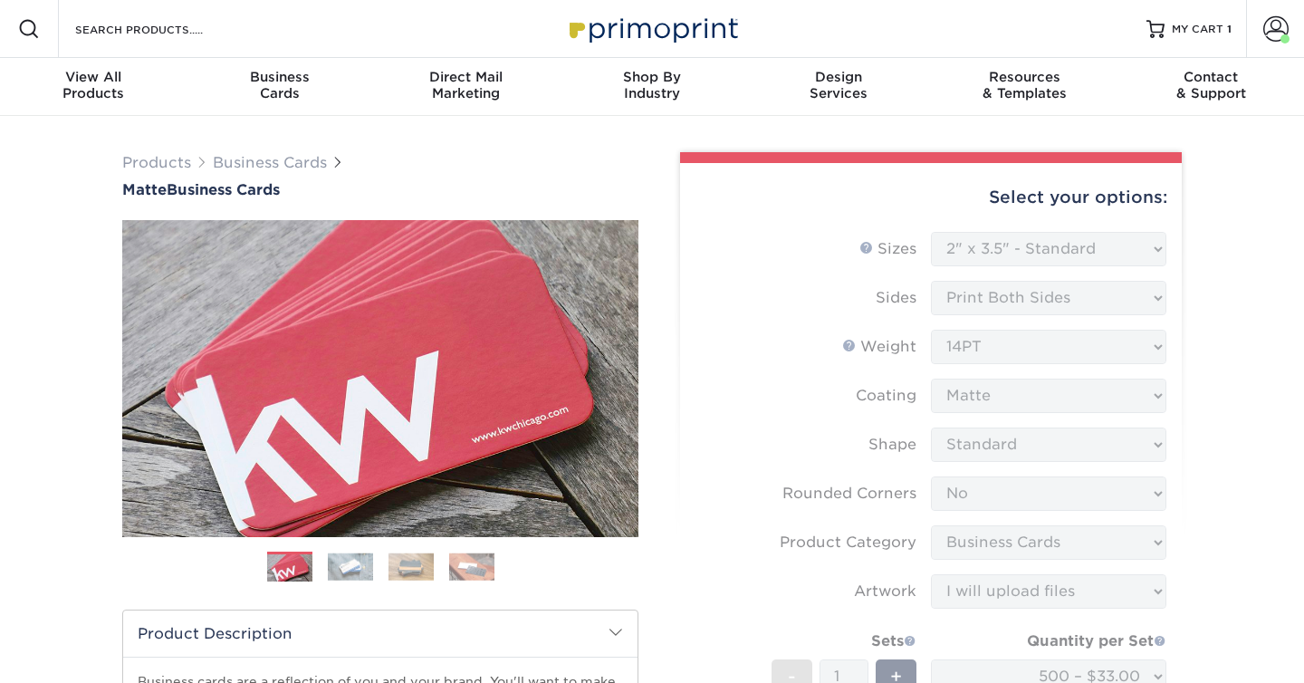
select select "2.00x3.50"
select select "0"
select select "3b5148f1-0588-4f88-a218-97bcfdce65c1"
select select "upload"
select select "500 – $33.00"
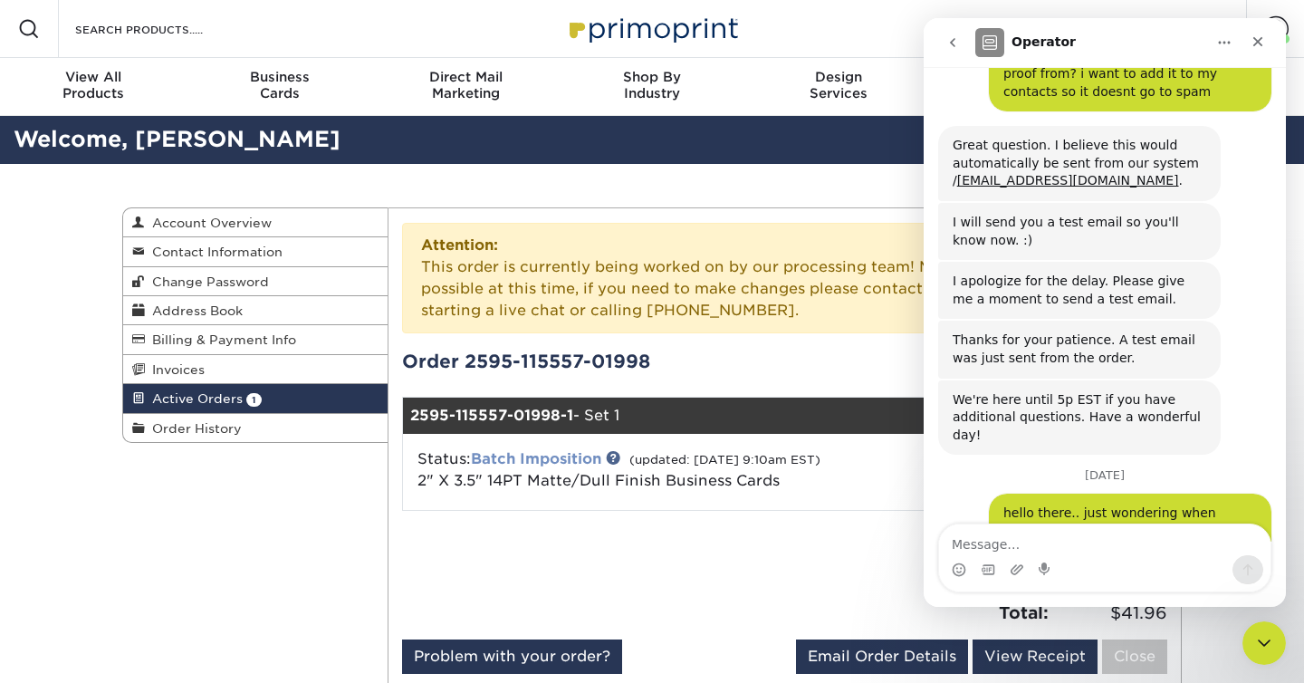
scroll to position [5545, 0]
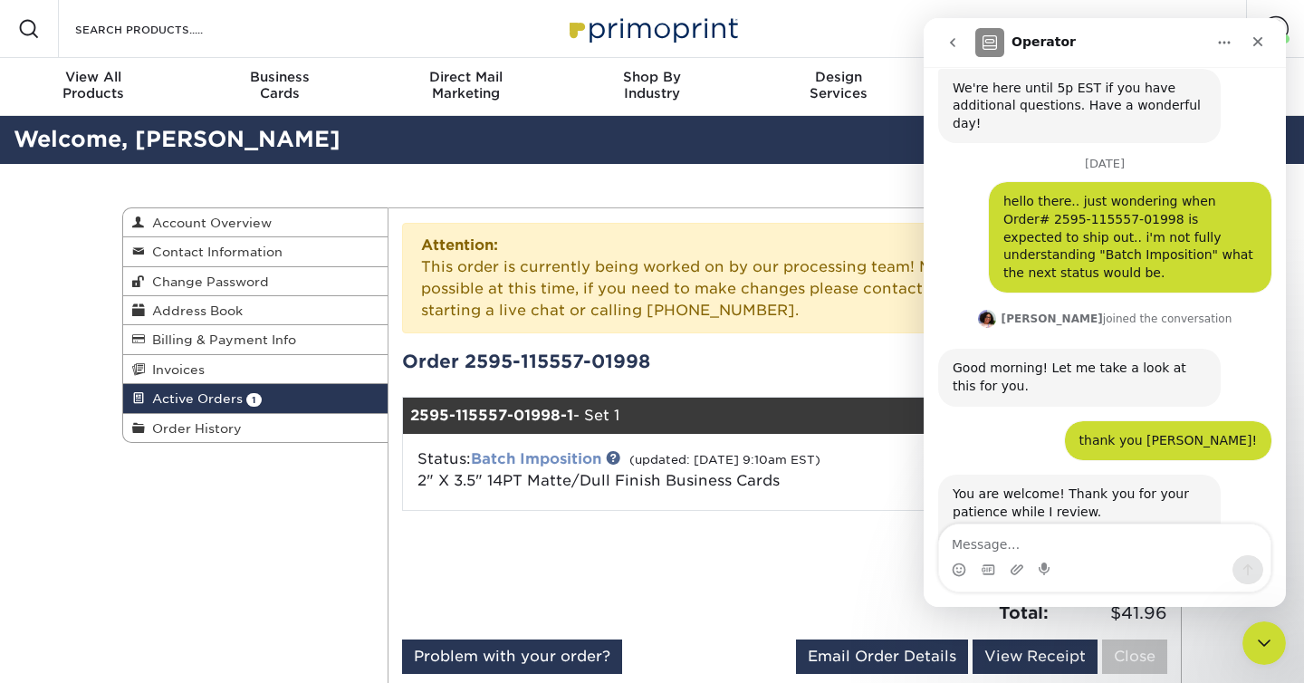
click at [508, 459] on link "Batch Imposition" at bounding box center [536, 458] width 130 height 17
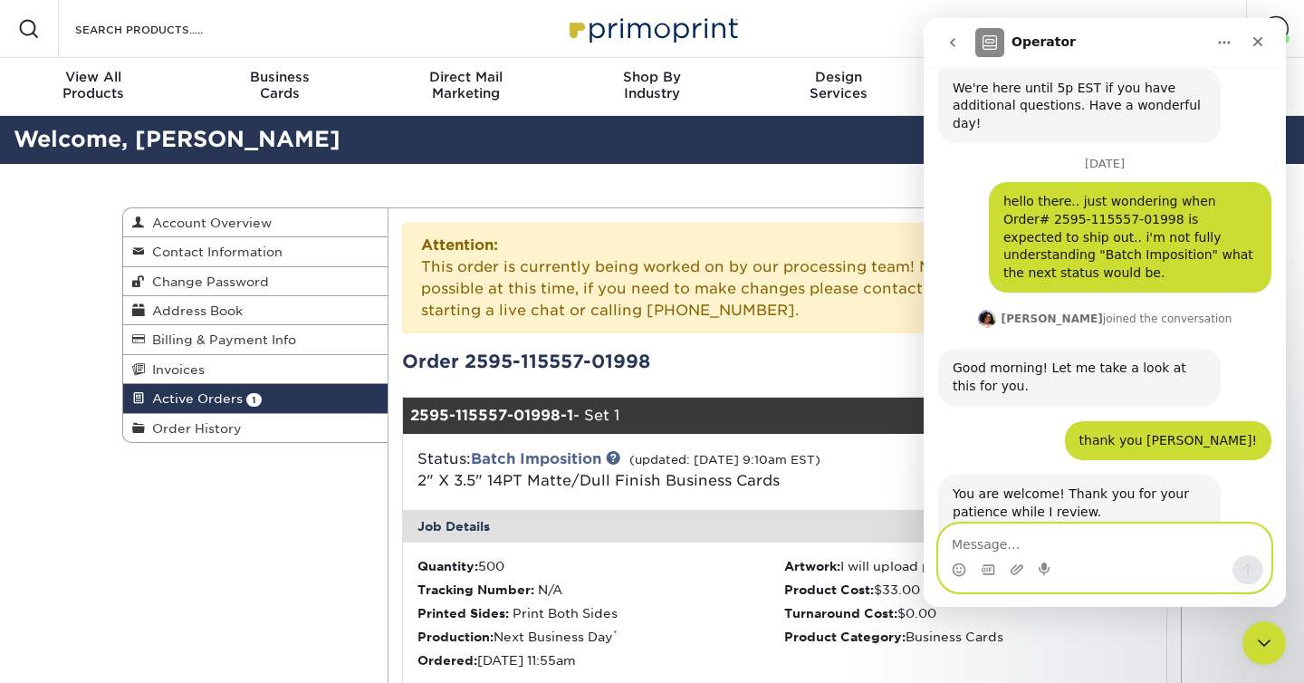
click at [1077, 537] on textarea "Message…" at bounding box center [1104, 539] width 331 height 31
type textarea "thanks and you too!"
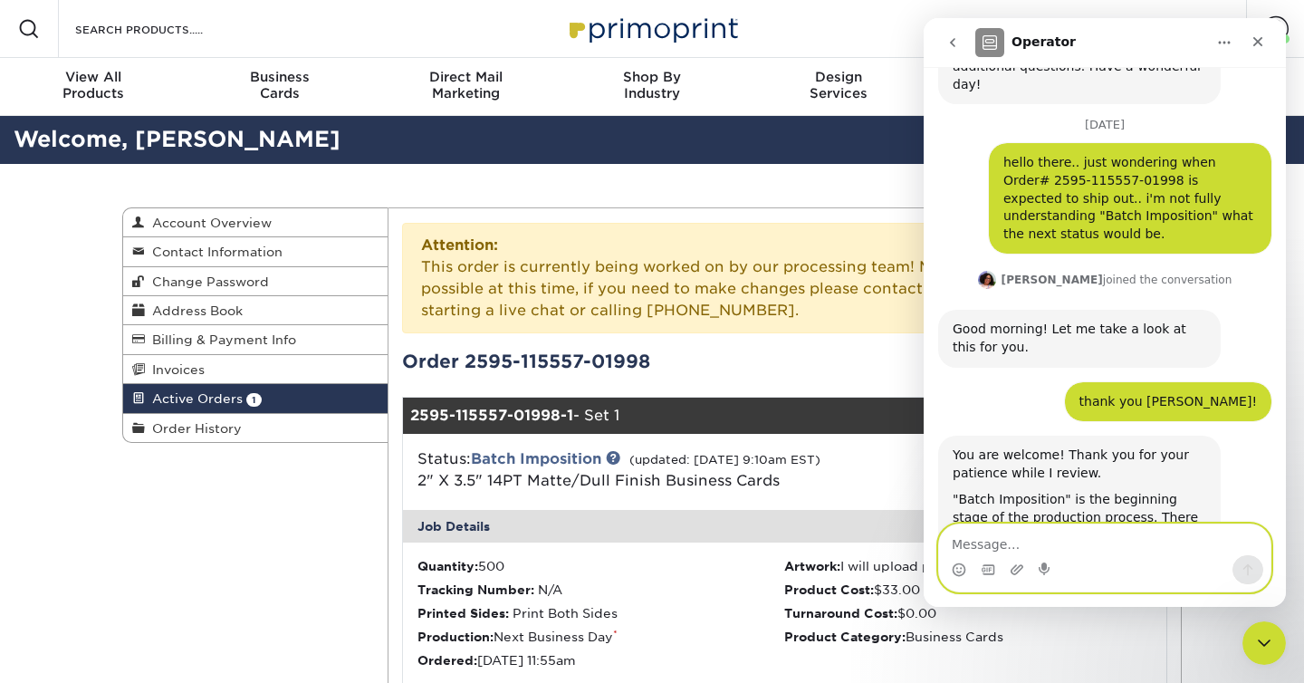
scroll to position [5599, 0]
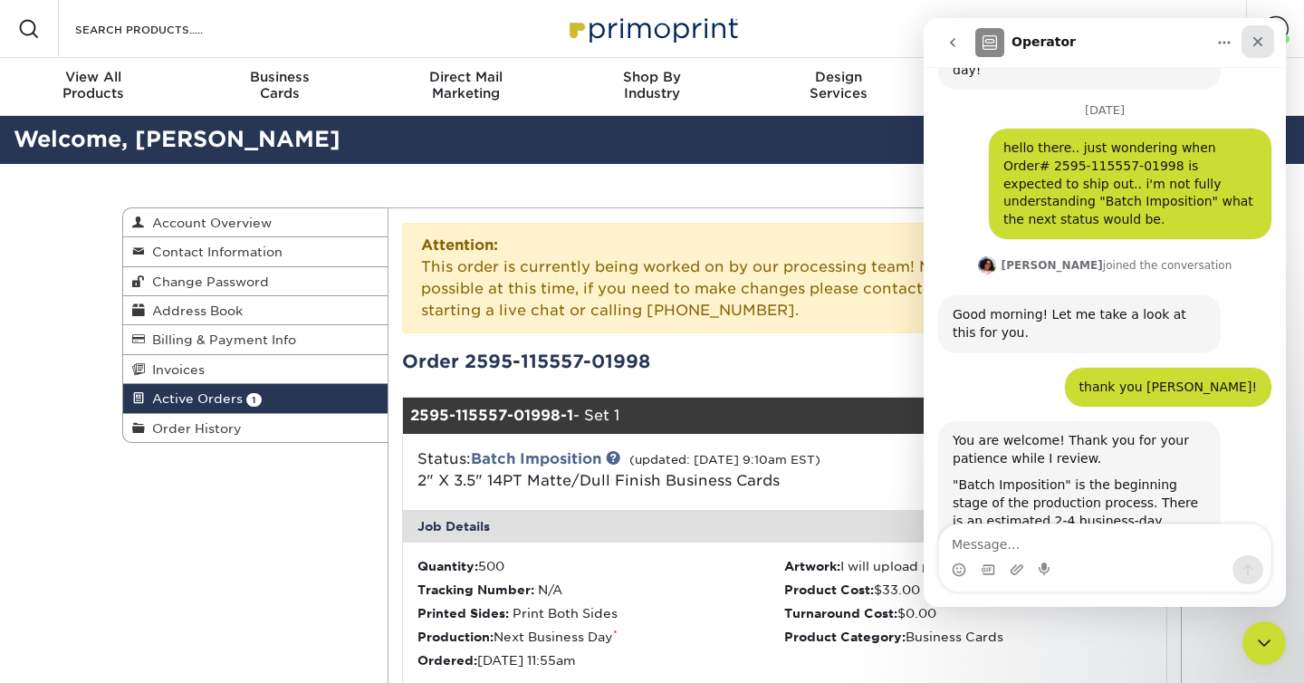
click at [1256, 38] on icon "Close" at bounding box center [1258, 41] width 14 height 14
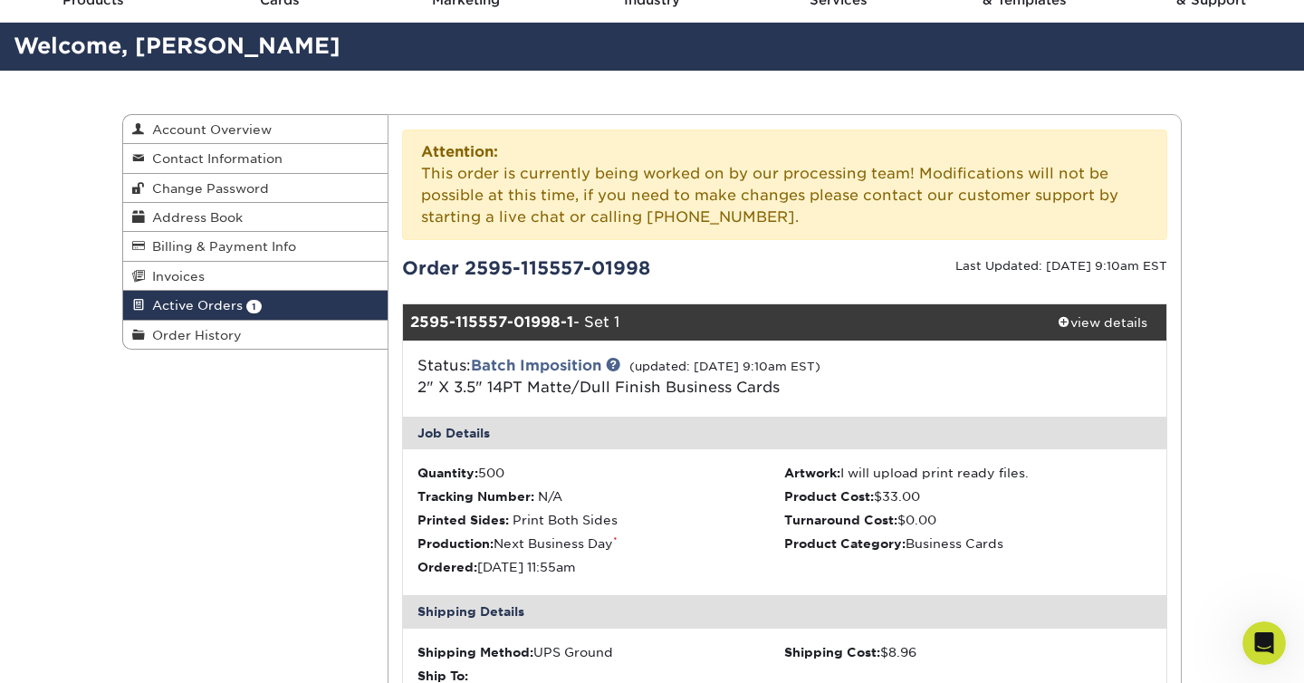
scroll to position [95, 0]
